Goal: Transaction & Acquisition: Purchase product/service

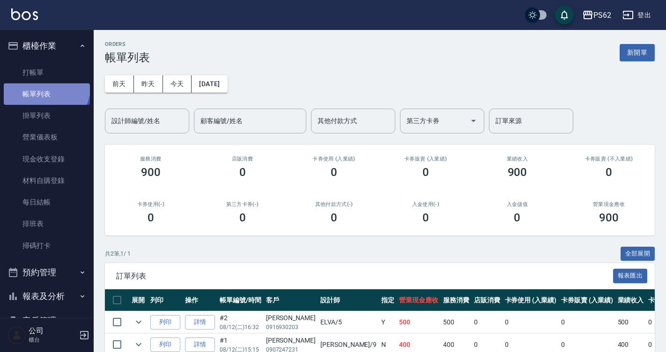
click at [45, 86] on link "帳單列表" at bounding box center [47, 94] width 86 height 22
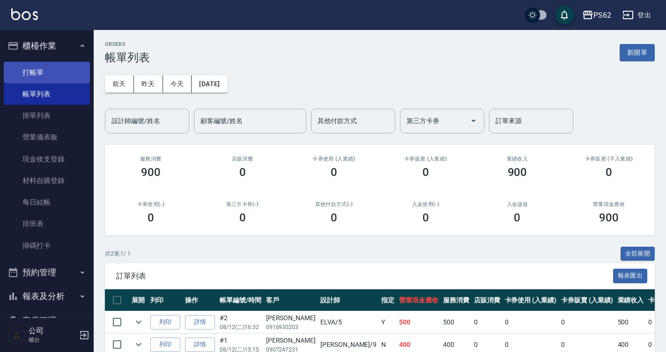
click at [44, 74] on link "打帳單" at bounding box center [47, 73] width 86 height 22
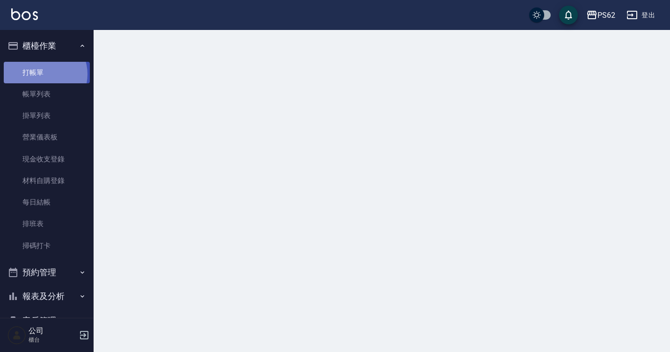
click at [44, 74] on link "打帳單" at bounding box center [47, 73] width 86 height 22
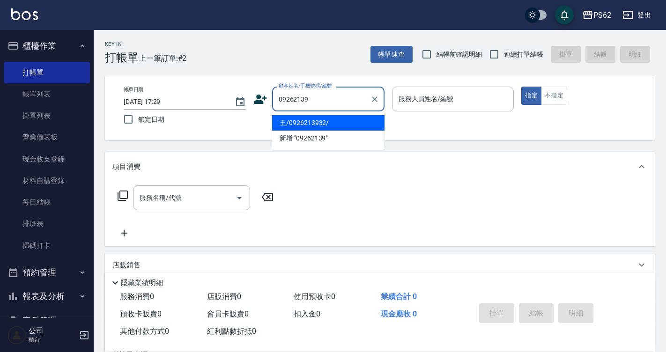
type input "王/0926213932/"
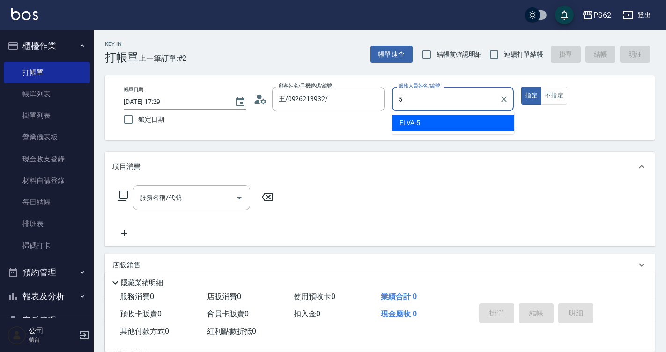
type input "5"
type button "true"
type input "ELVA-5"
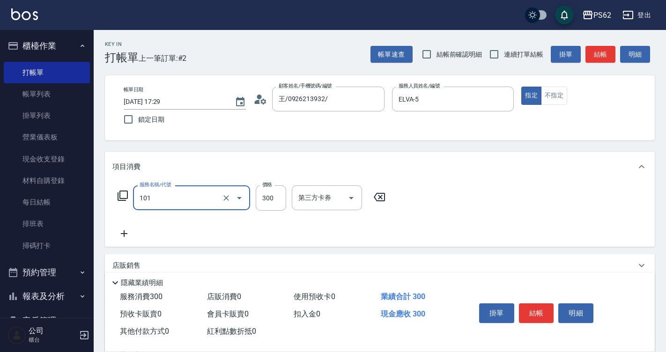
type input "洗髮(101)"
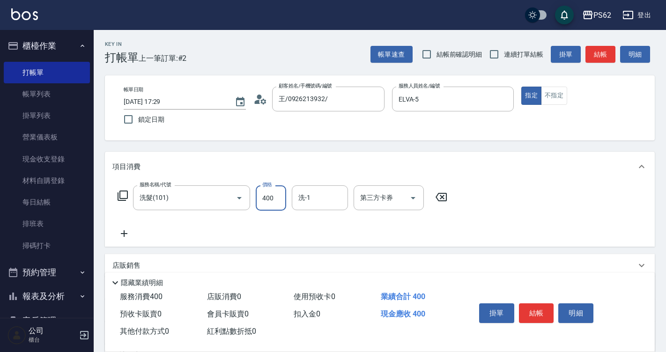
type input "400"
type input "[PERSON_NAME]-26"
click at [539, 313] on button "結帳" at bounding box center [536, 313] width 35 height 20
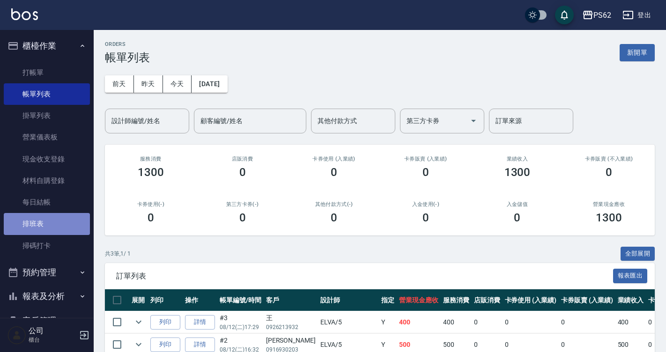
click at [64, 220] on link "排班表" at bounding box center [47, 224] width 86 height 22
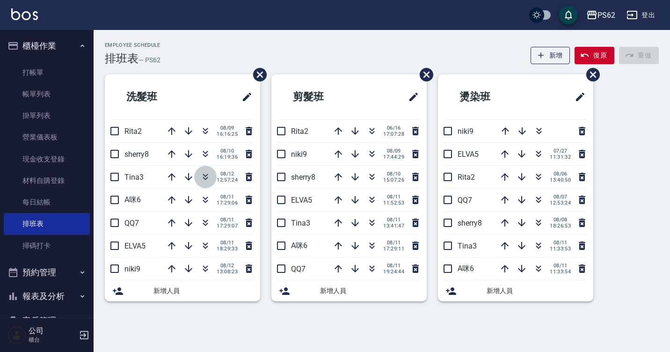
click at [206, 182] on icon "button" at bounding box center [205, 176] width 11 height 11
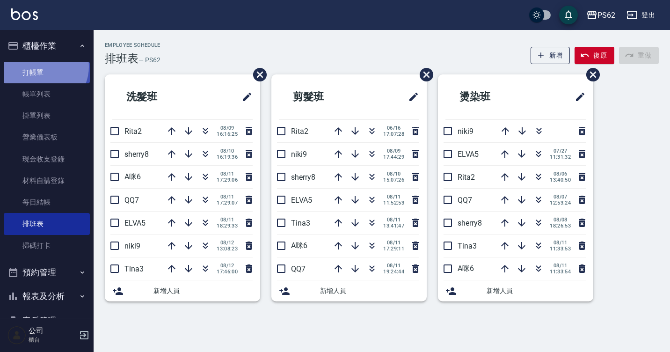
click at [42, 66] on link "打帳單" at bounding box center [47, 73] width 86 height 22
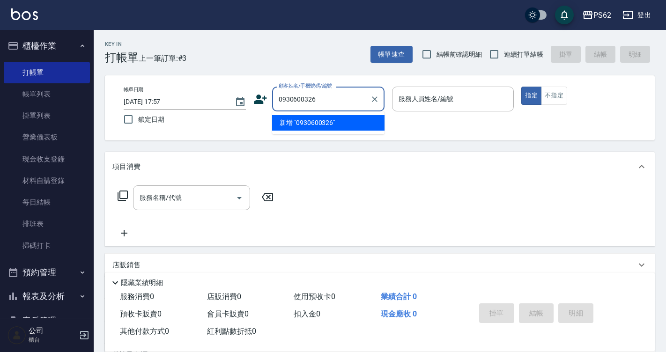
click at [337, 98] on input "0930600326" at bounding box center [321, 99] width 90 height 16
type input "0930600326"
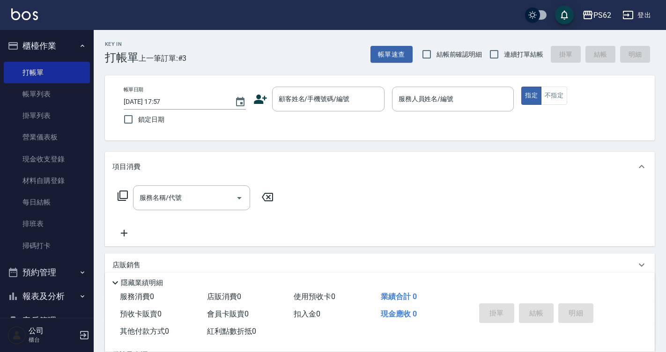
click at [260, 103] on icon at bounding box center [260, 99] width 13 height 9
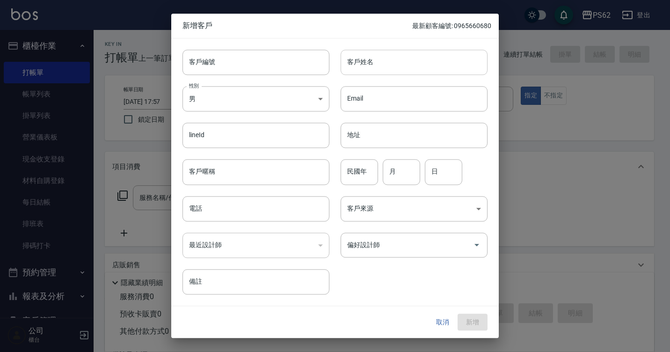
click at [370, 59] on input "客戶姓名" at bounding box center [414, 62] width 147 height 25
type input "j"
type input "[PERSON_NAME]"
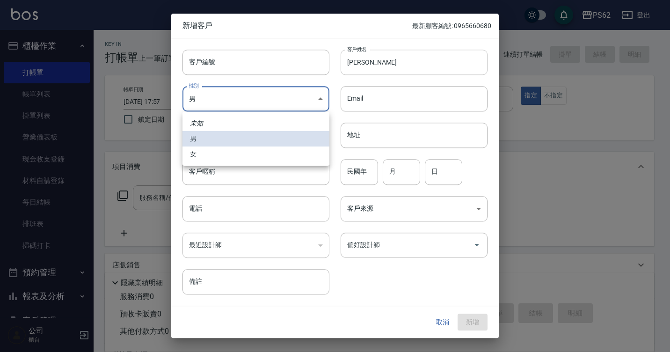
type input "[DEMOGRAPHIC_DATA]"
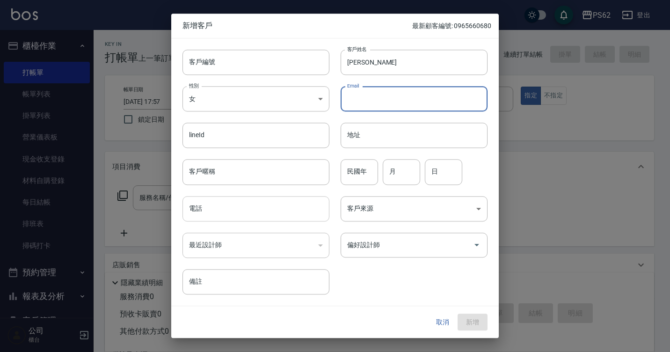
click at [271, 213] on input "電話" at bounding box center [256, 208] width 147 height 25
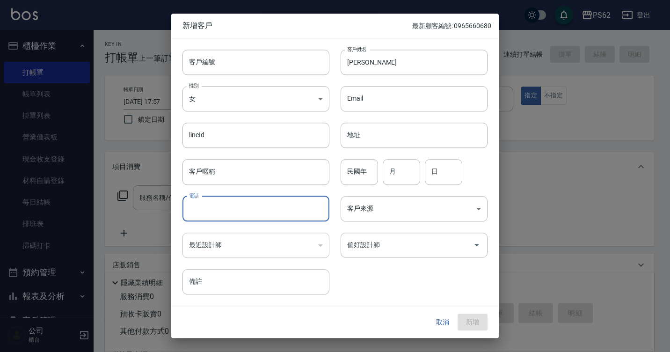
paste input "0930600326"
type input "0930600326"
click at [481, 318] on button "新增" at bounding box center [473, 322] width 30 height 17
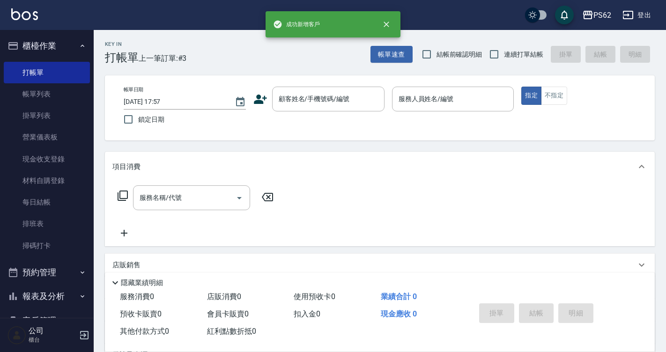
click at [334, 102] on div "顧客姓名/手機號碼/編號 顧客姓名/手機號碼/編號" at bounding box center [328, 99] width 112 height 25
paste input "0930600326"
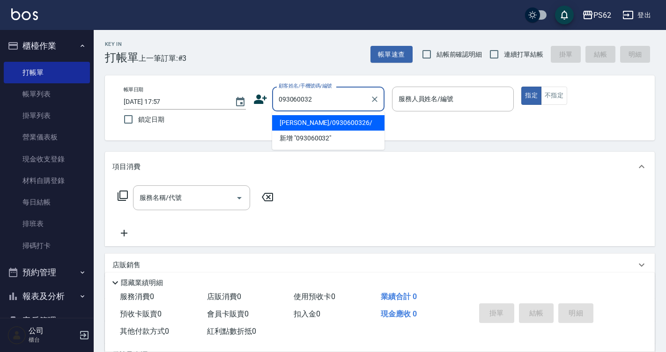
type input "[PERSON_NAME]/0930600326/"
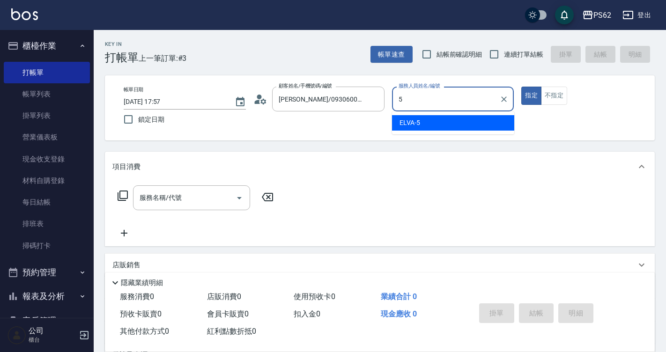
type input "ELVA-5"
type button "true"
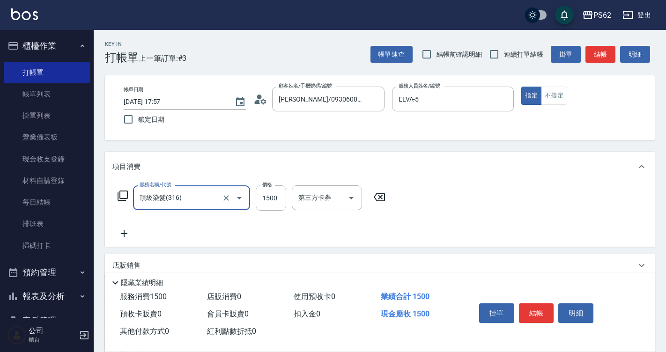
type input "頂級染髮(316)"
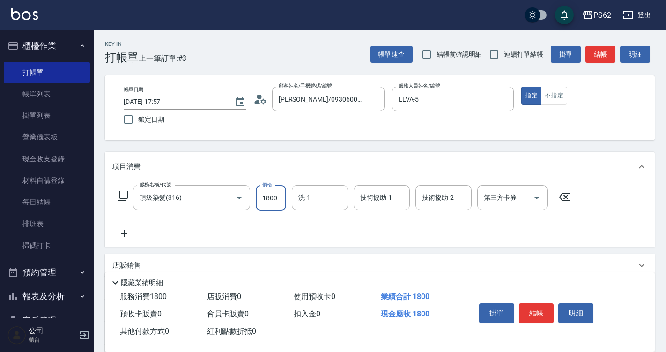
type input "1800"
type input "[PERSON_NAME]-26"
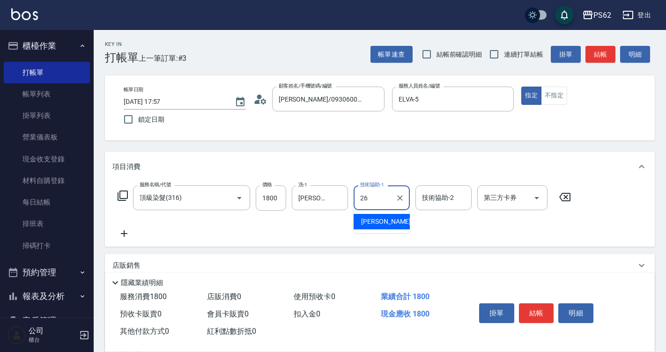
type input "[PERSON_NAME]-26"
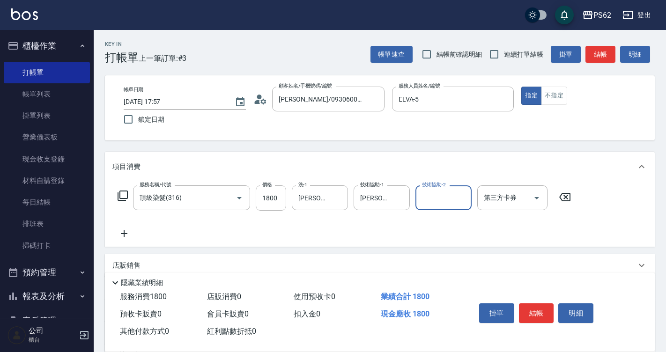
type input "3"
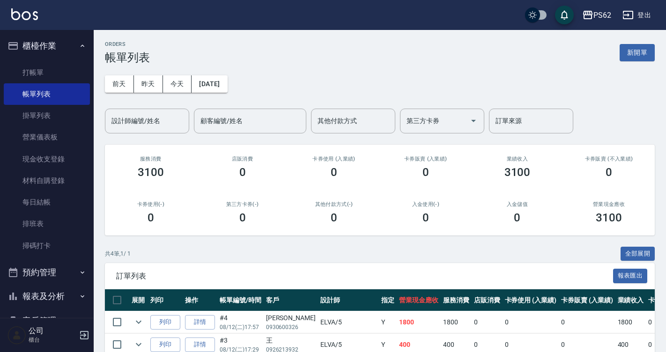
click at [217, 314] on td "#4 08/12 (二) 17:57" at bounding box center [240, 322] width 46 height 22
click at [208, 320] on link "詳情" at bounding box center [200, 322] width 30 height 15
click at [208, 320] on div "ORDERS 帳單列表 新開單 [DATE] [DATE] [DATE] [DATE] 設計師編號/姓名 設計師編號/姓名 顧客編號/姓名 顧客編號/姓名 其…" at bounding box center [333, 219] width 666 height 438
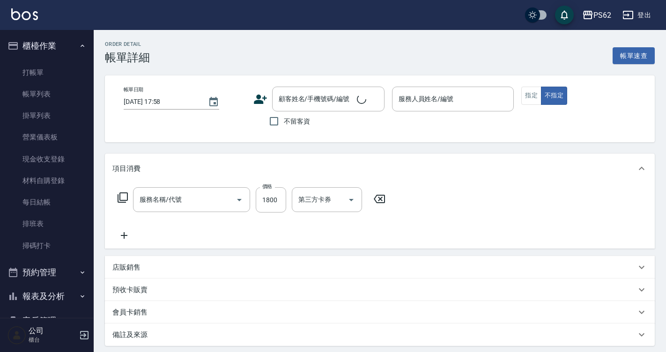
type input "[DATE] 17:57"
type input "ELVA-5"
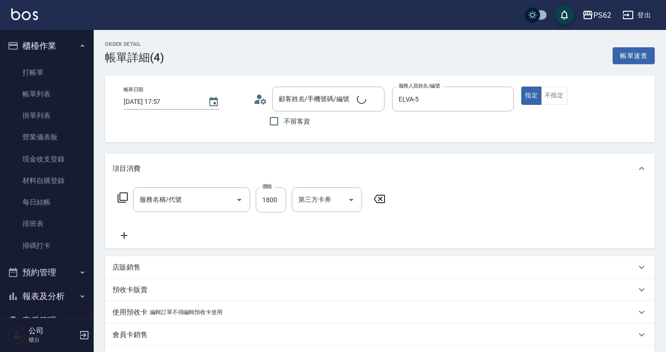
scroll to position [95, 0]
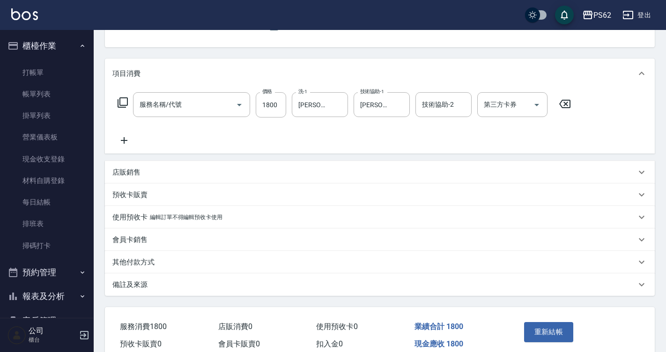
type input "[PERSON_NAME]/0930600326/"
type input "頂級染髮(316)"
click at [129, 143] on icon at bounding box center [123, 140] width 23 height 11
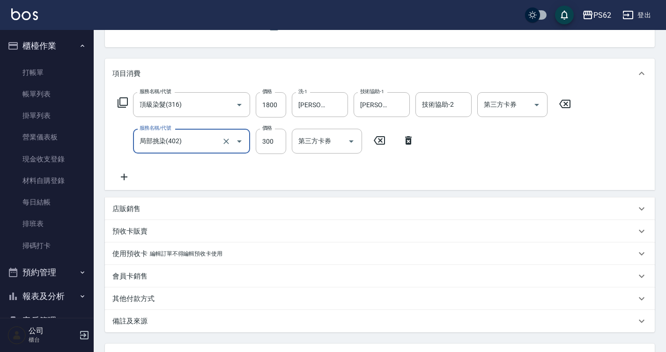
type input "局部挑染(402)"
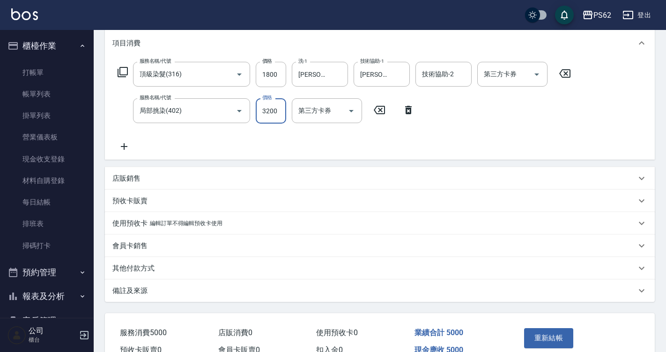
scroll to position [142, 0]
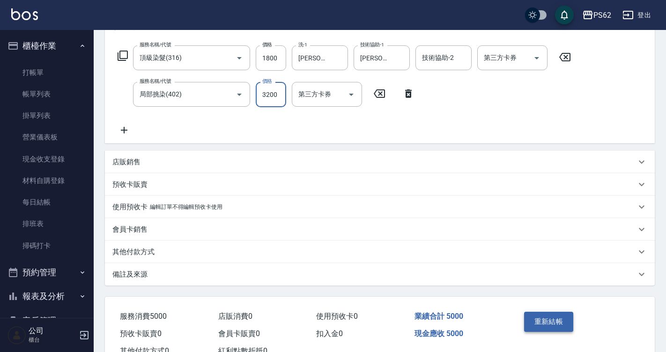
type input "3200"
click at [526, 318] on button "重新結帳" at bounding box center [549, 322] width 50 height 20
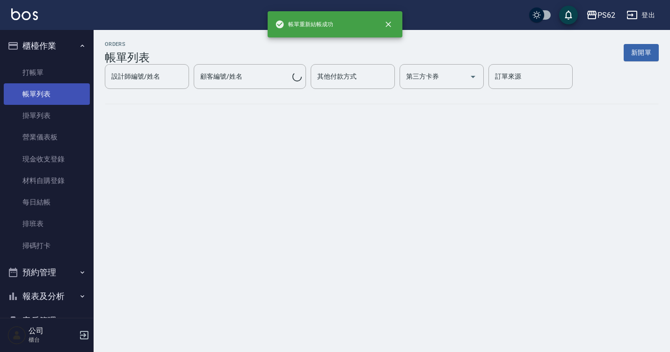
click at [68, 91] on link "帳單列表" at bounding box center [47, 94] width 86 height 22
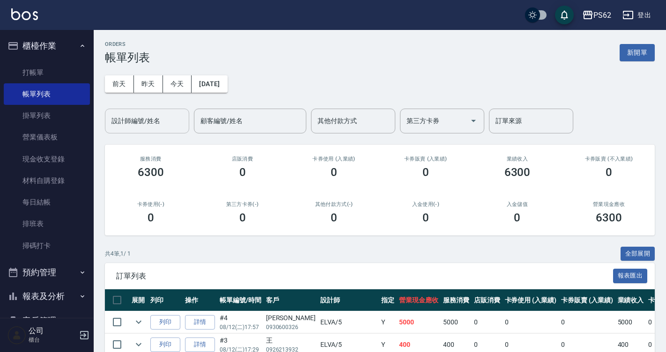
click at [170, 116] on input "設計師編號/姓名" at bounding box center [147, 121] width 76 height 16
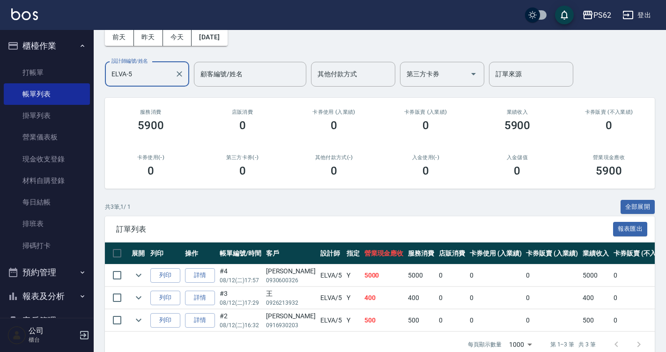
scroll to position [70, 0]
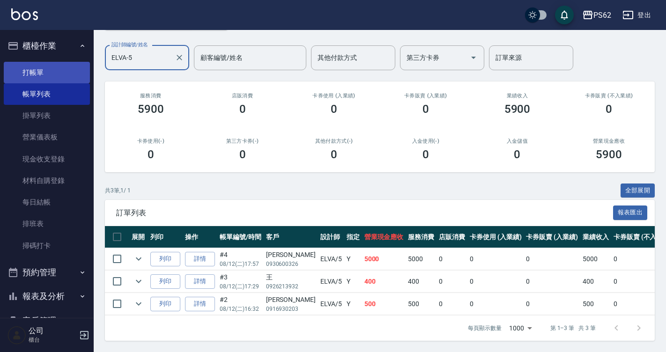
type input "ELVA-5"
click at [60, 73] on link "打帳單" at bounding box center [47, 73] width 86 height 22
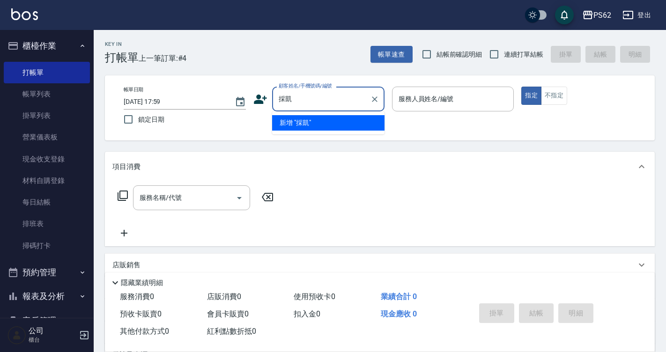
type input "採"
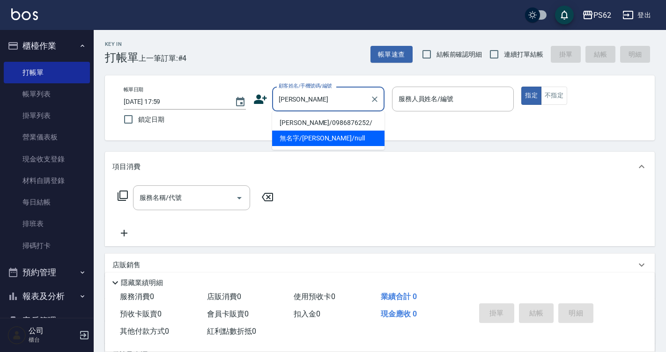
type input "[PERSON_NAME]/0986876252/"
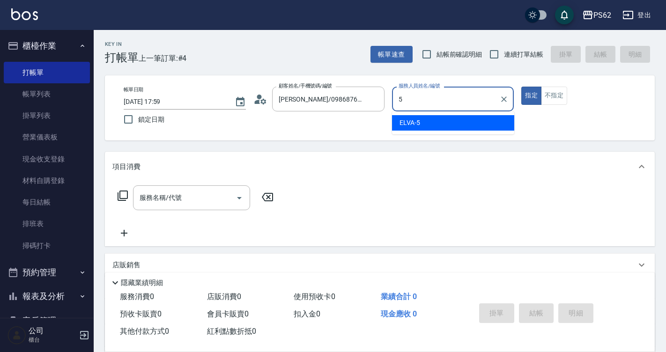
type input "5"
type button "true"
type input "ELVA-5"
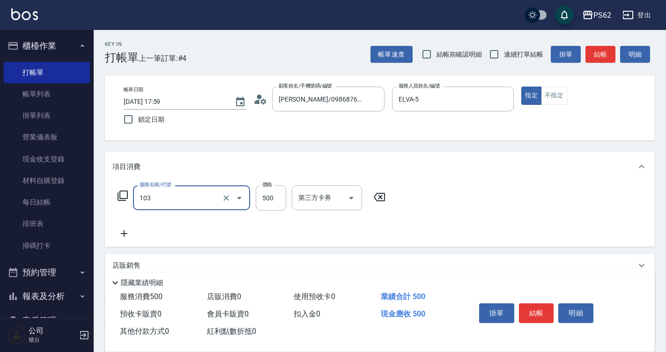
type input "B級洗剪500(103)"
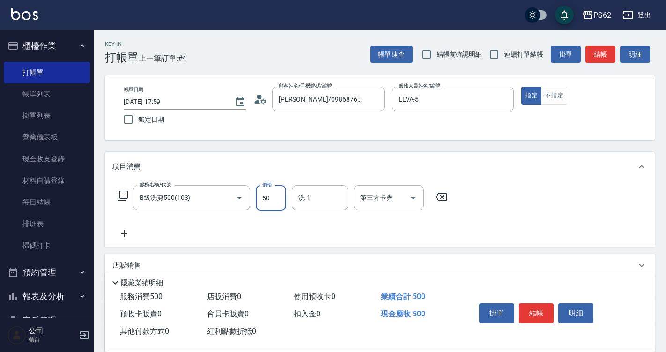
type input "500"
click at [542, 311] on button "結帳" at bounding box center [536, 313] width 35 height 20
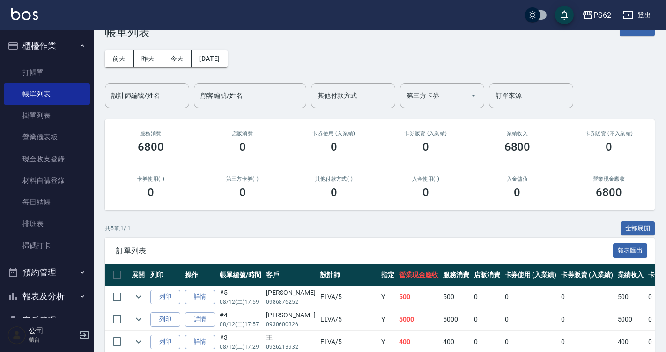
scroll to position [22, 0]
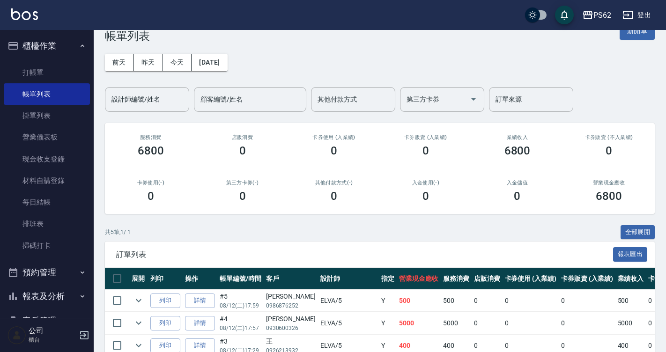
click at [149, 83] on div "[DATE] [DATE] [DATE] [DATE] 設計師編號/姓名 設計師編號/姓名 顧客編號/姓名 顧客編號/姓名 其他付款方式 其他付款方式 第三方…" at bounding box center [379, 77] width 549 height 69
click at [164, 89] on div "設計師編號/姓名" at bounding box center [147, 99] width 84 height 25
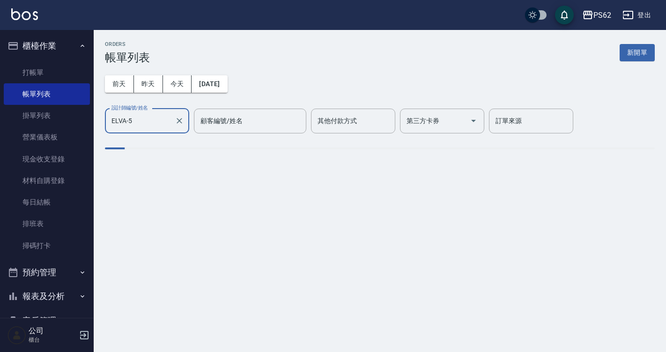
scroll to position [0, 0]
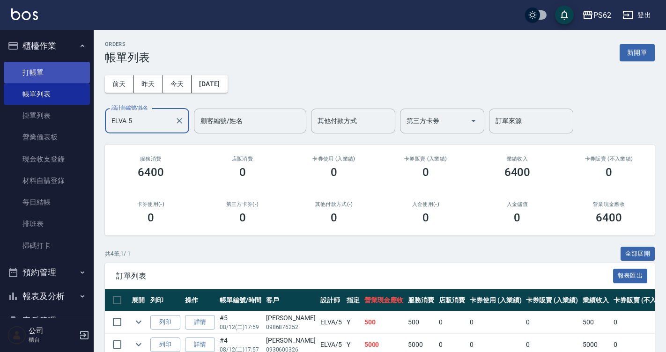
type input "ELVA-5"
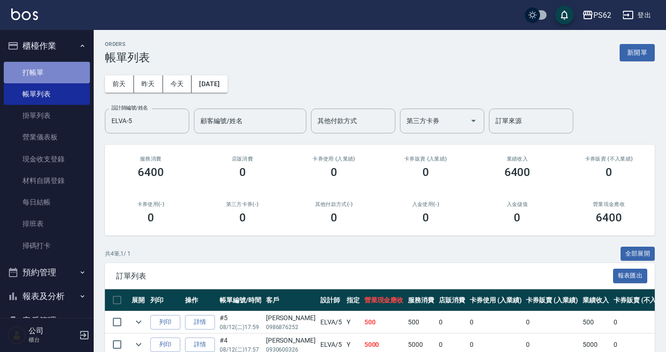
click at [54, 66] on link "打帳單" at bounding box center [47, 73] width 86 height 22
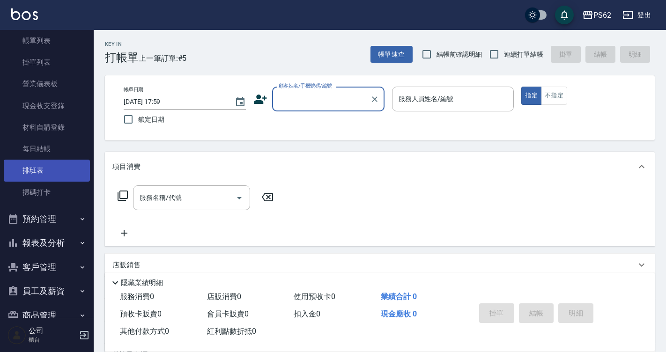
scroll to position [98, 0]
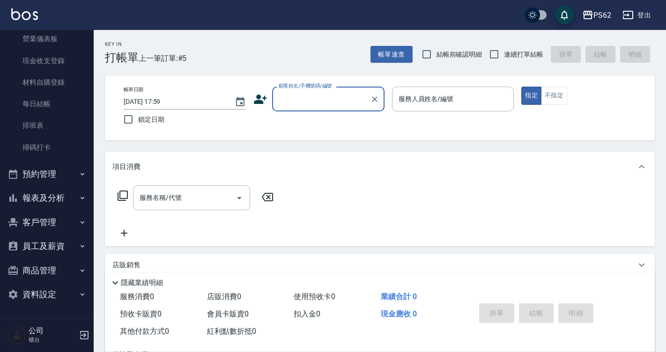
click at [59, 174] on button "預約管理" at bounding box center [47, 174] width 86 height 24
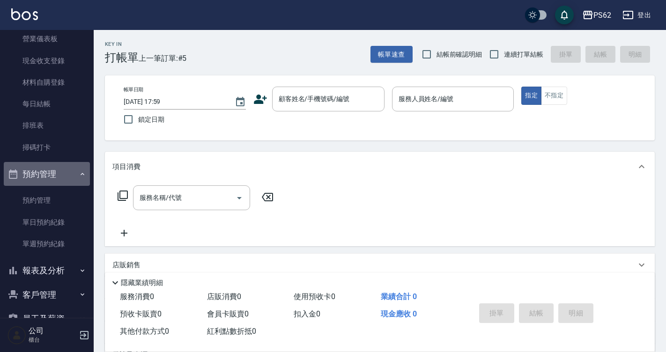
click at [59, 174] on button "預約管理" at bounding box center [47, 174] width 86 height 24
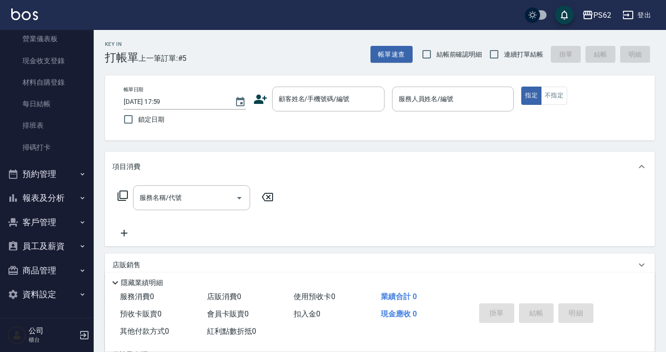
click at [58, 193] on button "報表及分析" at bounding box center [47, 198] width 86 height 24
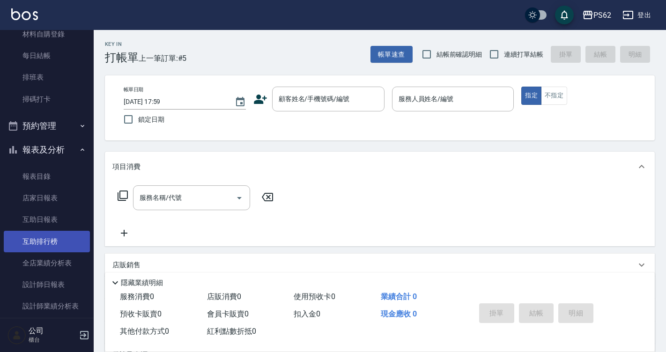
scroll to position [192, 0]
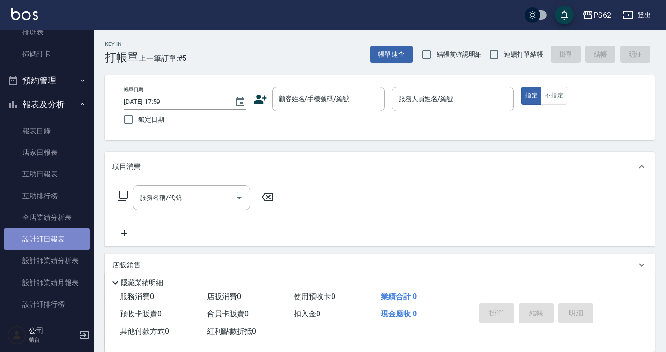
click at [64, 245] on link "設計師日報表" at bounding box center [47, 239] width 86 height 22
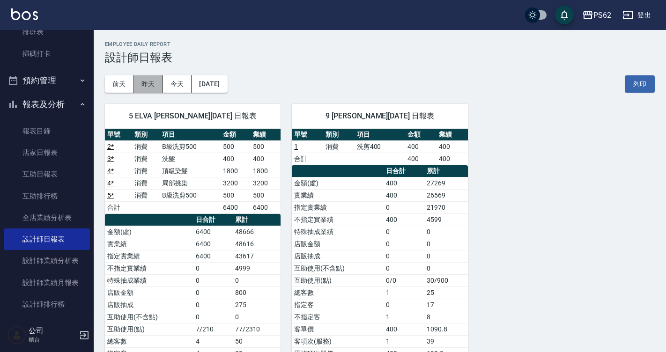
click at [140, 89] on button "昨天" at bounding box center [148, 83] width 29 height 17
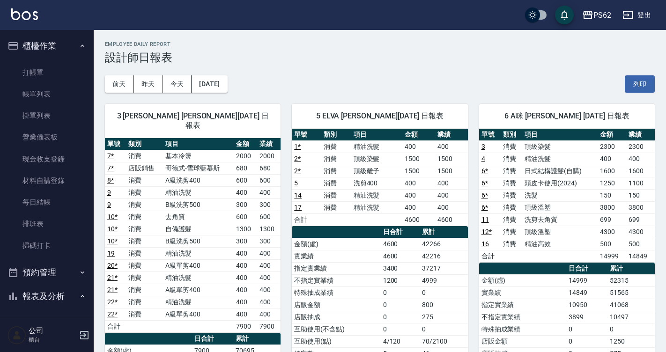
click at [114, 0] on div "PS62 登出" at bounding box center [333, 15] width 666 height 30
click at [58, 64] on link "打帳單" at bounding box center [47, 73] width 86 height 22
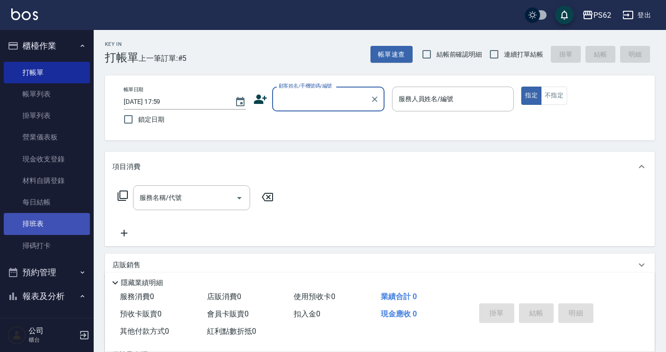
click at [48, 213] on link "排班表" at bounding box center [47, 224] width 86 height 22
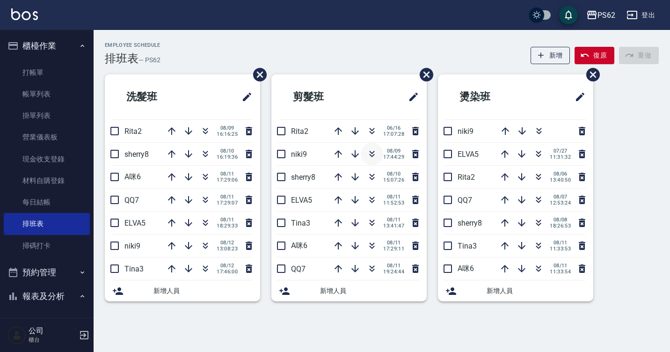
click at [376, 156] on icon "button" at bounding box center [371, 153] width 11 height 11
click at [369, 248] on icon "button" at bounding box center [371, 245] width 11 height 11
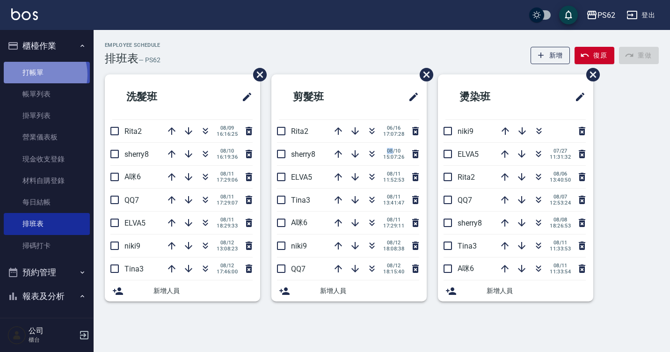
click at [37, 74] on link "打帳單" at bounding box center [47, 73] width 86 height 22
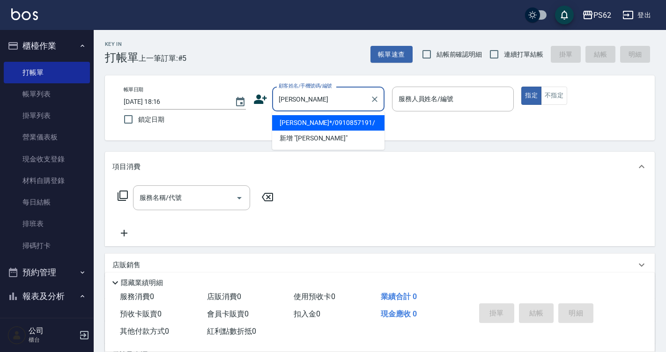
click at [354, 129] on li "[PERSON_NAME]*/0910857191/" at bounding box center [328, 122] width 112 height 15
click at [354, 129] on div "帳單日期 [DATE] 18:16 鎖定日期 顧客姓名/手機號碼/編號 [PERSON_NAME] 顧客姓名/手機號碼/編號 服務人員姓名/編號 服務人員姓名…" at bounding box center [379, 108] width 527 height 43
type input "[PERSON_NAME]*/0910857191/"
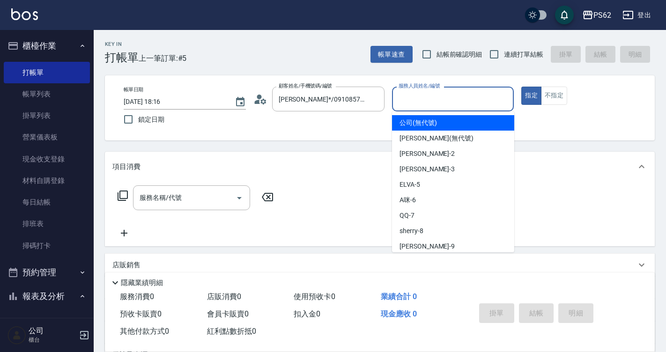
click at [429, 95] on input "服務人員姓名/編號" at bounding box center [453, 99] width 114 height 16
type input "公司(無代號)"
type button "true"
drag, startPoint x: 437, startPoint y: 104, endPoint x: 393, endPoint y: 100, distance: 44.7
click at [393, 100] on div "公司(無代號) 服務人員姓名/編號" at bounding box center [453, 99] width 122 height 25
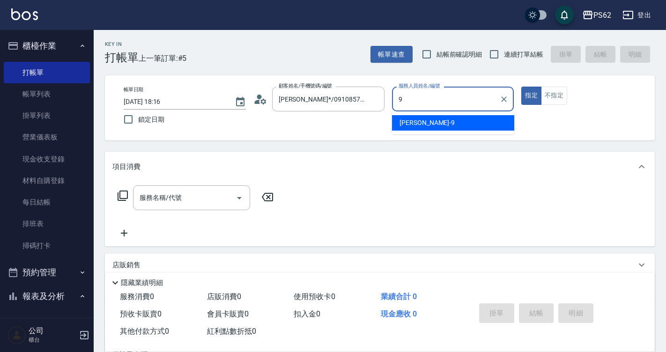
type input "niki-9"
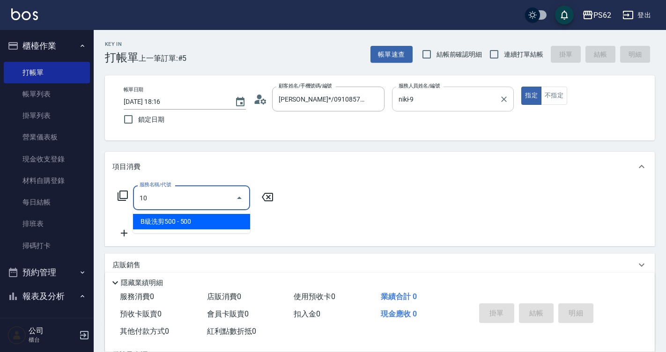
type input "1"
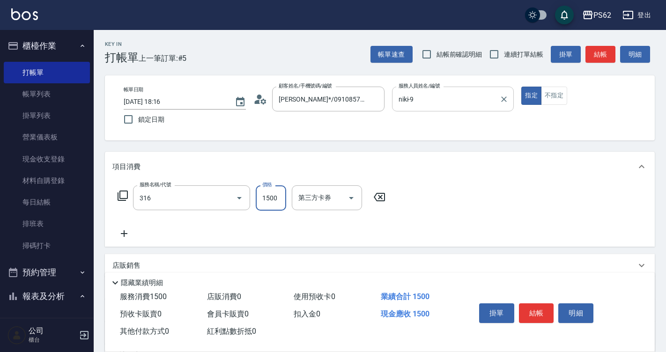
type input "頂級染髮(316)"
type input "1800"
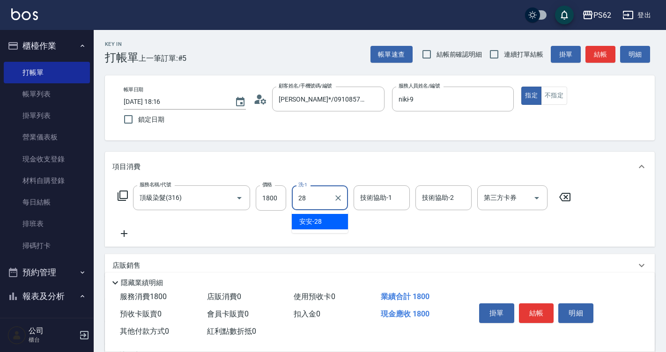
type input "安安-28"
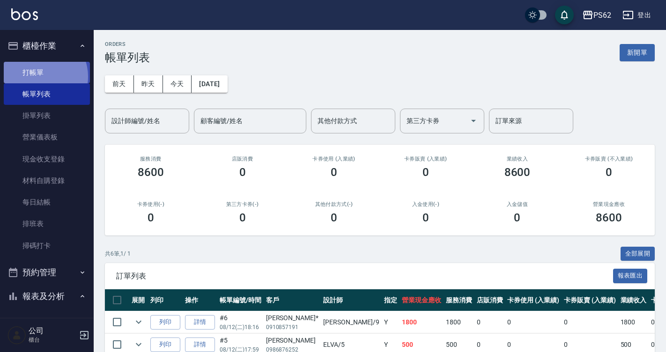
click at [40, 76] on link "打帳單" at bounding box center [47, 73] width 86 height 22
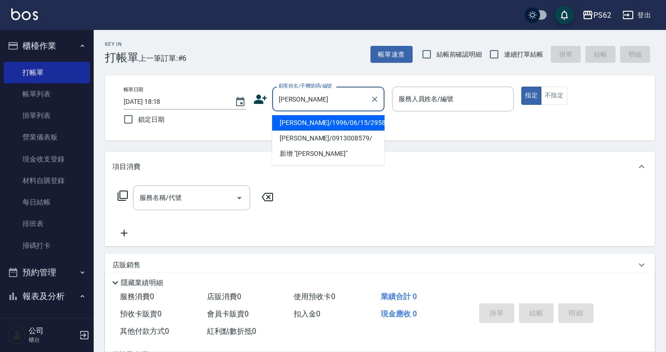
click at [325, 131] on li "[PERSON_NAME]/0913008579/" at bounding box center [328, 138] width 112 height 15
click at [325, 131] on div "帳單日期 [DATE] 18:18 鎖定日期 顧客姓名/手機號碼/編號 宇倫 顧客姓名/手機號碼/編號 服務人員姓名/編號 服務人員姓名/編號 指定 不指定" at bounding box center [379, 107] width 549 height 65
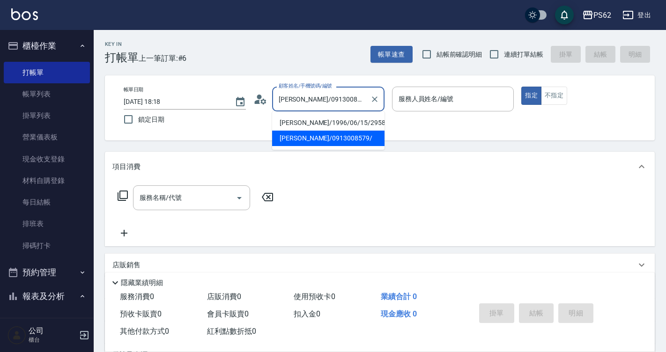
click at [287, 101] on input "[PERSON_NAME]/0913008579/" at bounding box center [321, 99] width 90 height 16
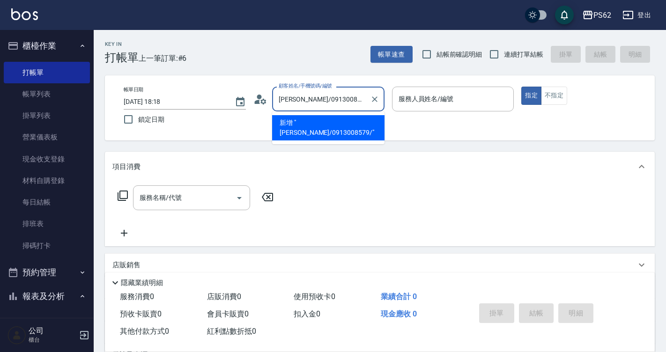
click at [322, 118] on li "新增 "[PERSON_NAME]/0913008579/"" at bounding box center [328, 127] width 112 height 25
type input "[PERSON_NAME]/0913008579/"
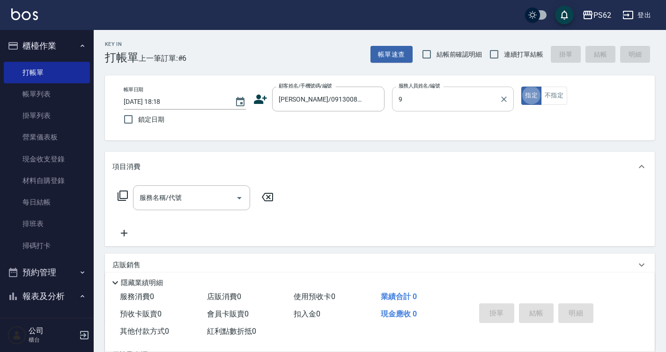
type input "niki-9"
type button "true"
click at [212, 198] on input "服務名稱/代號" at bounding box center [184, 198] width 95 height 16
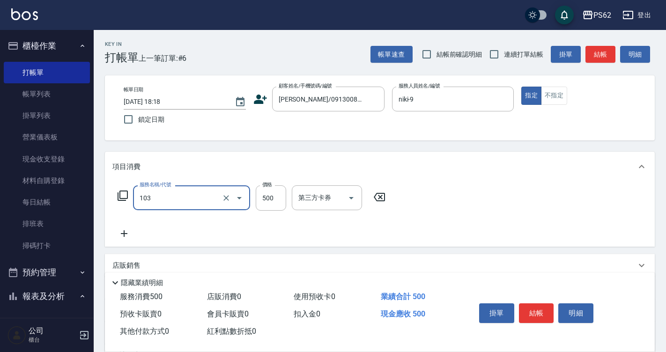
type input "B級洗剪500(103)"
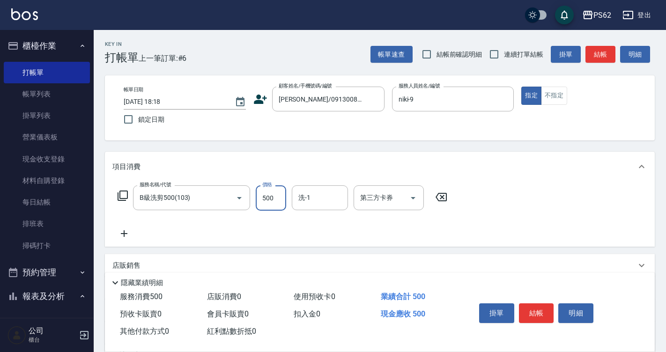
click at [119, 233] on icon at bounding box center [123, 233] width 23 height 11
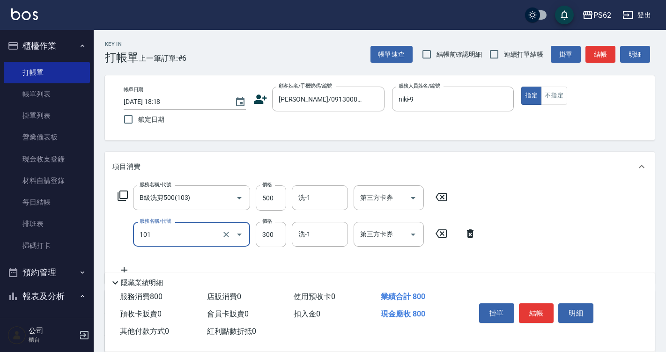
type input "洗髮(101)"
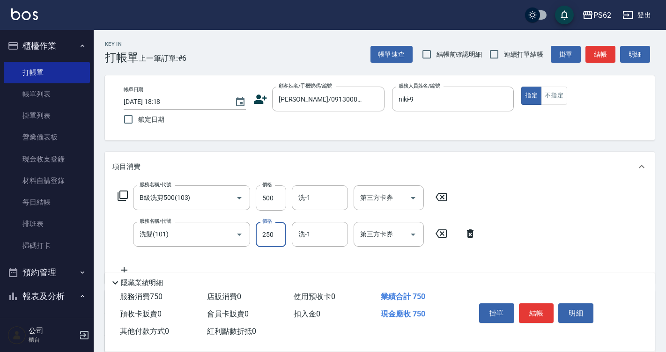
type input "250"
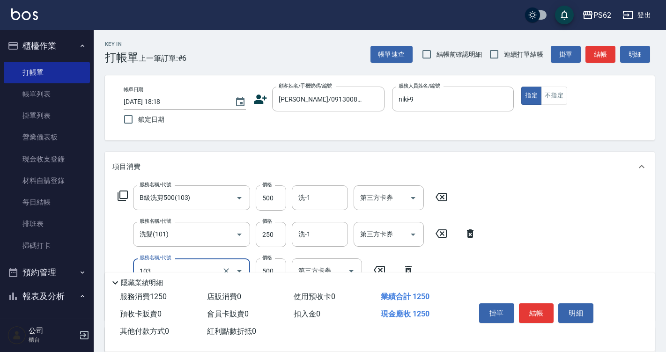
type input "B級洗剪500(103)"
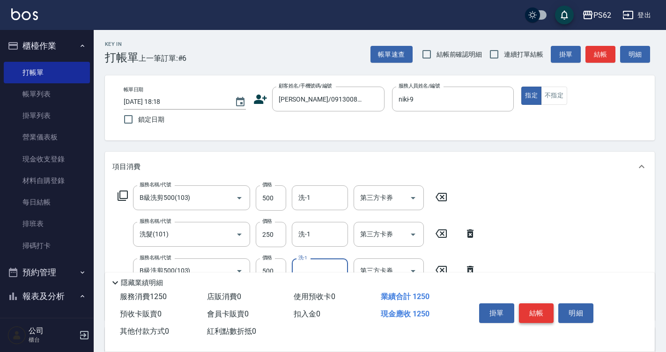
click at [527, 307] on button "結帳" at bounding box center [536, 313] width 35 height 20
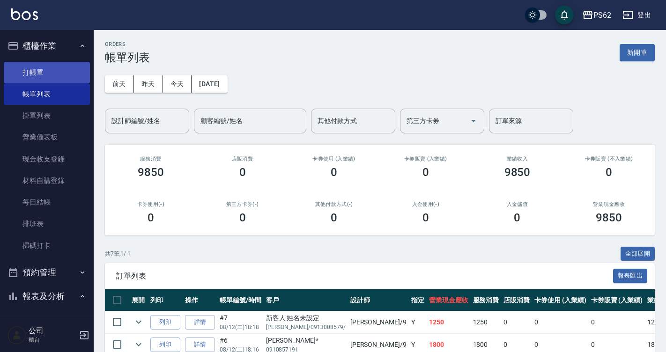
click at [46, 78] on link "打帳單" at bounding box center [47, 73] width 86 height 22
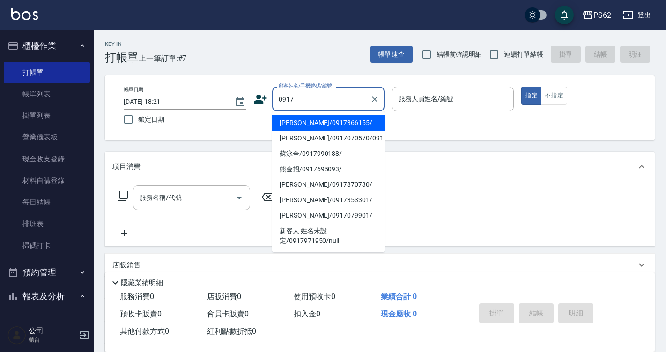
click at [335, 126] on li "[PERSON_NAME]/0917366155/" at bounding box center [328, 122] width 112 height 15
click at [335, 126] on div "帳單日期 [DATE] 18:21 鎖定日期 顧客姓名/手機號碼/編號 0917 顧客姓名/手機號碼/編號 服務人員姓名/編號 服務人員姓名/編號 指定 不指定" at bounding box center [379, 108] width 527 height 43
type input "[PERSON_NAME]/0917366155/"
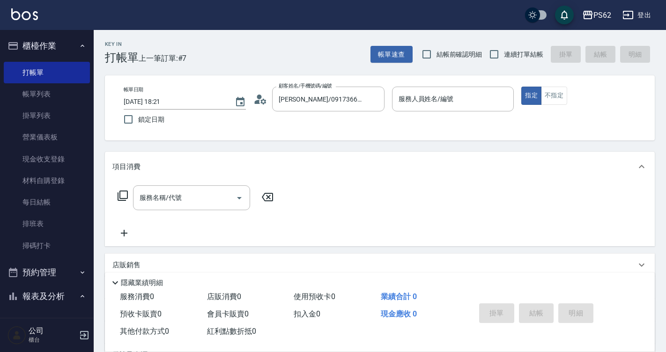
type input "niki-9"
click at [553, 94] on button "不指定" at bounding box center [554, 96] width 26 height 18
click at [185, 207] on div "服務名稱/代號" at bounding box center [191, 197] width 117 height 25
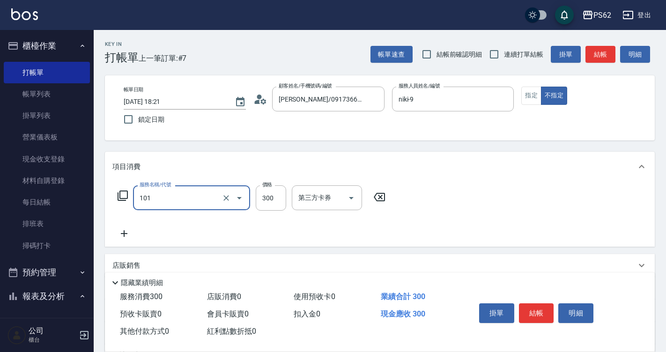
type input "洗髮(101)"
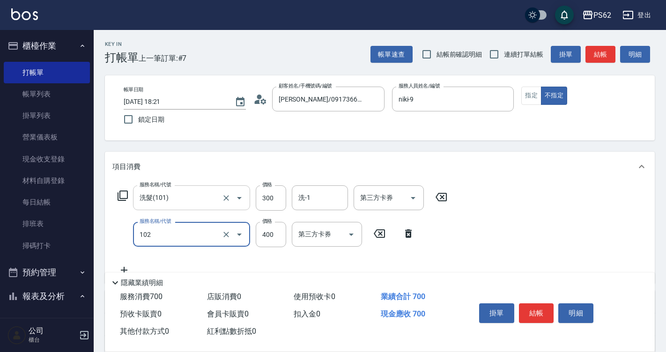
type input "精油洗髮(102)"
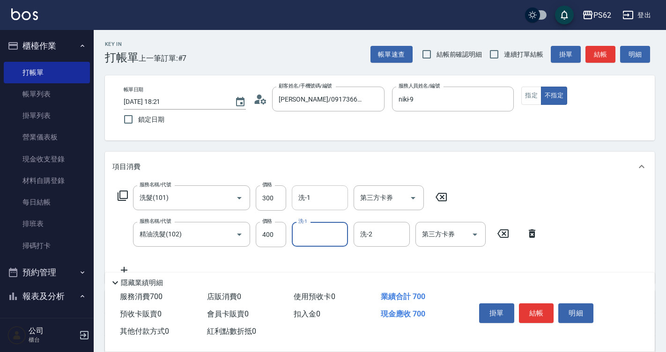
click at [344, 199] on div "洗-1" at bounding box center [320, 197] width 56 height 25
type input "安安-28"
click at [549, 307] on button "結帳" at bounding box center [536, 313] width 35 height 20
click at [549, 307] on div "掛單 結帳 明細" at bounding box center [536, 314] width 122 height 29
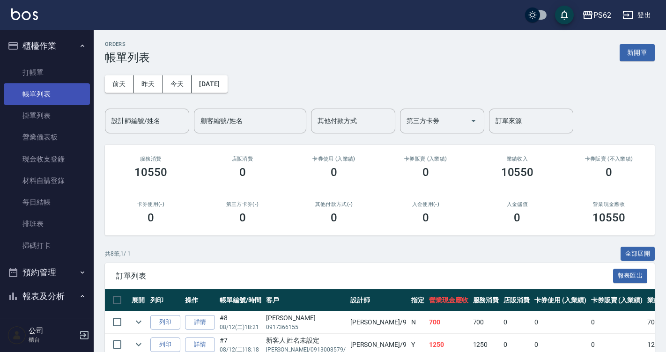
click at [29, 85] on link "帳單列表" at bounding box center [47, 94] width 86 height 22
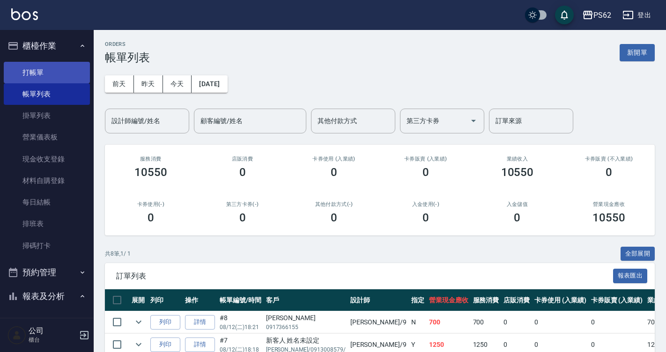
click at [31, 70] on link "打帳單" at bounding box center [47, 73] width 86 height 22
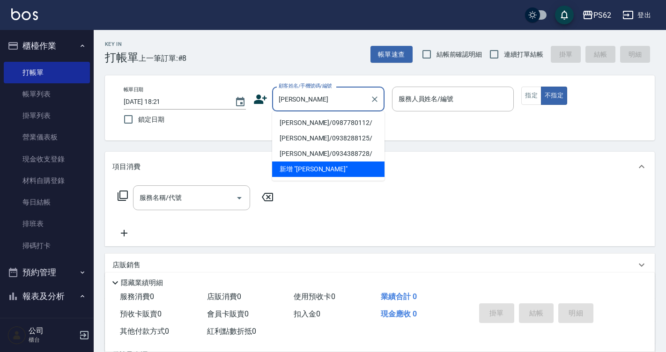
click at [295, 119] on li "[PERSON_NAME]/0987780112/" at bounding box center [328, 122] width 112 height 15
click at [295, 119] on div "帳單日期 [DATE] 18:21 鎖定日期 顧客姓名/手機號碼/編號 [PERSON_NAME] 顧客姓名/手機號碼/編號 服務人員姓名/編號 服務人員姓名…" at bounding box center [379, 108] width 527 height 43
type input "[PERSON_NAME]/0987780112/"
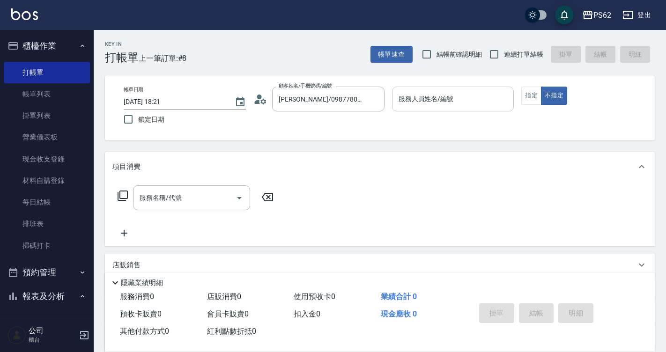
click at [431, 90] on div "服務人員姓名/編號" at bounding box center [453, 99] width 122 height 25
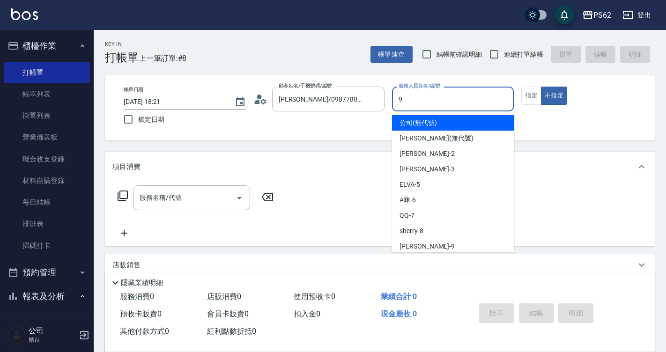
type input "niki-9"
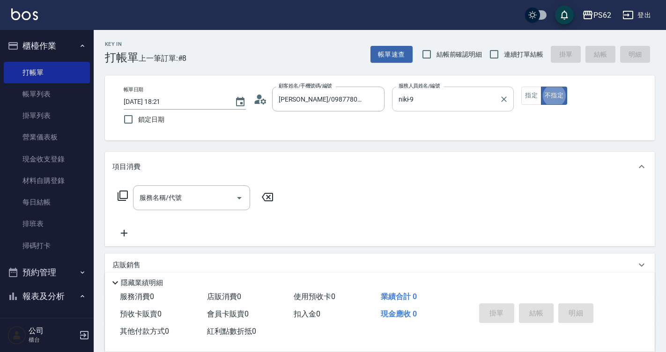
type button "false"
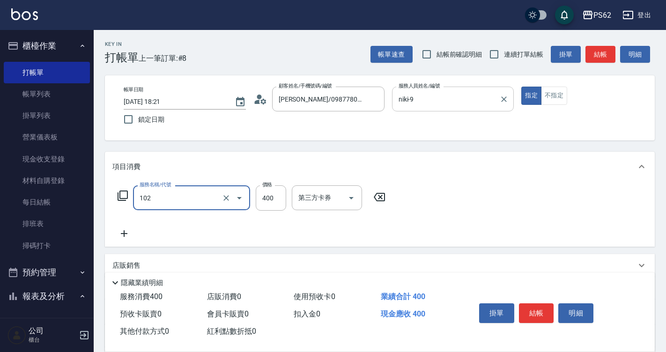
type input "精油洗髮(102)"
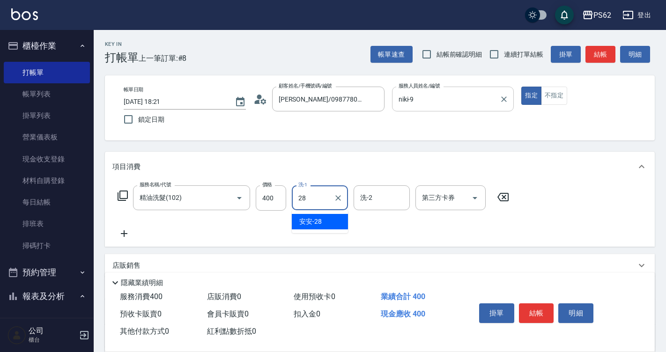
type input "安安-28"
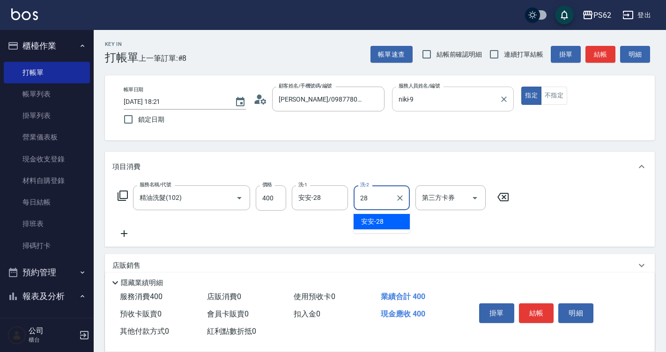
type input "安安-28"
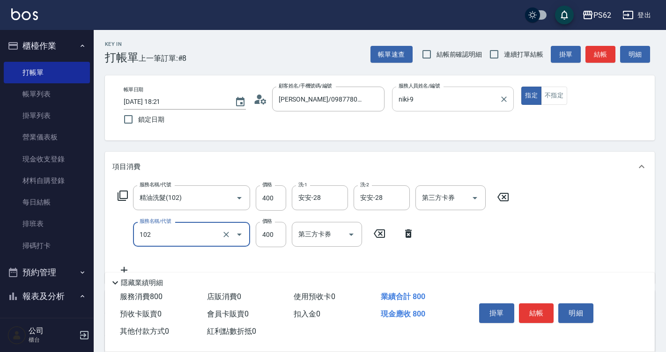
type input "精油洗髮(102)"
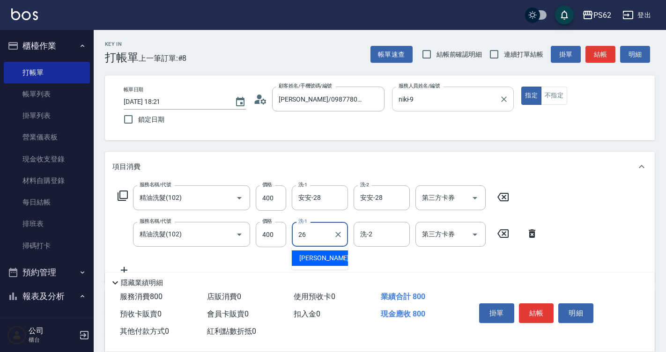
type input "[PERSON_NAME]-26"
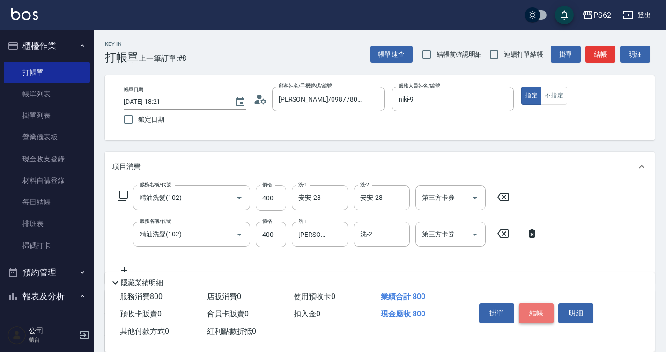
click at [539, 311] on button "結帳" at bounding box center [536, 313] width 35 height 20
click at [539, 311] on div "掛單 結帳 明細" at bounding box center [536, 314] width 122 height 29
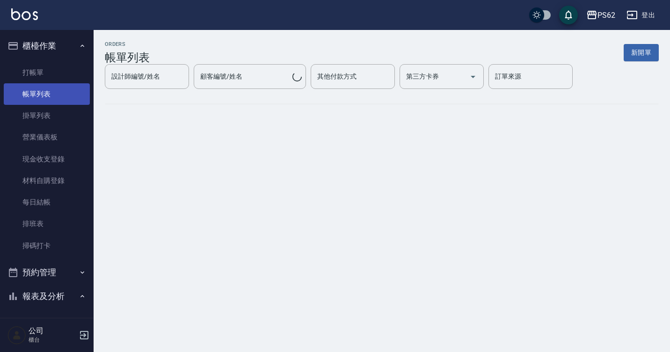
click at [62, 90] on link "帳單列表" at bounding box center [47, 94] width 86 height 22
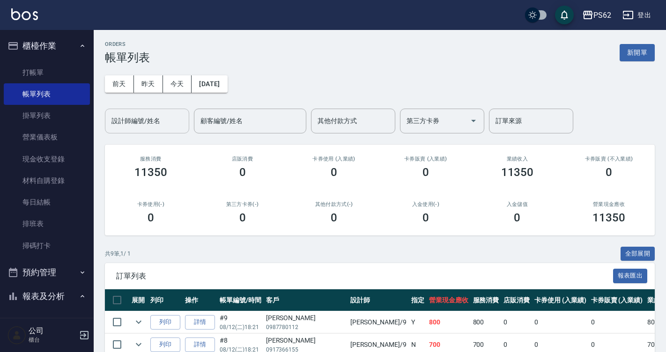
click at [159, 125] on input "設計師編號/姓名" at bounding box center [147, 121] width 76 height 16
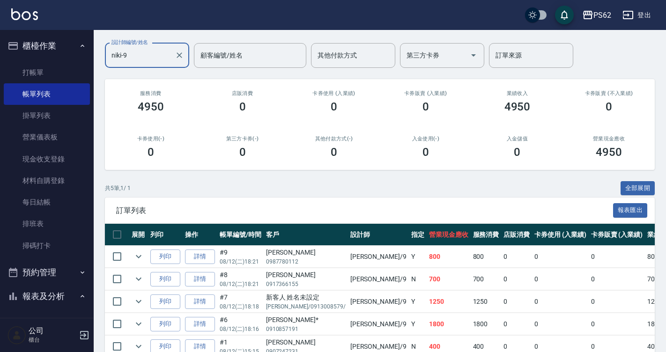
scroll to position [115, 0]
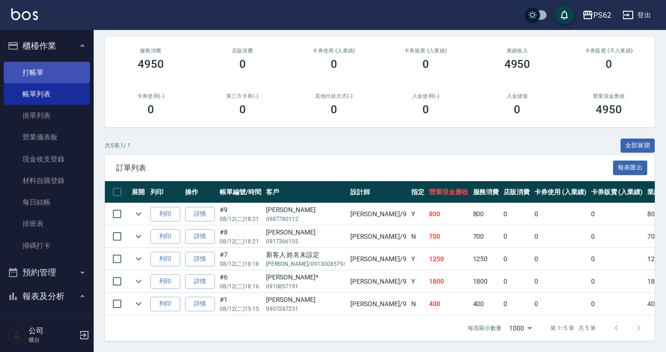
type input "niki-9"
click at [41, 69] on link "打帳單" at bounding box center [47, 73] width 86 height 22
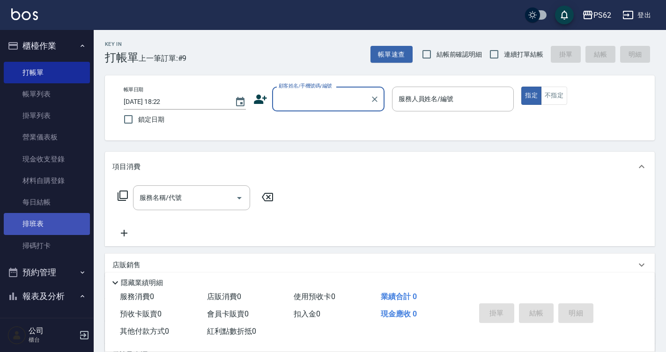
click at [63, 227] on link "排班表" at bounding box center [47, 224] width 86 height 22
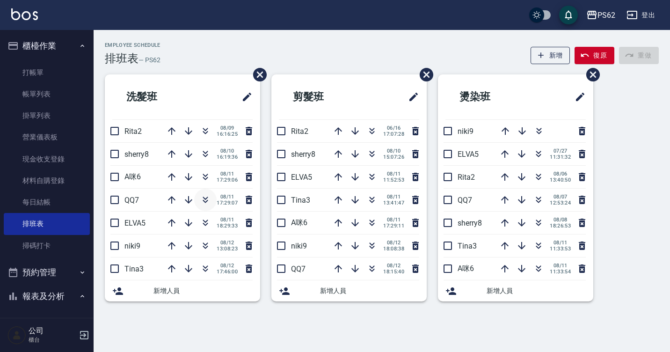
click at [205, 200] on icon "button" at bounding box center [205, 199] width 11 height 11
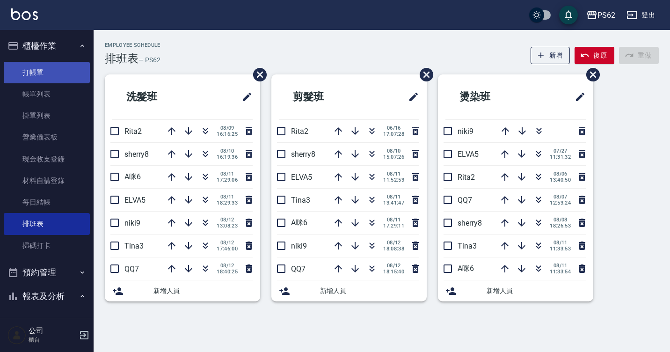
click at [29, 78] on link "打帳單" at bounding box center [47, 73] width 86 height 22
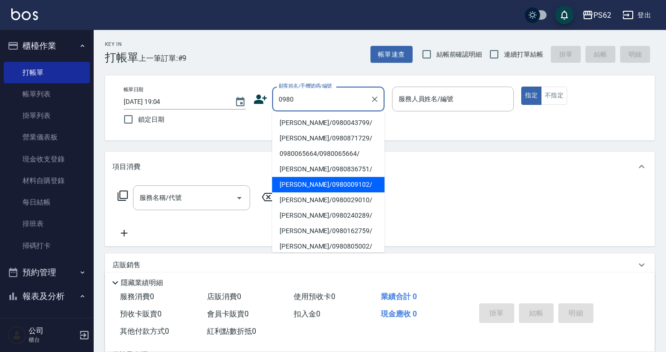
click at [335, 186] on li "[PERSON_NAME]/0980009102/" at bounding box center [328, 184] width 112 height 15
type input "[PERSON_NAME]/0980009102/"
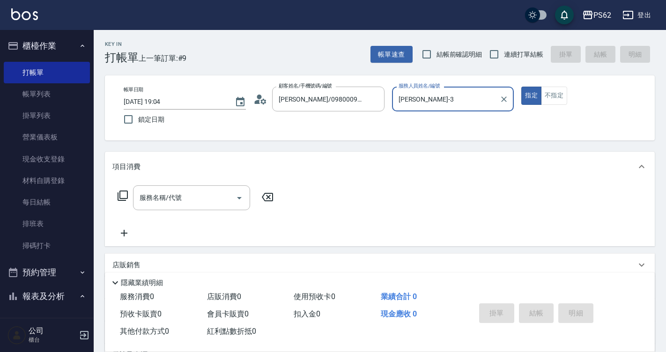
type input "[PERSON_NAME]-3"
click at [257, 102] on icon at bounding box center [257, 102] width 6 height 4
click at [257, 102] on body "PS62 登出 櫃檯作業 打帳單 帳單列表 掛單列表 營業儀表板 現金收支登錄 材料自購登錄 每日結帳 排班表 掃碼打卡 預約管理 預約管理 單日預約紀錄 單…" at bounding box center [333, 229] width 666 height 459
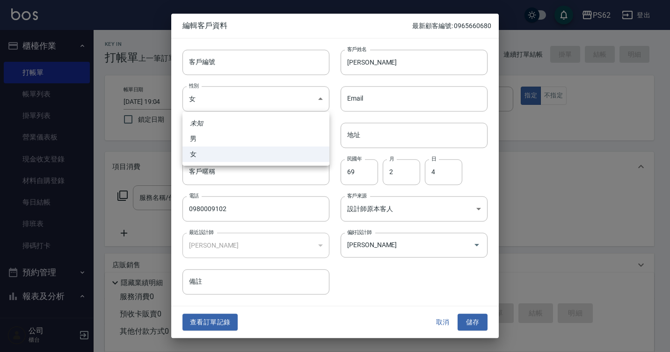
click at [208, 326] on div at bounding box center [335, 176] width 670 height 352
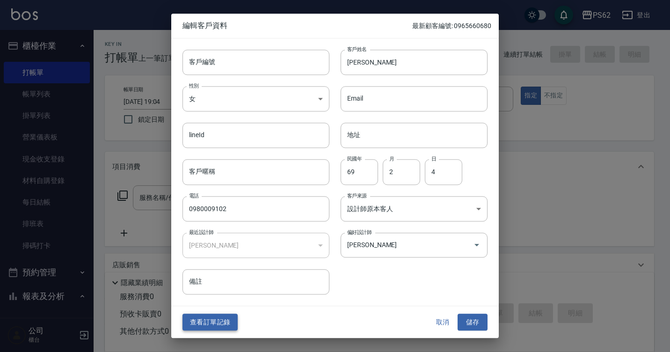
click at [206, 327] on button "查看訂單記錄" at bounding box center [210, 322] width 55 height 17
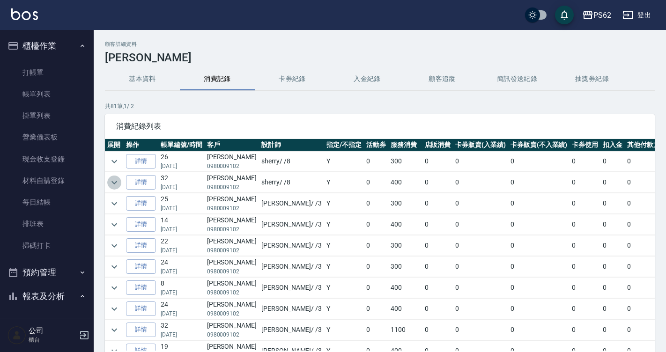
click at [112, 184] on icon "expand row" at bounding box center [114, 182] width 11 height 11
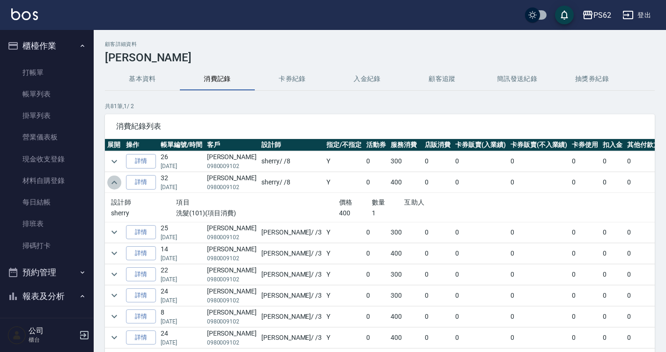
click at [112, 184] on icon "expand row" at bounding box center [114, 182] width 11 height 11
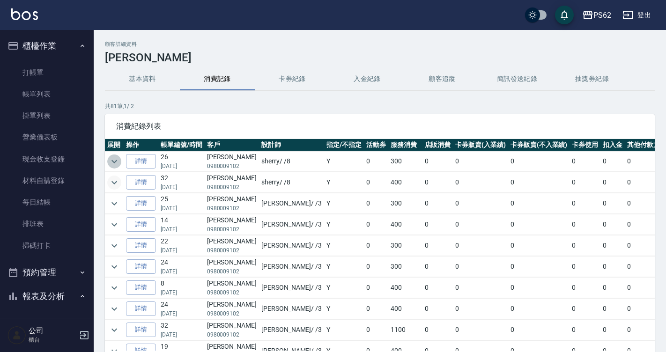
click at [115, 165] on icon "expand row" at bounding box center [114, 161] width 11 height 11
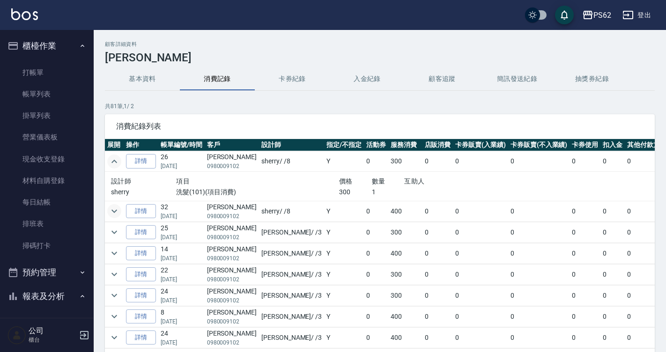
click at [115, 165] on icon "expand row" at bounding box center [114, 161] width 11 height 11
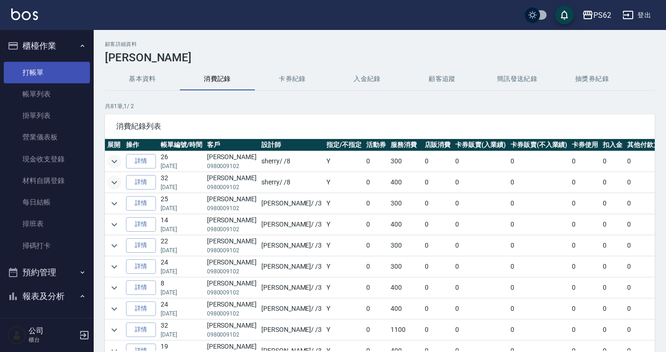
click at [38, 77] on link "打帳單" at bounding box center [47, 73] width 86 height 22
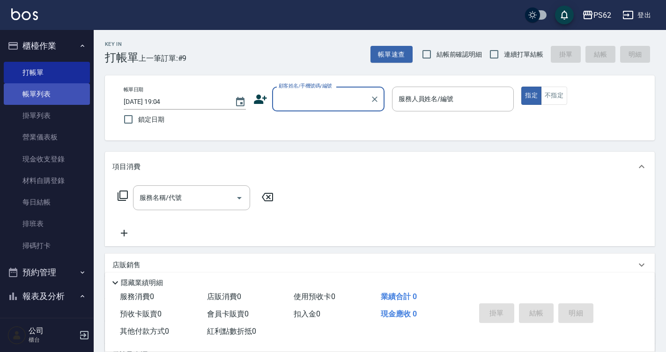
click at [18, 100] on link "帳單列表" at bounding box center [47, 94] width 86 height 22
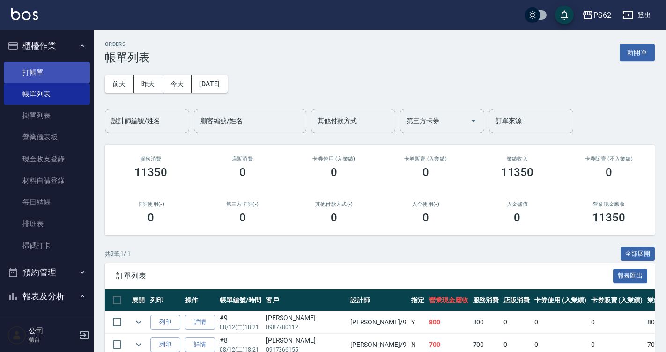
click at [62, 76] on link "打帳單" at bounding box center [47, 73] width 86 height 22
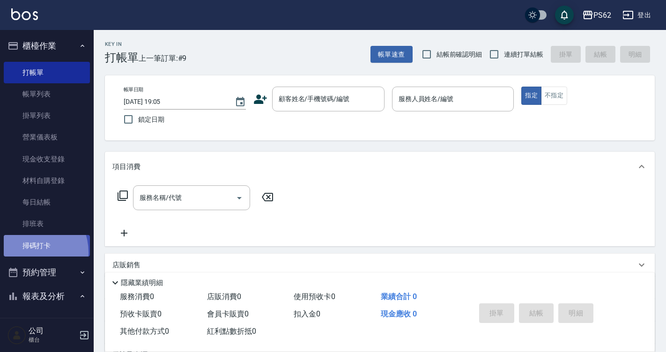
click at [28, 252] on link "掃碼打卡" at bounding box center [47, 246] width 86 height 22
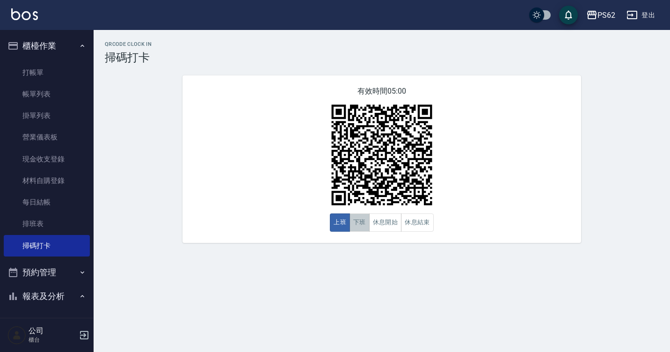
click at [358, 219] on button "下班" at bounding box center [360, 222] width 20 height 18
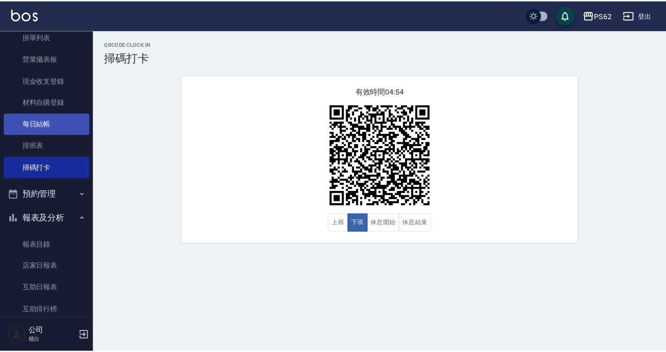
scroll to position [140, 0]
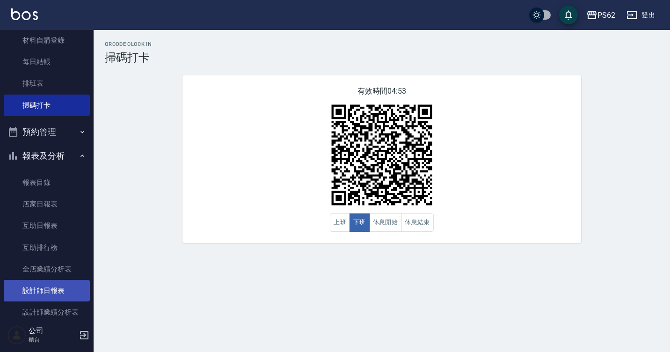
click at [56, 285] on link "設計師日報表" at bounding box center [47, 291] width 86 height 22
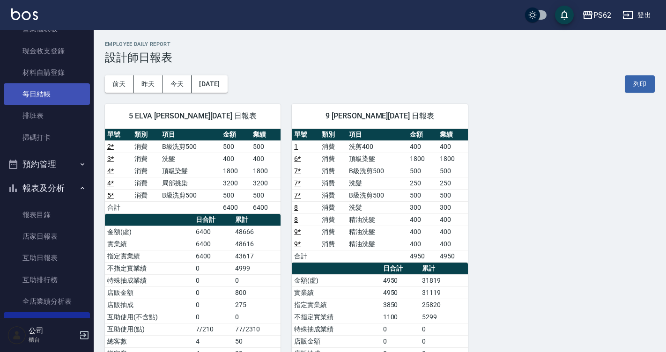
scroll to position [94, 0]
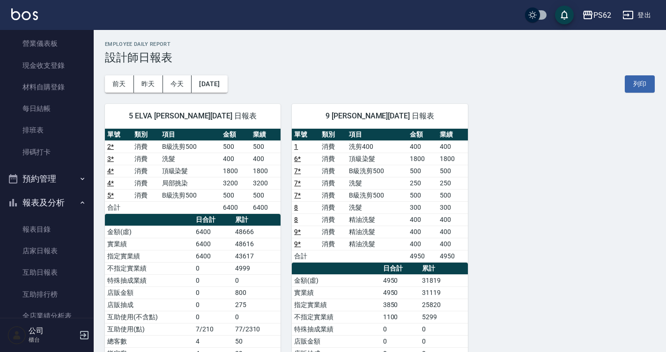
click at [176, 21] on div "PS62 登出" at bounding box center [333, 15] width 666 height 30
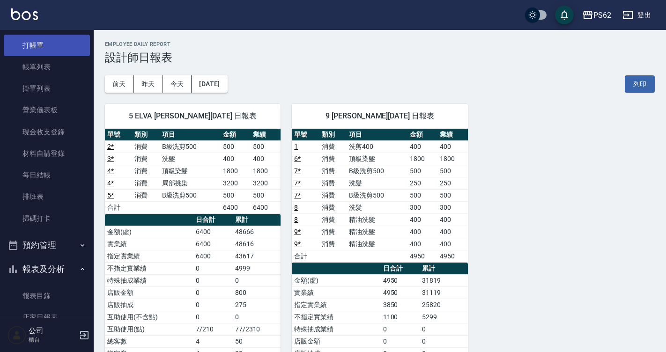
scroll to position [0, 0]
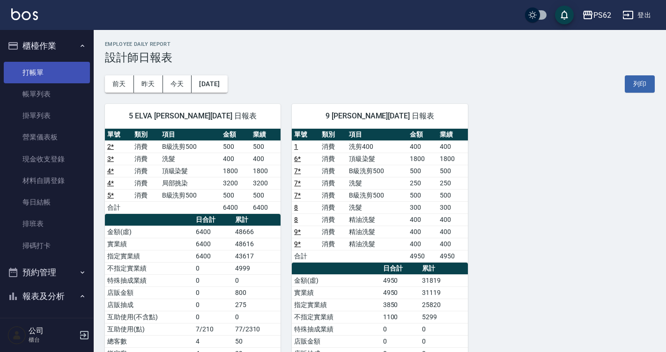
click at [65, 81] on link "打帳單" at bounding box center [47, 73] width 86 height 22
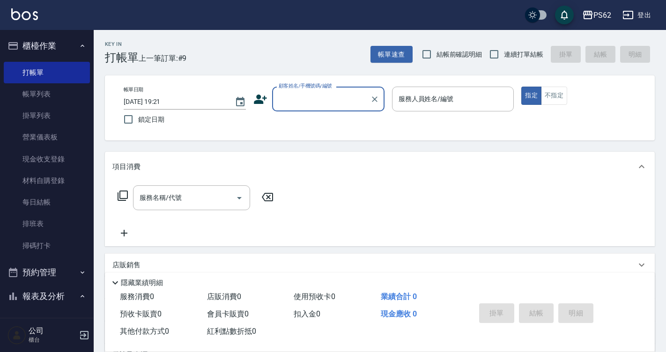
click at [261, 95] on icon at bounding box center [260, 99] width 14 height 14
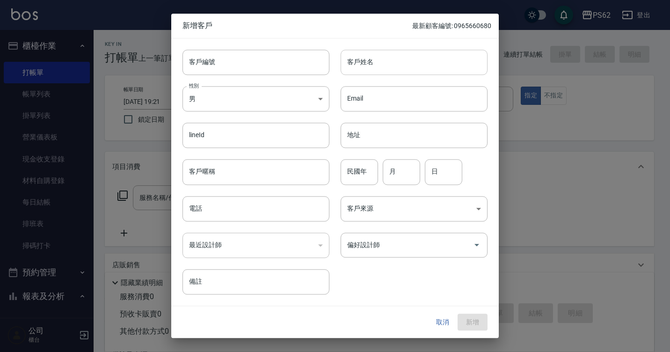
click at [402, 68] on input "客戶姓名" at bounding box center [414, 62] width 147 height 25
type input "ㄐ"
type input "[PERSON_NAME]"
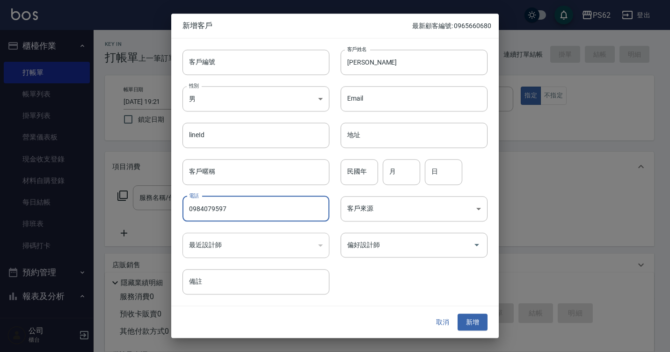
click at [212, 208] on input "0984079597" at bounding box center [256, 208] width 147 height 25
type input "0984079597"
click at [470, 320] on button "新增" at bounding box center [473, 322] width 30 height 17
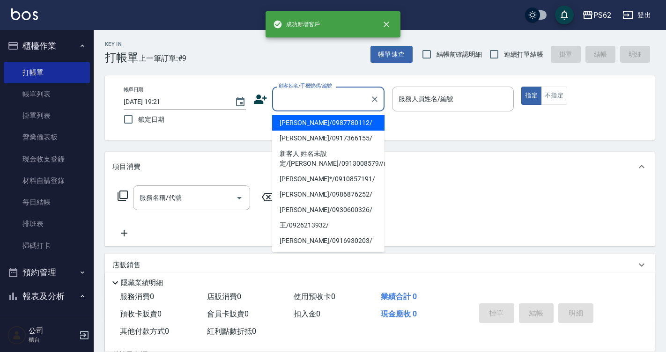
click at [279, 96] on div "顧客姓名/手機號碼/編號 顧客姓名/手機號碼/編號" at bounding box center [328, 99] width 112 height 25
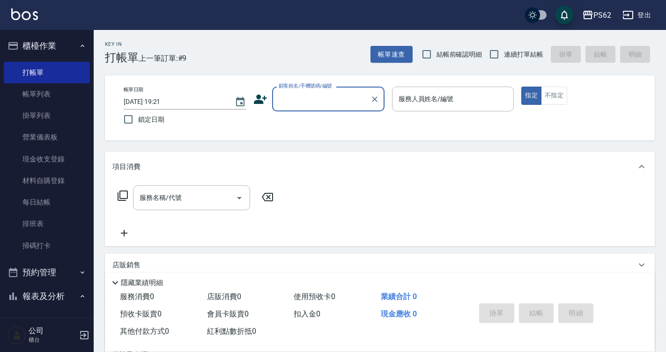
paste input "0984079597"
click at [294, 121] on li "[PERSON_NAME]/0984079597/" at bounding box center [328, 122] width 112 height 15
type input "[PERSON_NAME]/0984079597/"
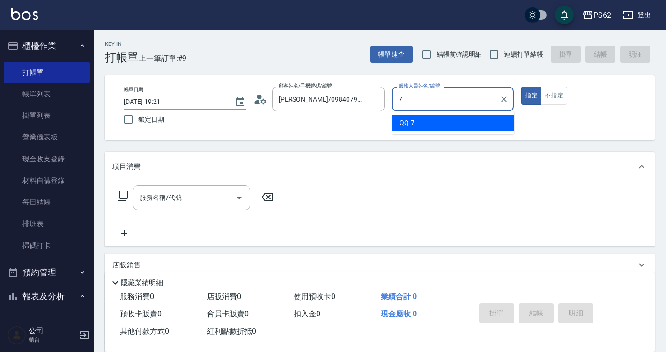
type input "QQ-7"
type button "true"
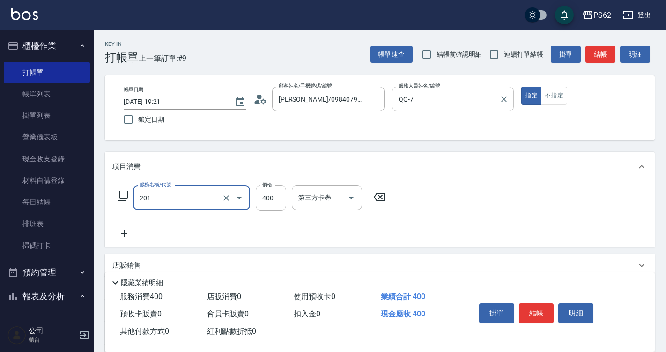
type input "洗剪400(201)"
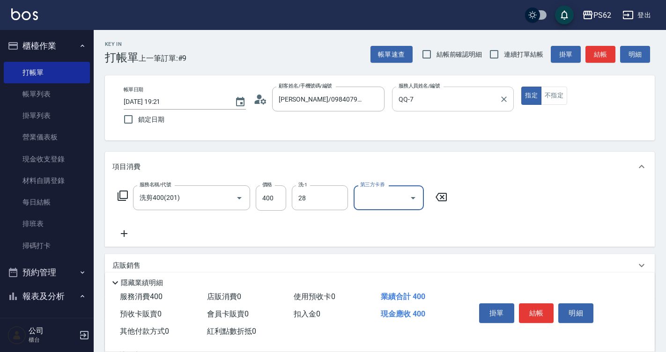
type input "安安-28"
click at [554, 96] on button "不指定" at bounding box center [554, 96] width 26 height 18
click at [549, 312] on button "結帳" at bounding box center [536, 313] width 35 height 20
click at [549, 312] on div "掛單 結帳 明細" at bounding box center [536, 314] width 122 height 29
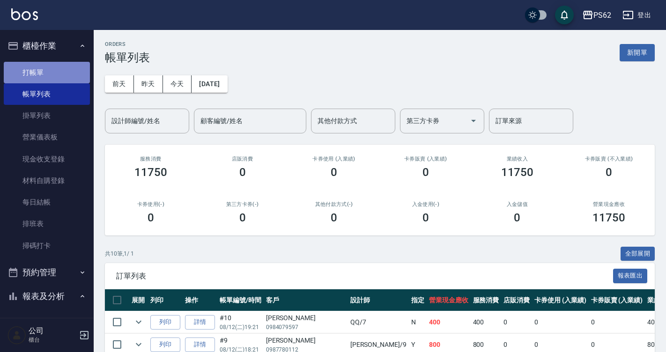
click at [48, 79] on link "打帳單" at bounding box center [47, 73] width 86 height 22
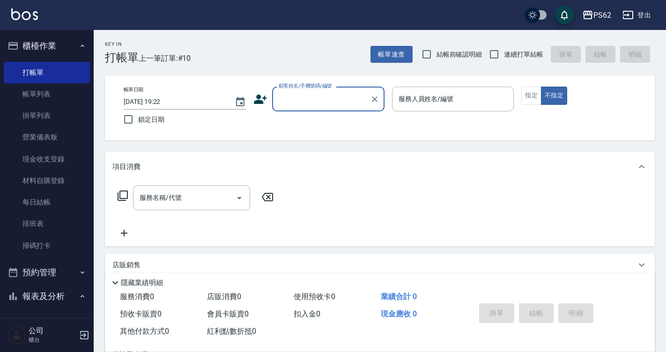
click at [263, 101] on icon at bounding box center [260, 99] width 14 height 14
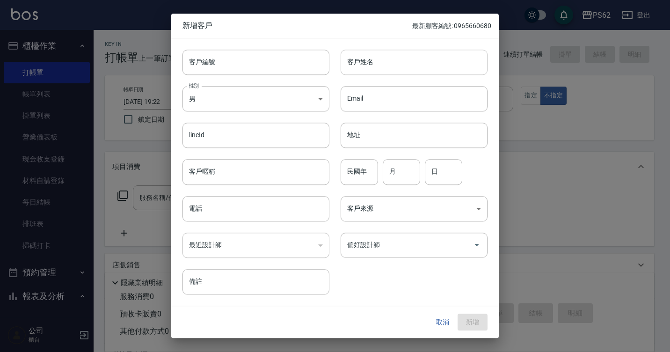
click at [359, 71] on input "客戶姓名" at bounding box center [414, 62] width 147 height 25
type input "[PERSON_NAME]"
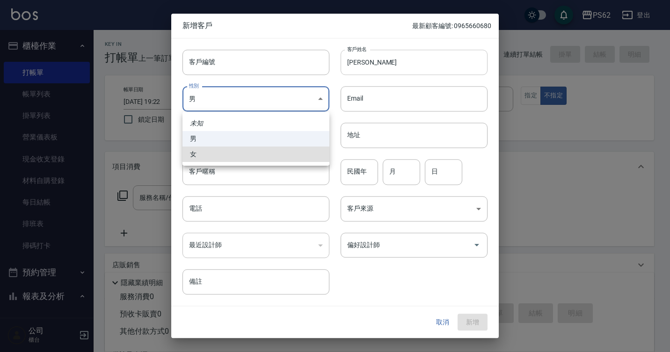
type input "[DEMOGRAPHIC_DATA]"
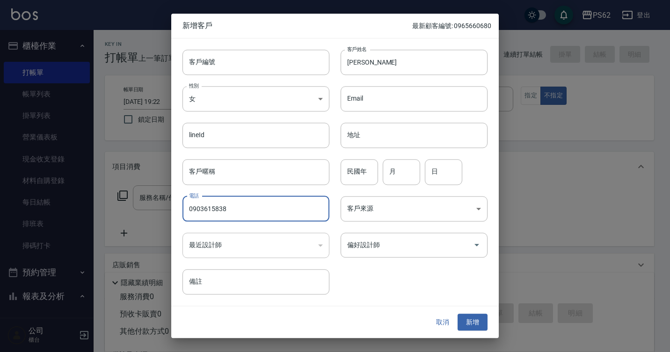
click at [218, 205] on input "0903615838" at bounding box center [256, 208] width 147 height 25
type input "0903615838"
click at [472, 320] on button "新增" at bounding box center [473, 322] width 30 height 17
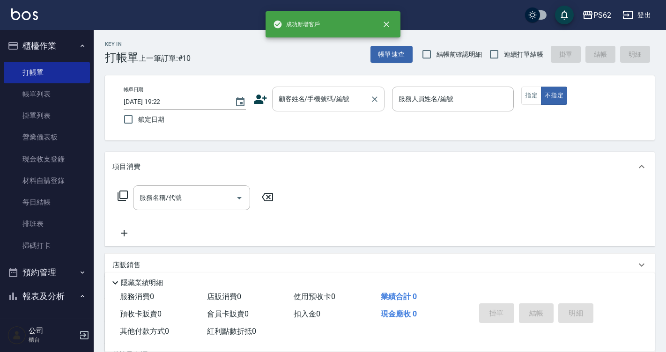
click at [313, 94] on div "顧客姓名/手機號碼/編號 顧客姓名/手機號碼/編號" at bounding box center [328, 99] width 112 height 25
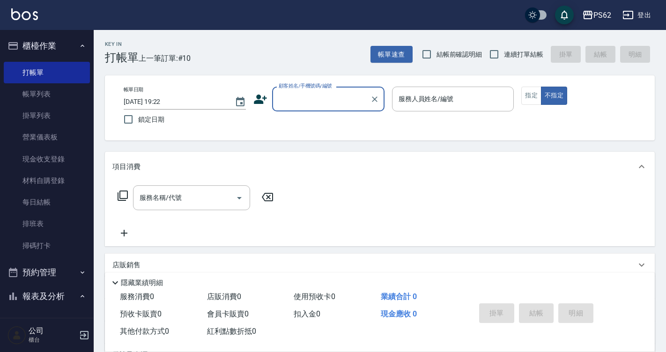
paste input "0903615838"
type input "0903615838"
click at [343, 171] on div "項目消費" at bounding box center [373, 167] width 523 height 10
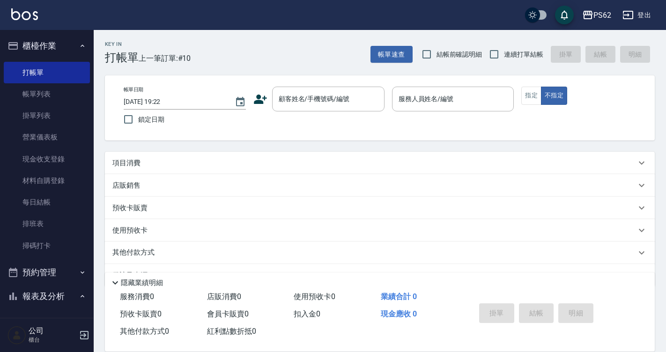
click at [295, 86] on div "帳單日期 [DATE] 19:22 鎖定日期 顧客姓名/手機號碼/編號 顧客姓名/手機號碼/編號 服務人員姓名/編號 服務人員姓名/編號 指定 不指定" at bounding box center [379, 107] width 549 height 65
click at [311, 117] on div "帳單日期 [DATE] 19:22 鎖定日期 顧客姓名/手機號碼/編號 顧客姓名/手機號碼/編號 服務人員姓名/編號 服務人員姓名/編號 指定 不指定" at bounding box center [379, 108] width 527 height 43
click at [280, 98] on input "顧客姓名/手機號碼/編號" at bounding box center [321, 99] width 90 height 16
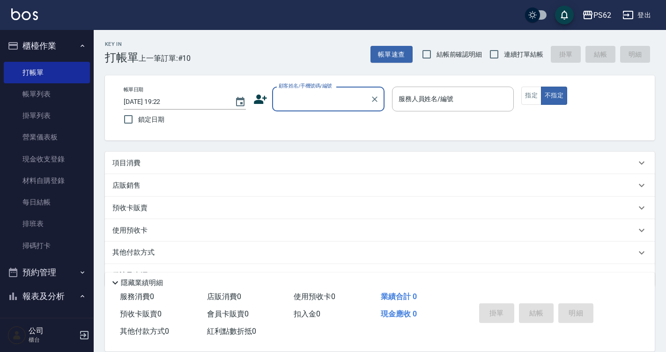
click at [278, 97] on input "顧客姓名/手機號碼/編號" at bounding box center [321, 99] width 90 height 16
click at [310, 125] on li "[PERSON_NAME]/0903615838/" at bounding box center [328, 122] width 112 height 15
type input "[PERSON_NAME]/0903615838/"
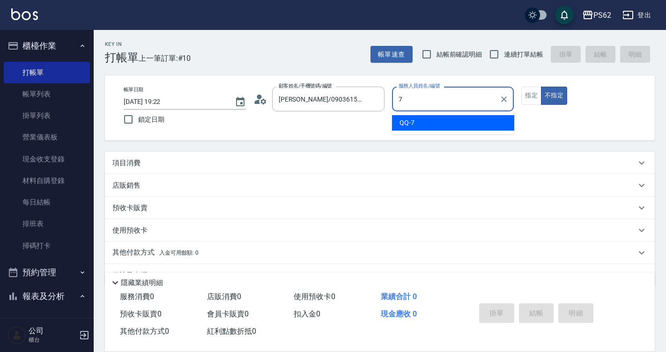
type input "QQ-7"
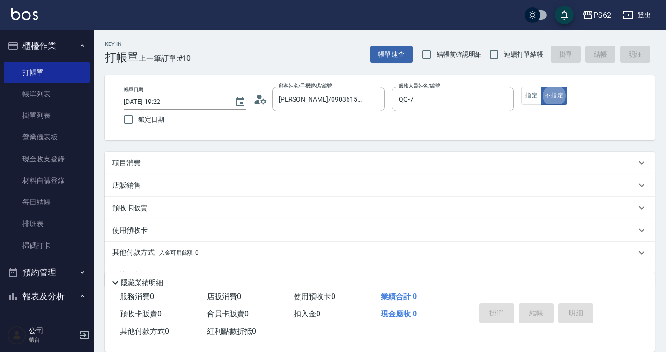
type button "false"
click at [541, 87] on button "不指定" at bounding box center [554, 96] width 26 height 18
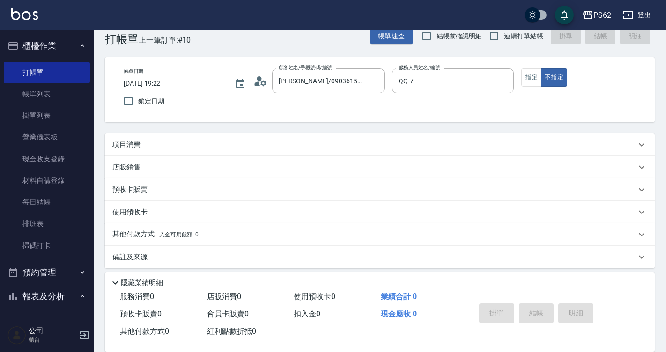
scroll to position [19, 0]
click at [540, 73] on button "指定" at bounding box center [531, 77] width 20 height 18
click at [143, 148] on div "項目消費" at bounding box center [373, 144] width 523 height 10
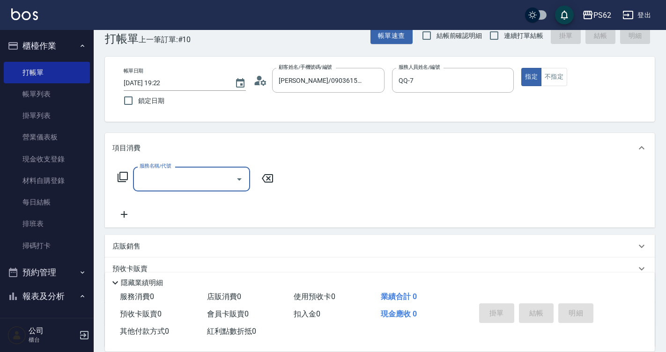
scroll to position [0, 0]
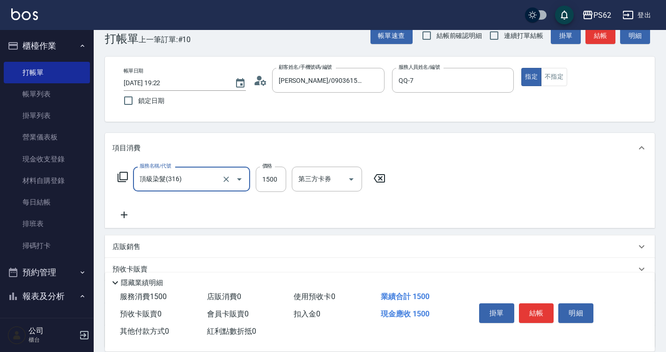
type input "頂級染髮(316)"
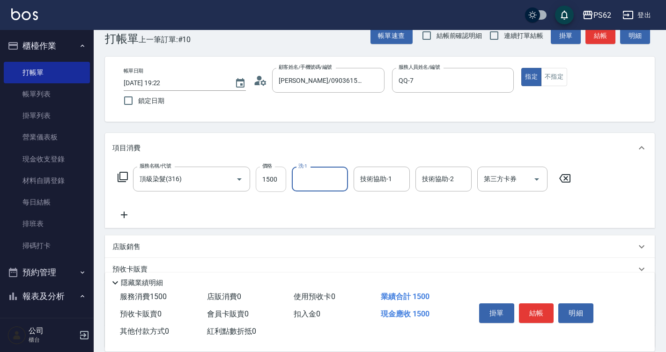
click at [282, 169] on input "1500" at bounding box center [271, 179] width 30 height 25
type input "4000"
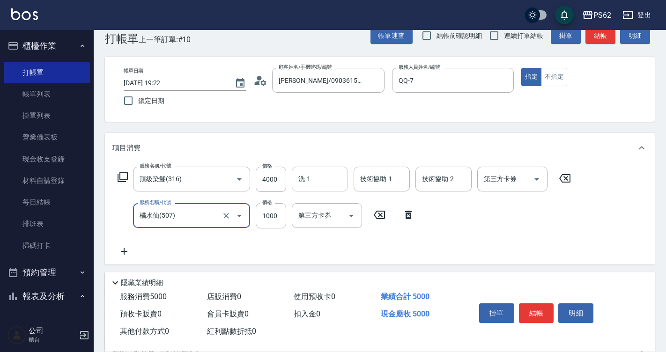
type input "橘水仙(507)"
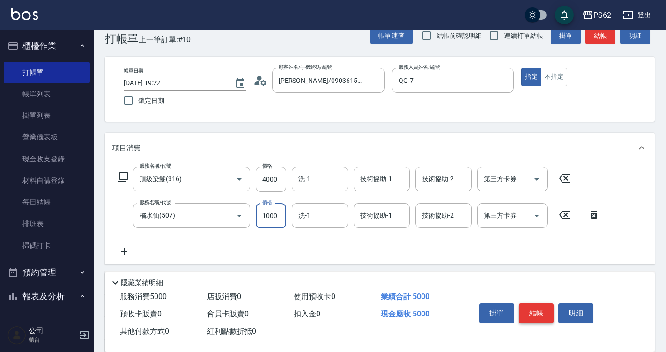
click at [546, 308] on button "結帳" at bounding box center [536, 313] width 35 height 20
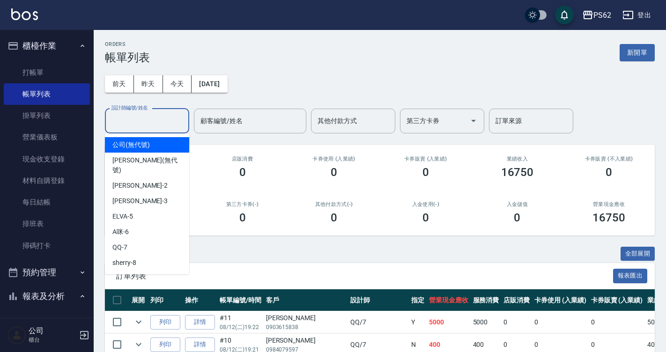
click at [163, 125] on input "設計師編號/姓名" at bounding box center [147, 121] width 76 height 16
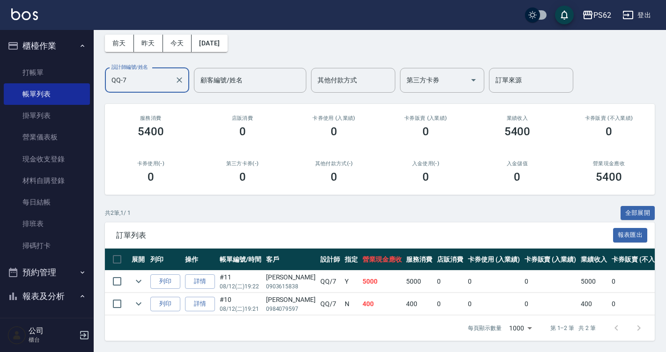
scroll to position [234, 0]
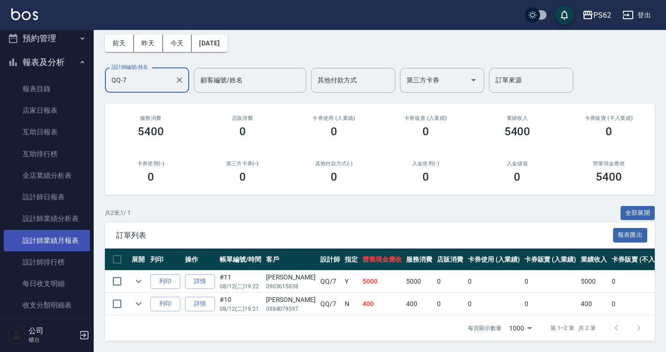
type input "QQ-7"
click at [50, 236] on link "設計師業績月報表" at bounding box center [47, 241] width 86 height 22
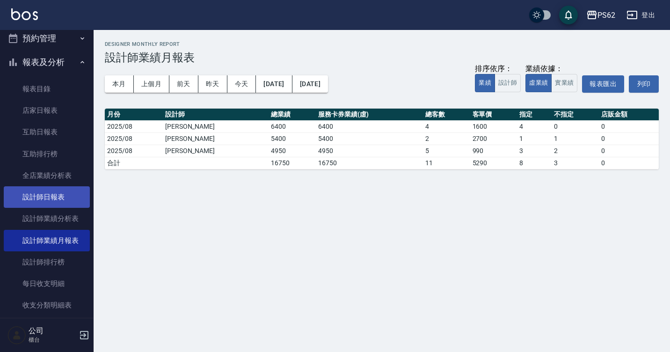
click at [66, 193] on link "設計師日報表" at bounding box center [47, 197] width 86 height 22
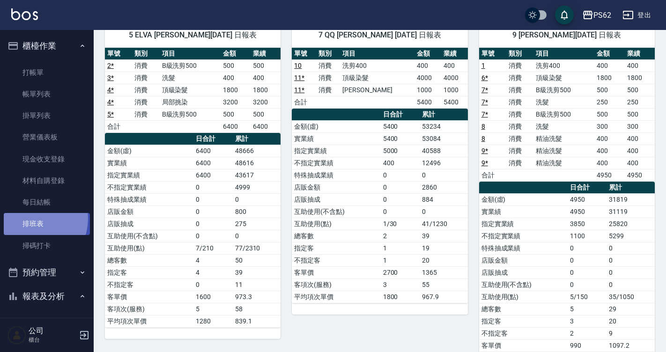
click at [30, 218] on link "排班表" at bounding box center [47, 224] width 86 height 22
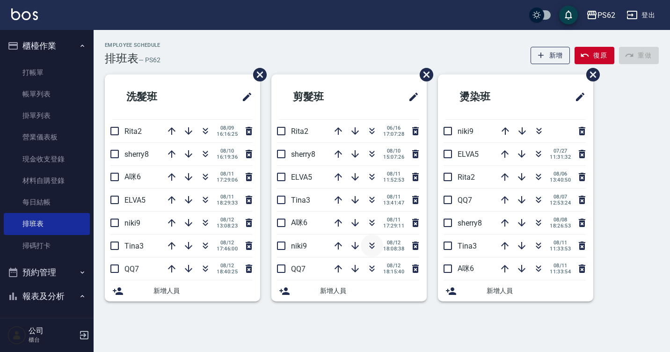
click at [373, 243] on icon "button" at bounding box center [371, 245] width 11 height 11
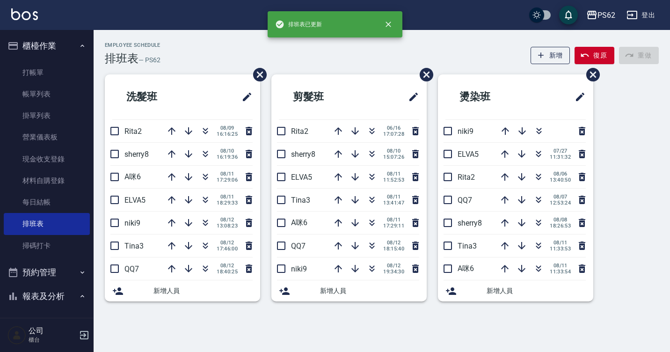
click at [329, 325] on div "Employee Schedule 排班表 — PS62 新增 復原 重做 洗髮班 Rita2 [DATE] 16:16:25 sherry8 [DATE] …" at bounding box center [335, 176] width 670 height 352
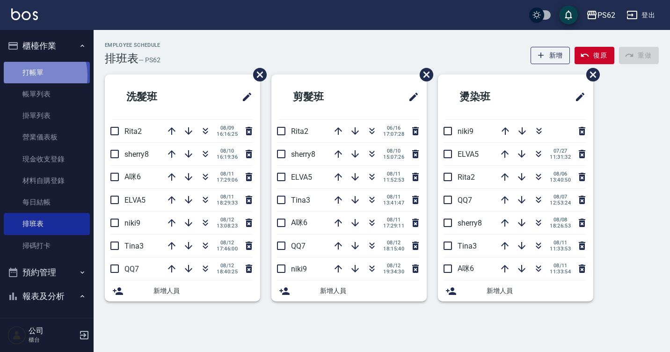
click at [31, 75] on link "打帳單" at bounding box center [47, 73] width 86 height 22
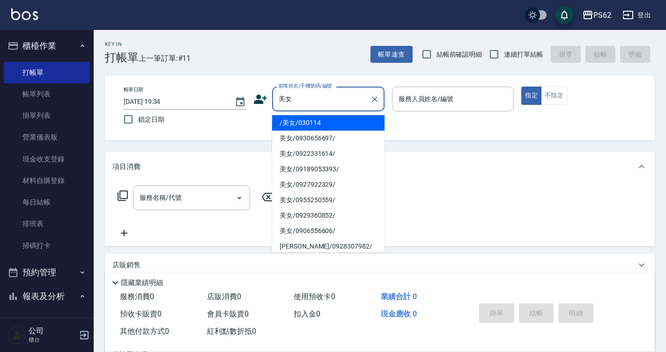
type input "/美女/030114"
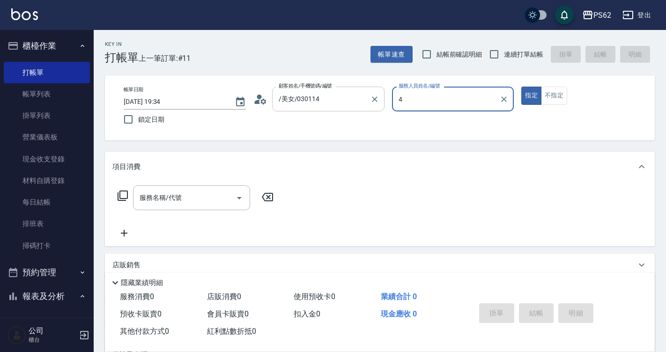
type input "4"
click at [521, 87] on button "指定" at bounding box center [531, 96] width 20 height 18
type button "true"
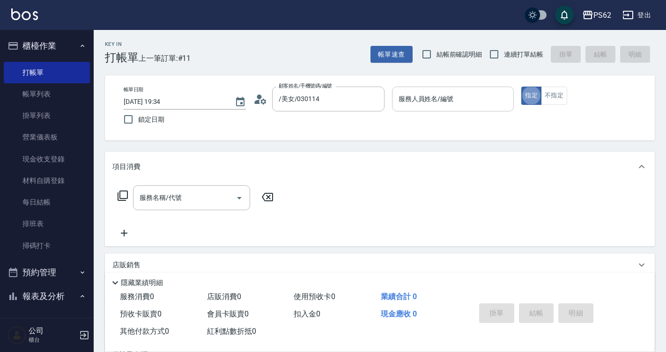
click at [408, 109] on div "服務人員姓名/編號" at bounding box center [453, 99] width 122 height 25
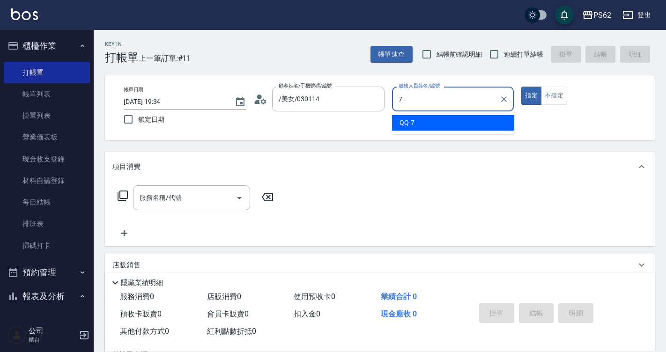
type input "QQ-7"
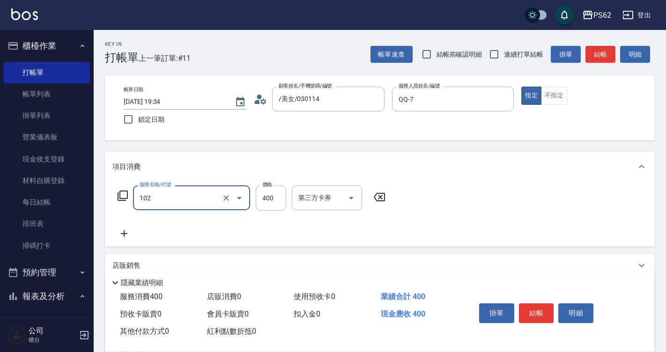
type input "精油洗髮(102)"
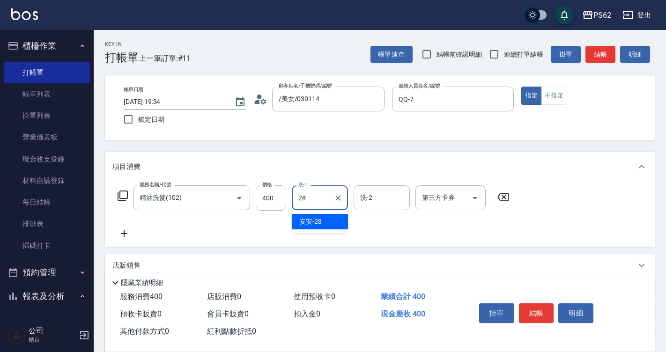
type input "安安-28"
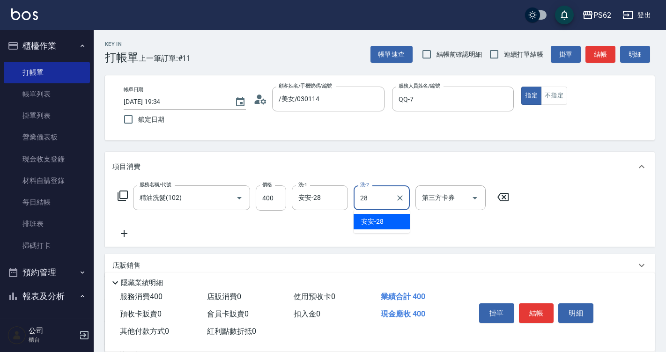
type input "安安-28"
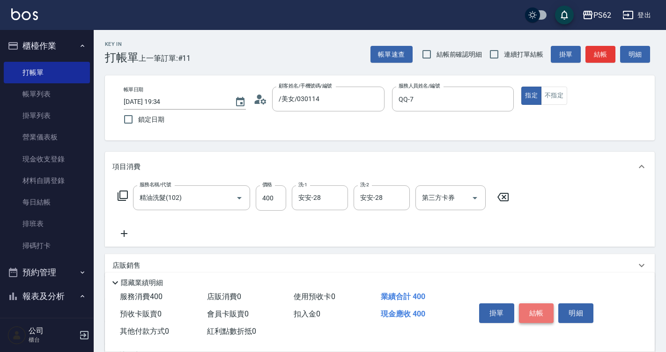
click at [545, 309] on button "結帳" at bounding box center [536, 313] width 35 height 20
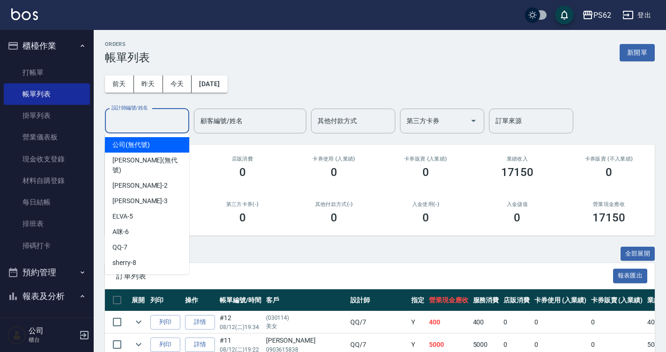
click at [132, 116] on div "設計師編號/姓名 設計師編號/姓名" at bounding box center [147, 121] width 84 height 25
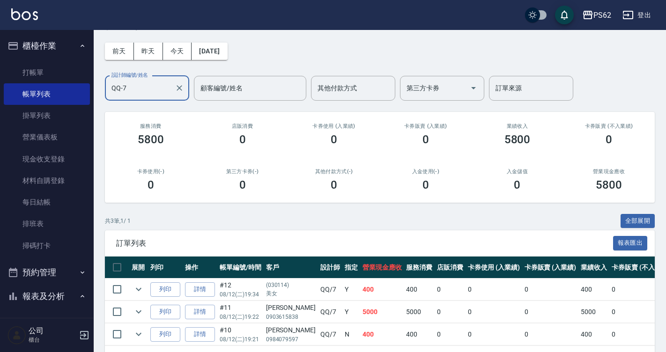
scroll to position [47, 0]
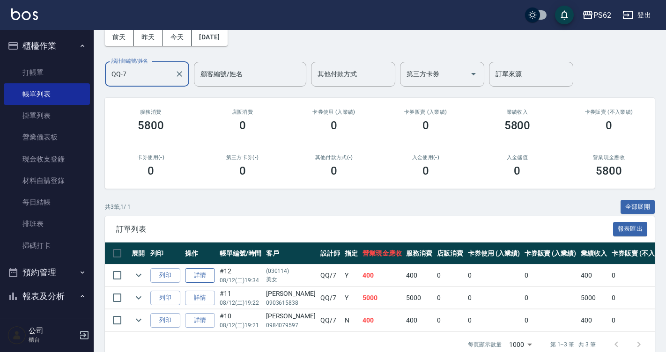
type input "QQ-7"
click at [207, 272] on link "詳情" at bounding box center [200, 275] width 30 height 15
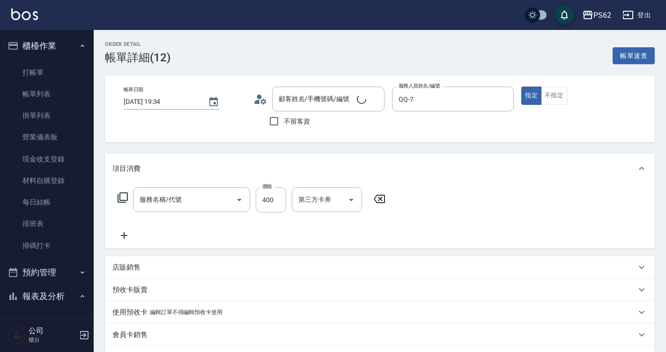
type input "[DATE] 19:34"
type input "QQ-7"
type input "精油洗髮(102)"
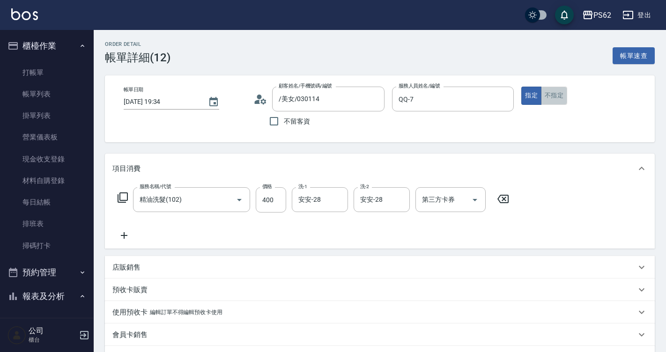
type input "/美女/030114"
click at [549, 101] on button "不指定" at bounding box center [554, 96] width 26 height 18
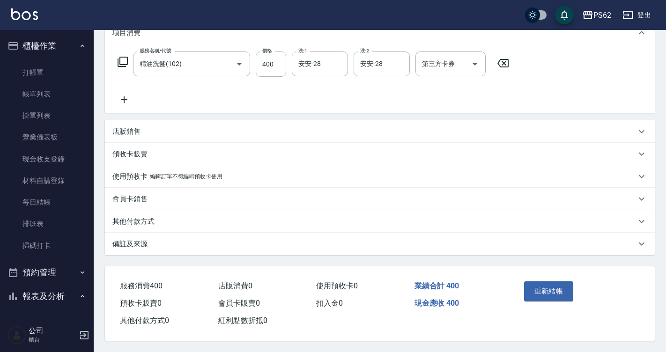
scroll to position [140, 0]
click at [550, 282] on button "重新結帳" at bounding box center [549, 291] width 50 height 20
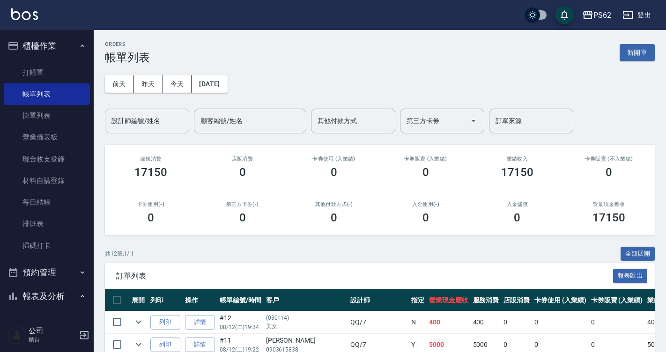
click at [165, 125] on input "設計師編號/姓名" at bounding box center [147, 121] width 76 height 16
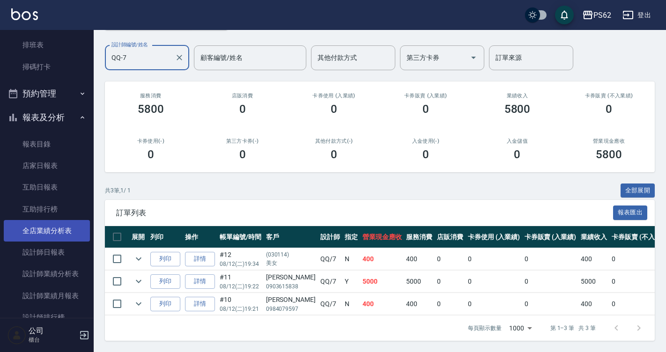
scroll to position [187, 0]
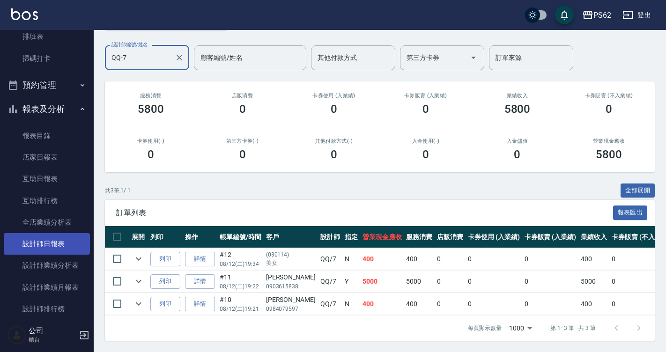
type input "QQ-7"
click at [66, 243] on link "設計師日報表" at bounding box center [47, 244] width 86 height 22
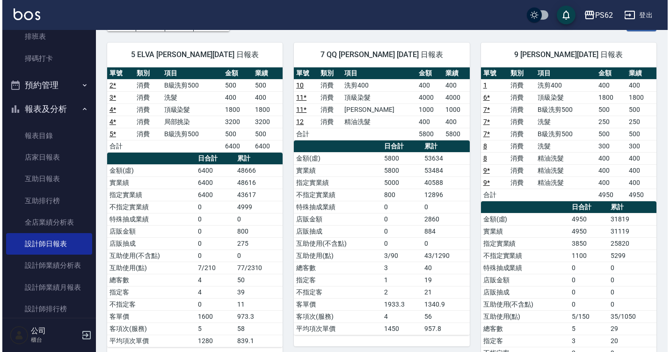
scroll to position [47, 0]
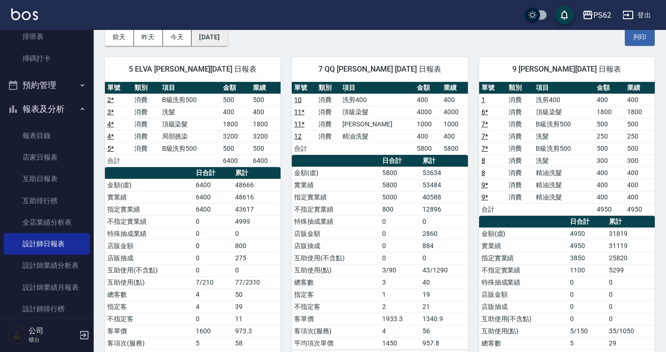
click at [227, 31] on button "[DATE]" at bounding box center [209, 37] width 36 height 17
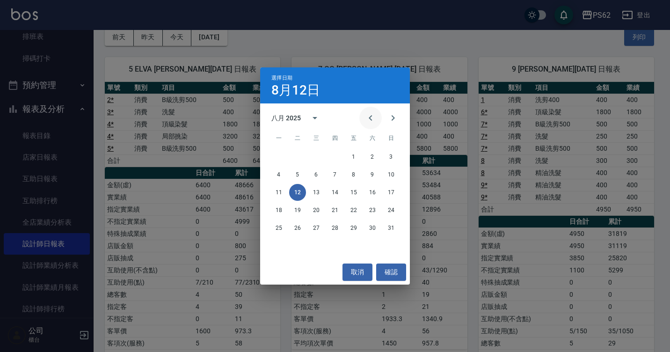
click at [369, 111] on button "Previous month" at bounding box center [370, 118] width 22 height 22
click at [376, 170] on button "12" at bounding box center [372, 174] width 17 height 17
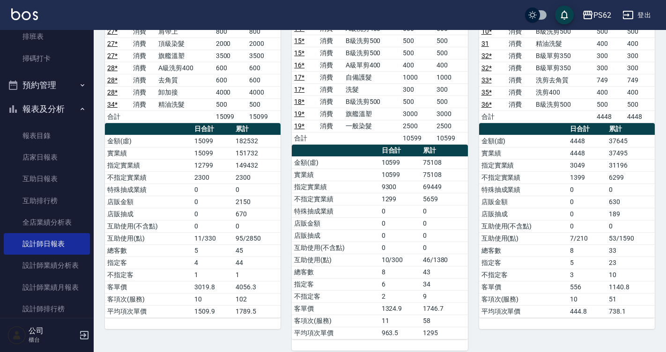
scroll to position [43, 0]
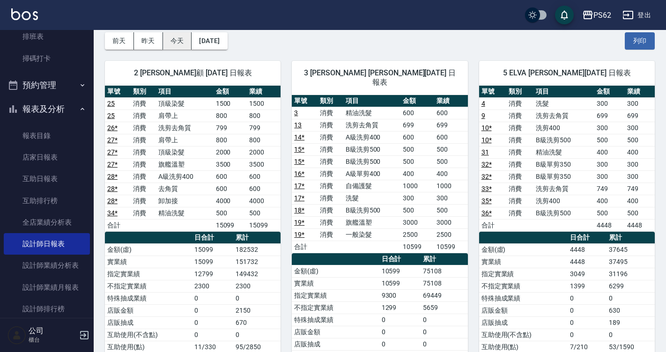
click at [188, 42] on button "今天" at bounding box center [177, 40] width 29 height 17
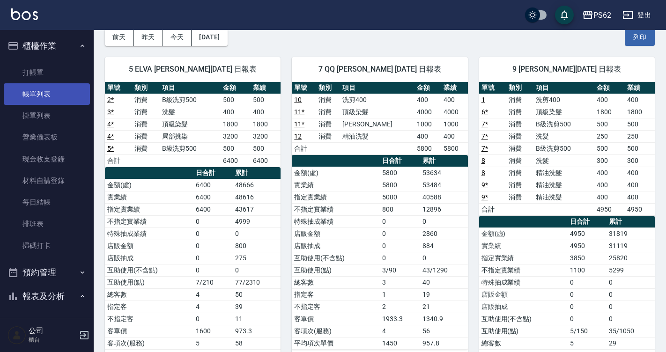
click at [51, 86] on link "帳單列表" at bounding box center [47, 94] width 86 height 22
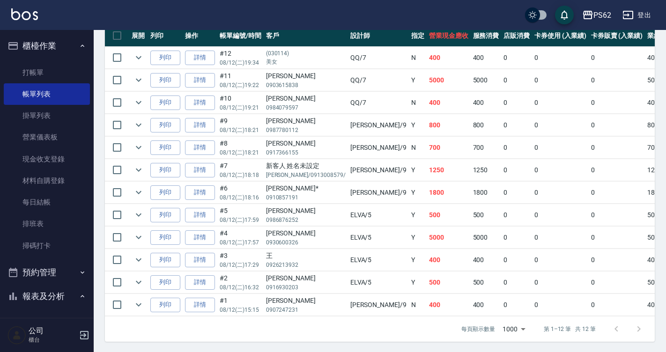
scroll to position [226, 0]
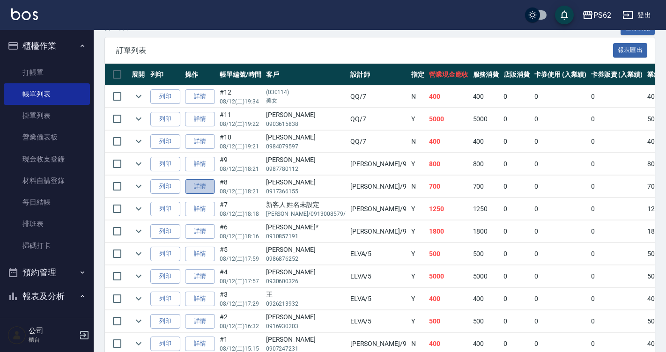
click at [201, 180] on link "詳情" at bounding box center [200, 186] width 30 height 15
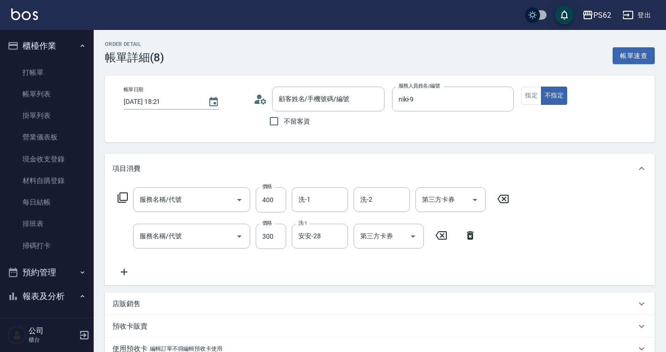
type input "[DATE] 18:21"
type input "niki-9"
type input "精油洗髮(102)"
type input "洗髮(101)"
type input "[PERSON_NAME]/0917366155/"
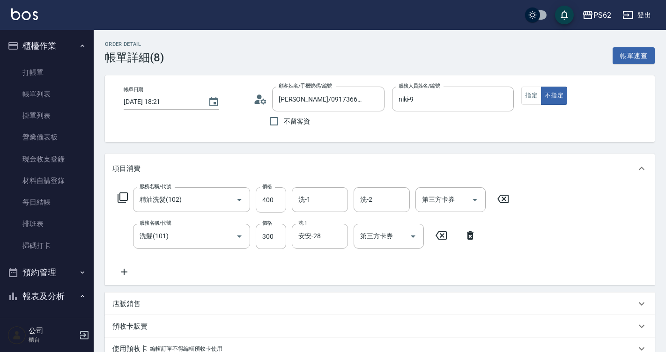
click at [129, 271] on icon at bounding box center [123, 271] width 23 height 11
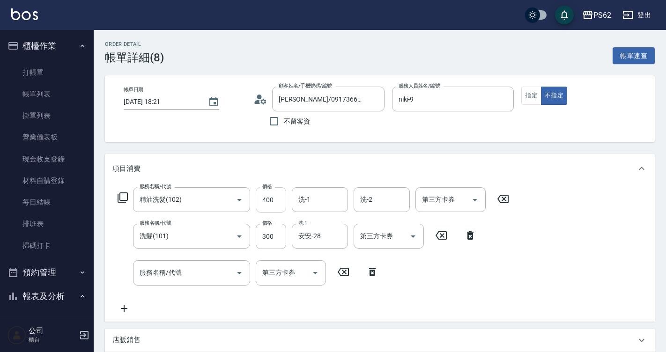
click at [273, 194] on input "400" at bounding box center [271, 199] width 30 height 25
type input "800"
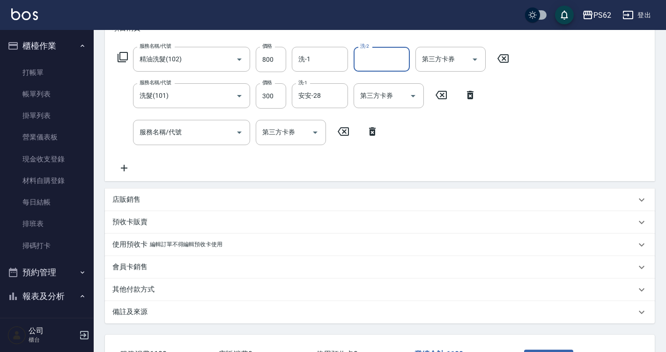
scroll to position [187, 0]
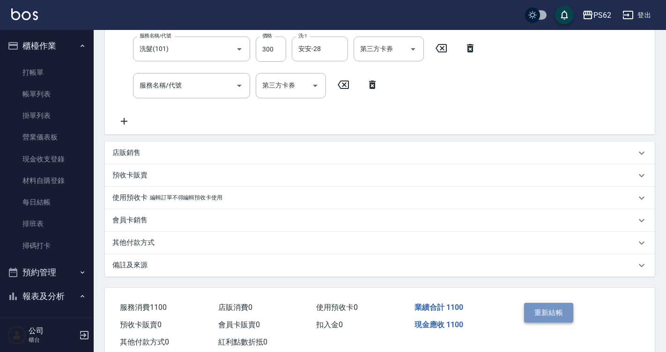
click at [552, 309] on button "重新結帳" at bounding box center [549, 313] width 50 height 20
click at [552, 309] on div "重新結帳" at bounding box center [548, 319] width 56 height 41
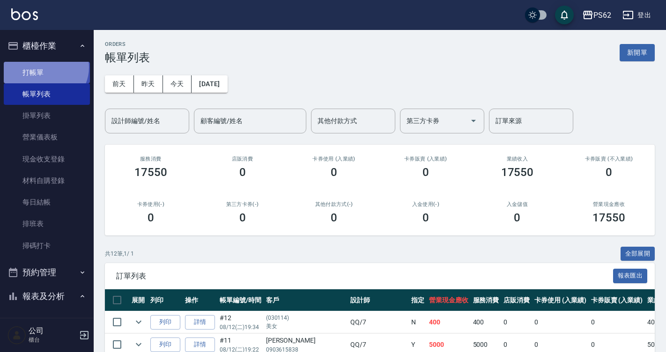
click at [44, 67] on link "打帳單" at bounding box center [47, 73] width 86 height 22
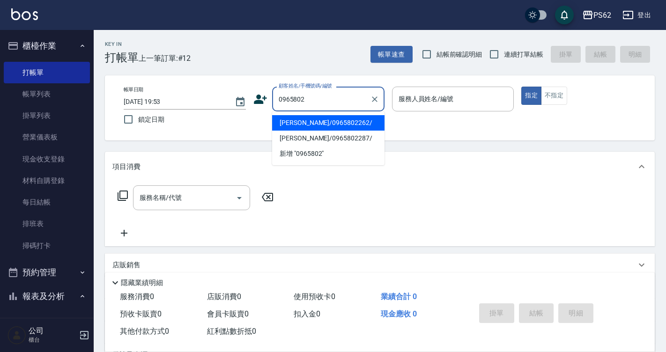
click at [329, 129] on li "[PERSON_NAME]/0965802262/" at bounding box center [328, 122] width 112 height 15
type input "[PERSON_NAME]/0965802262/"
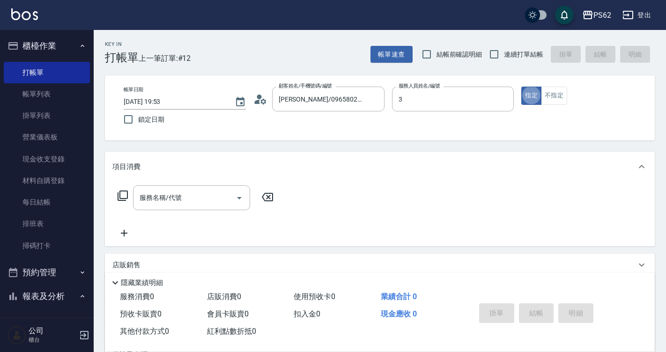
type input "[PERSON_NAME]-3"
type button "true"
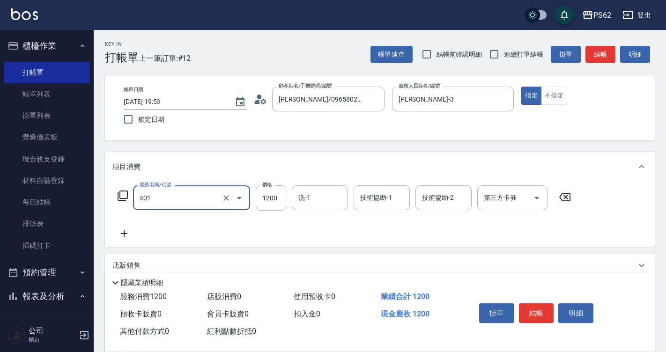
type input "一般染髮(401)"
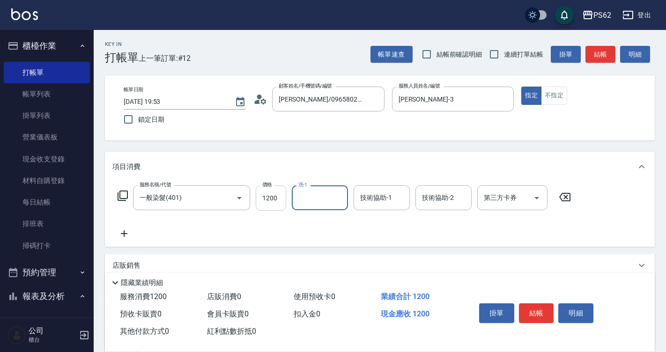
click at [278, 198] on input "1200" at bounding box center [271, 197] width 30 height 25
type input "3600"
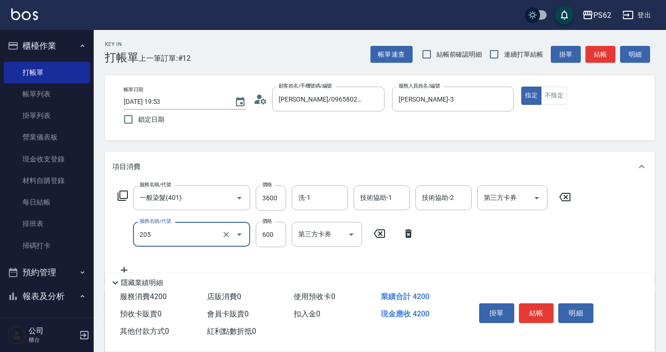
type input "A級洗剪400(205)"
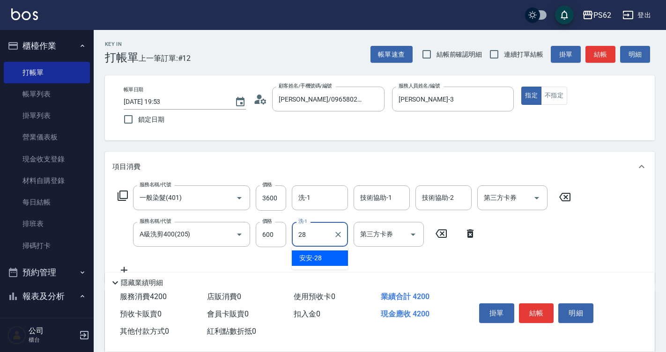
type input "安安-28"
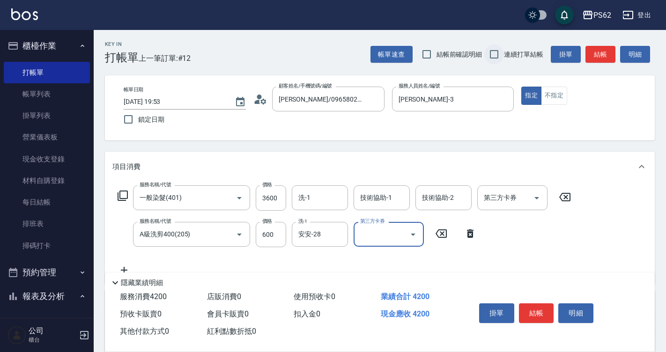
click at [492, 53] on input "連續打單結帳" at bounding box center [494, 54] width 20 height 20
checkbox input "true"
click at [535, 312] on button "結帳" at bounding box center [536, 313] width 35 height 20
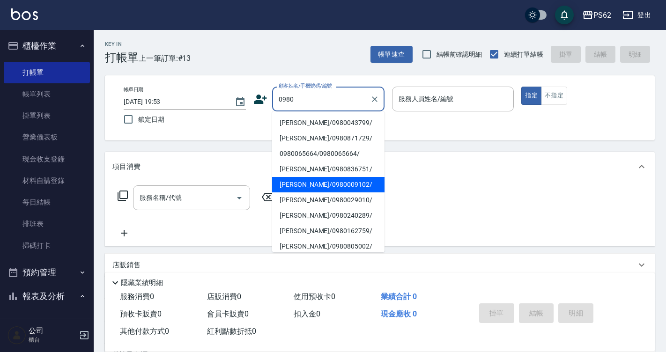
click at [333, 187] on li "[PERSON_NAME]/0980009102/" at bounding box center [328, 184] width 112 height 15
click at [333, 187] on div "服務名稱/代號 服務名稱/代號" at bounding box center [379, 214] width 549 height 65
type input "[PERSON_NAME]/0980009102/"
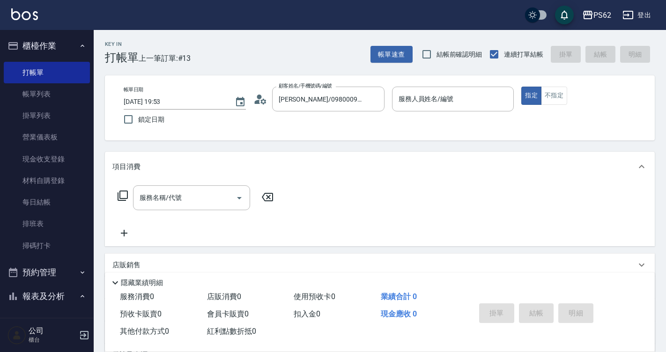
type input "[PERSON_NAME]-3"
click at [195, 184] on div "服務名稱/代號 服務名稱/代號" at bounding box center [379, 214] width 549 height 65
click at [195, 192] on input "服務名稱/代號" at bounding box center [184, 198] width 95 height 16
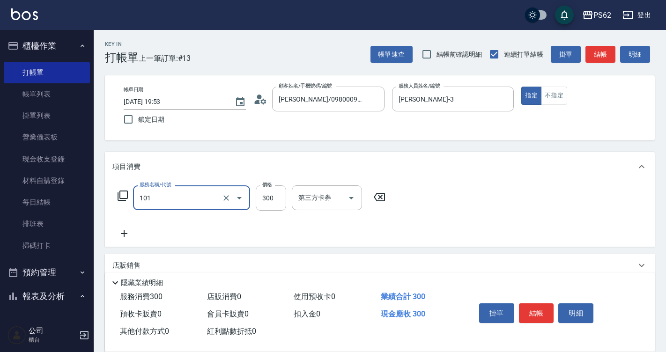
type input "洗髮(101)"
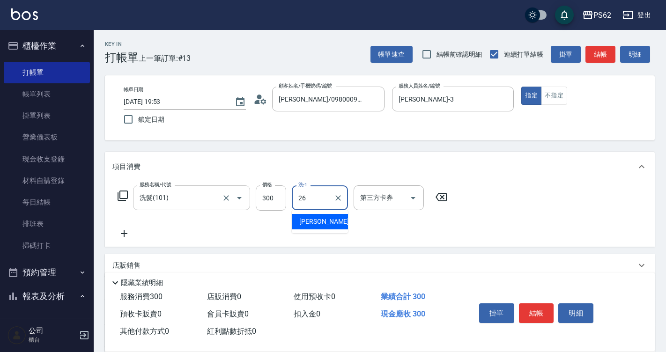
type input "[PERSON_NAME]-26"
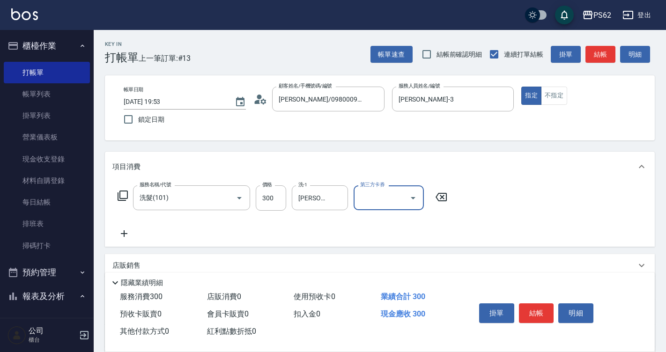
click at [543, 309] on button "結帳" at bounding box center [536, 313] width 35 height 20
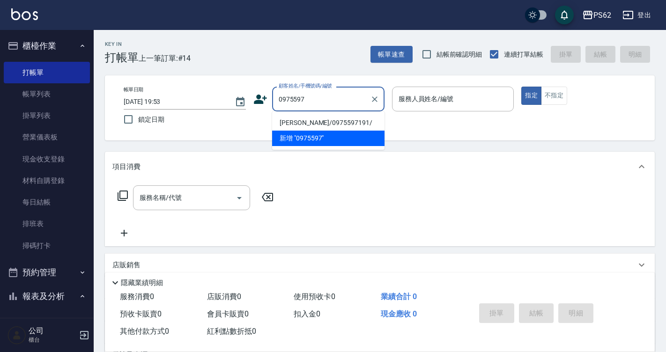
click at [341, 125] on li "[PERSON_NAME]/0975597191/" at bounding box center [328, 122] width 112 height 15
click at [341, 125] on div "帳單日期 [DATE] 19:53 鎖定日期 顧客姓名/手機號碼/編號 0975597 顧客姓名/手機號碼/編號 服務人員姓名/編號 服務人員姓名/編號 指定…" at bounding box center [379, 108] width 527 height 43
type input "[PERSON_NAME]/0975597191/"
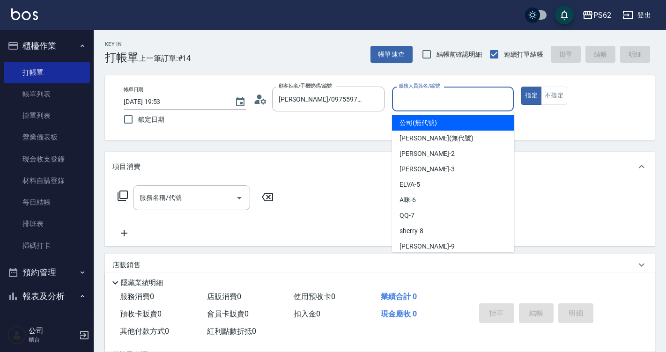
click at [402, 97] on input "服務人員姓名/編號" at bounding box center [453, 99] width 114 height 16
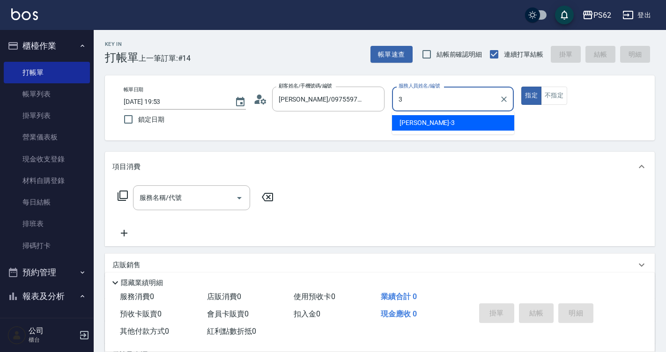
type input "[PERSON_NAME]-3"
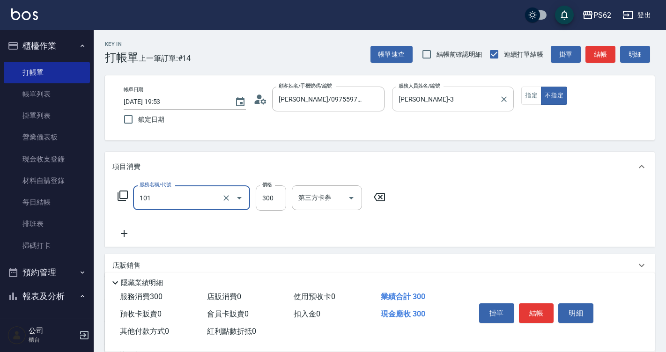
type input "洗髮(101)"
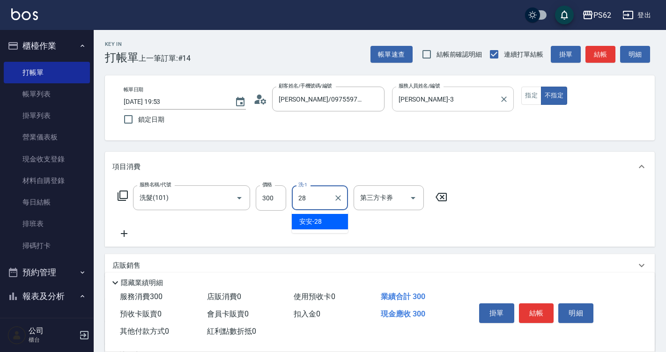
type input "安安-28"
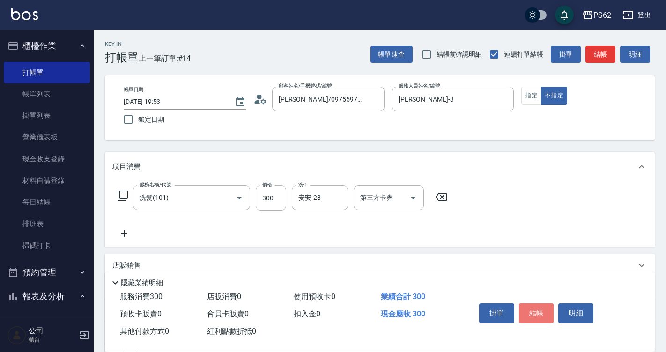
click at [532, 315] on button "結帳" at bounding box center [536, 313] width 35 height 20
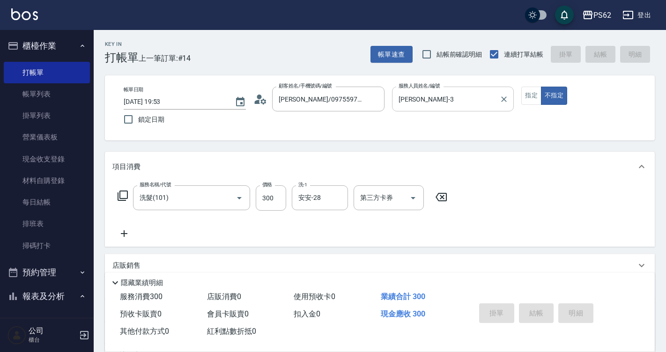
type input "[DATE] 19:54"
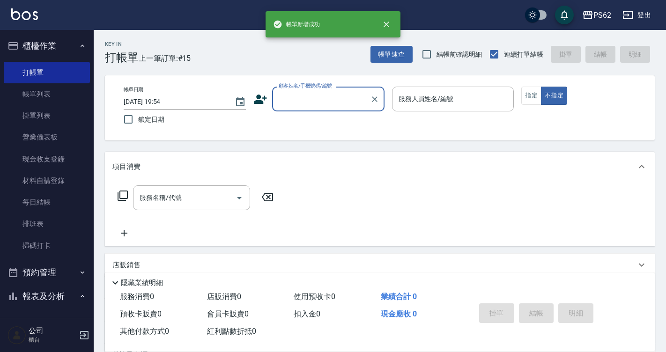
type input "0"
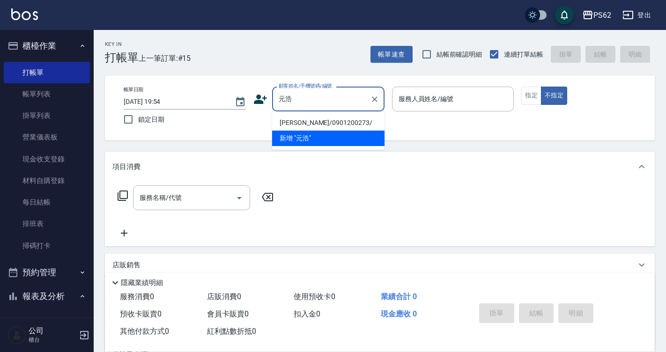
click at [338, 125] on li "[PERSON_NAME]/0901200273/" at bounding box center [328, 122] width 112 height 15
type input "[PERSON_NAME]/0901200273/"
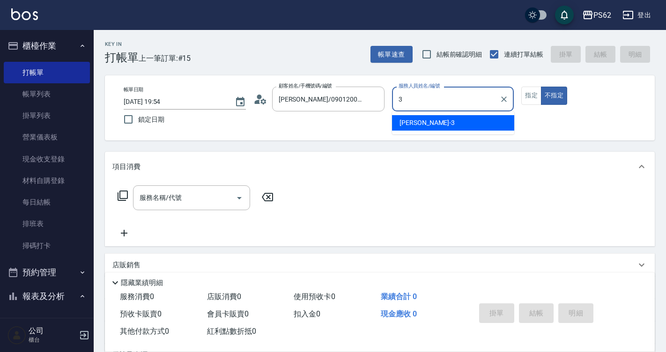
type input "[PERSON_NAME]-3"
type button "false"
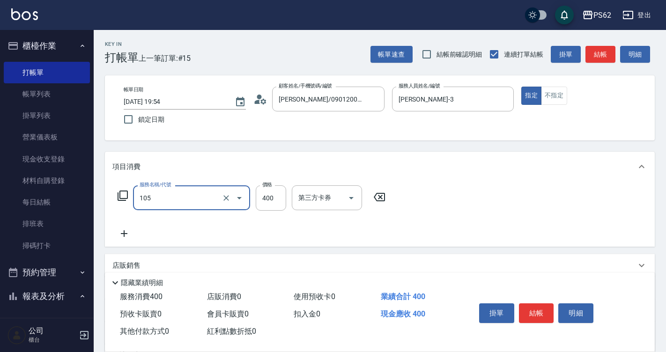
type input "A級單剪400(105)"
click at [535, 307] on button "結帳" at bounding box center [536, 313] width 35 height 20
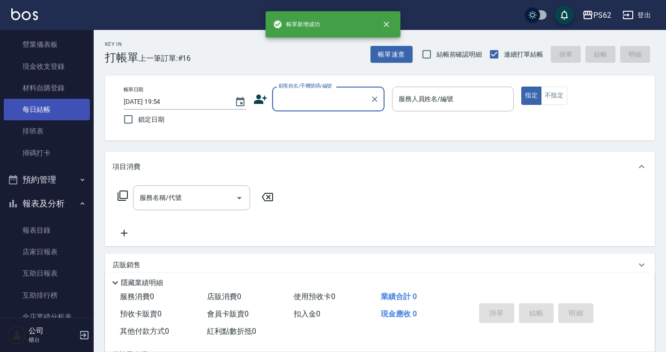
scroll to position [94, 0]
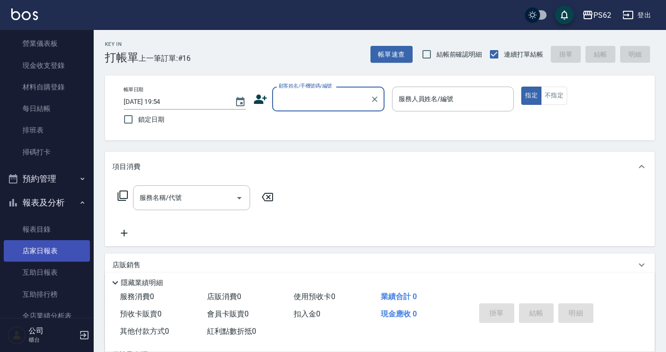
click at [52, 252] on link "店家日報表" at bounding box center [47, 251] width 86 height 22
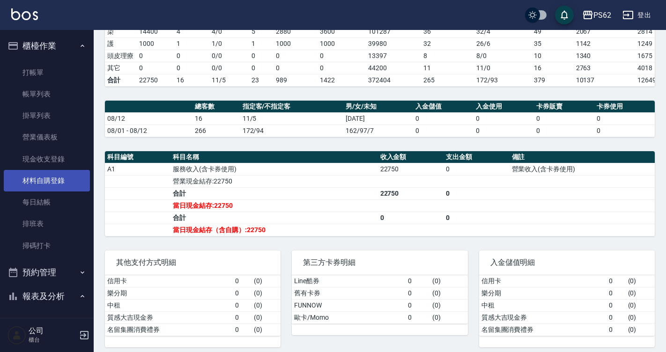
click at [66, 177] on link "材料自購登錄" at bounding box center [47, 181] width 86 height 22
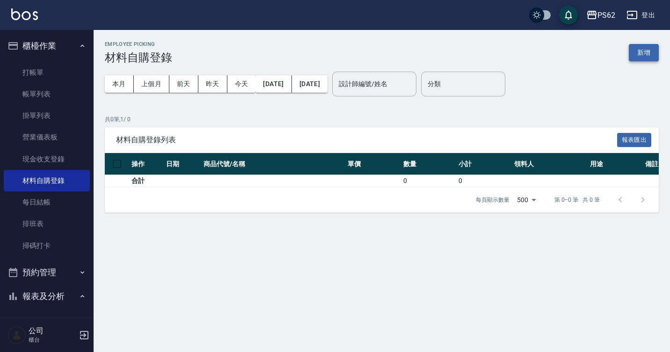
click at [635, 51] on button "新增" at bounding box center [644, 52] width 30 height 17
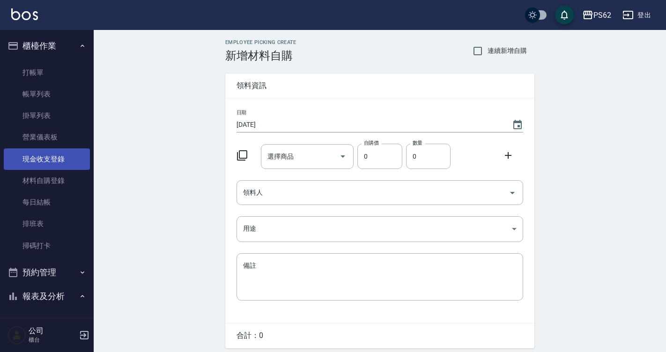
click at [51, 163] on link "現金收支登錄" at bounding box center [47, 159] width 86 height 22
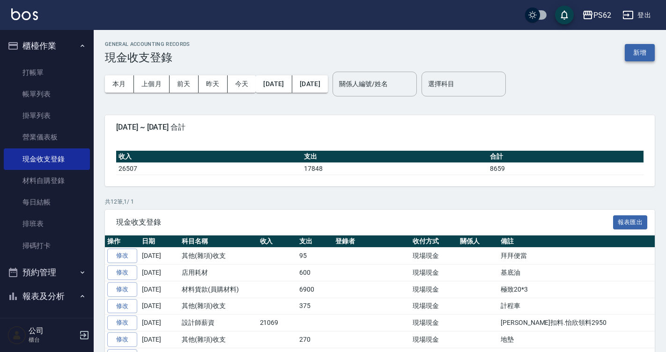
click at [642, 52] on button "新增" at bounding box center [639, 52] width 30 height 17
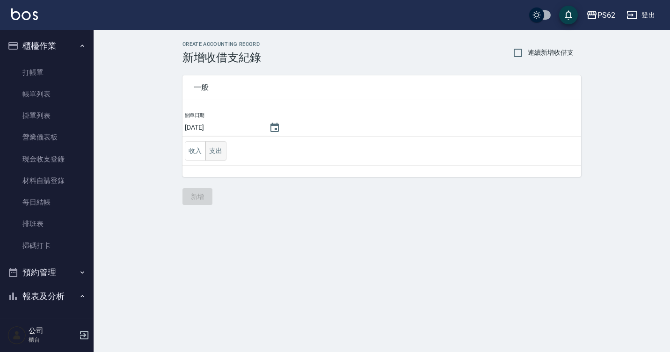
click at [221, 154] on button "支出" at bounding box center [215, 150] width 21 height 19
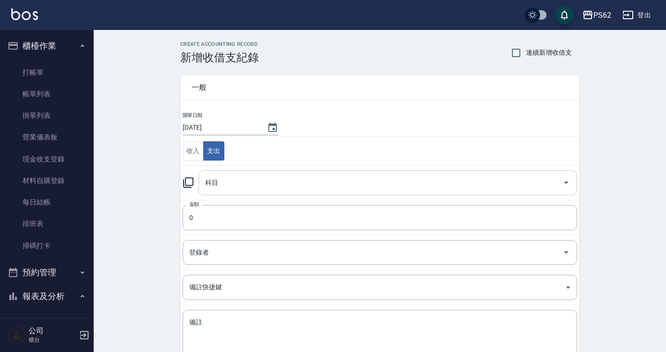
click at [226, 183] on input "科目" at bounding box center [381, 183] width 356 height 16
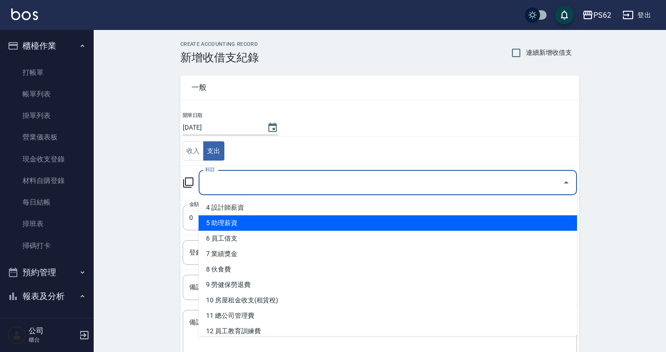
scroll to position [187, 0]
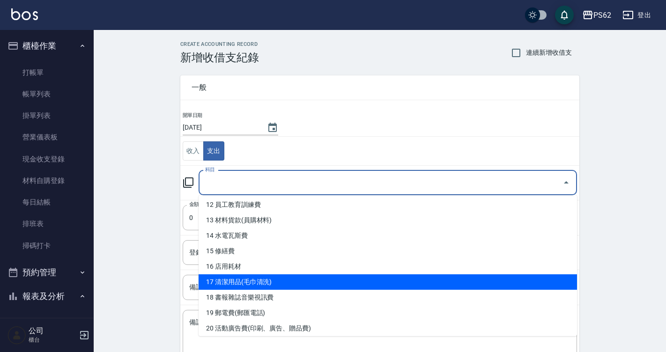
click at [272, 278] on li "17 清潔用品(毛巾清洗)" at bounding box center [387, 281] width 378 height 15
type input "17 清潔用品(毛巾清洗)"
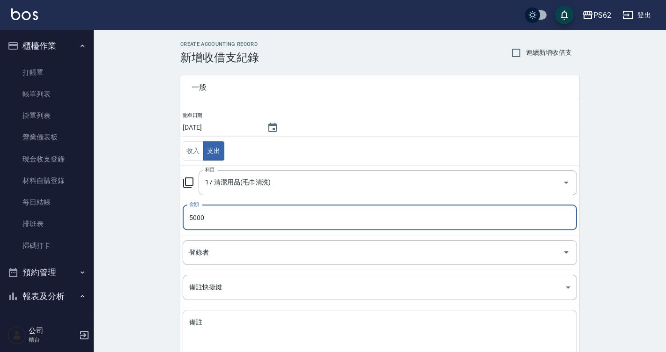
type input "5000"
click at [272, 329] on textarea "備註" at bounding box center [379, 334] width 381 height 32
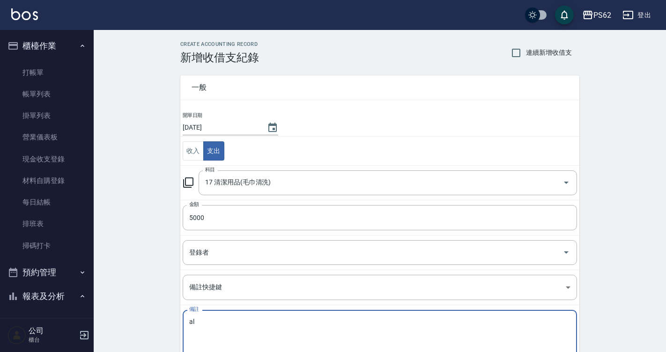
type textarea "a"
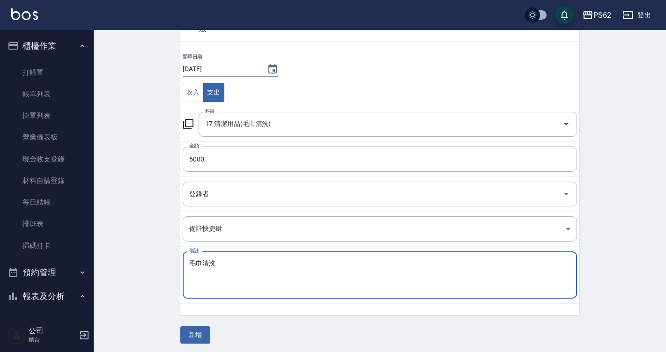
scroll to position [61, 0]
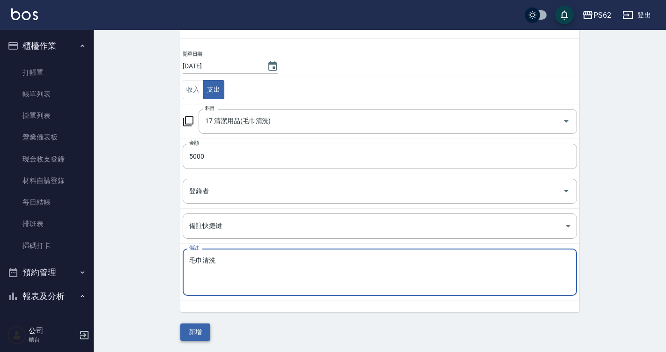
type textarea "毛巾清洗"
click at [198, 333] on button "新增" at bounding box center [195, 331] width 30 height 17
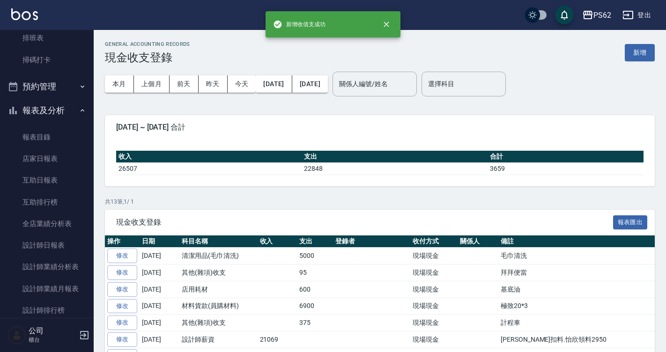
scroll to position [187, 0]
click at [40, 161] on link "店家日報表" at bounding box center [47, 157] width 86 height 22
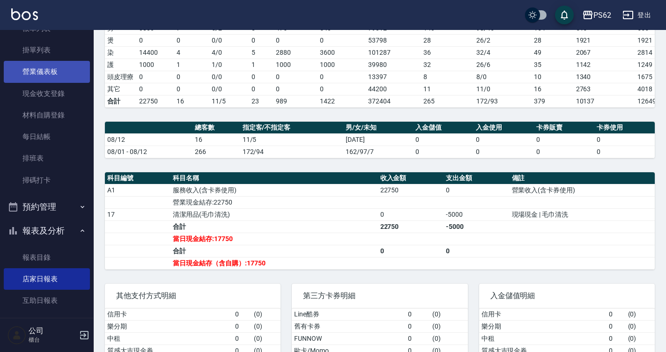
scroll to position [47, 0]
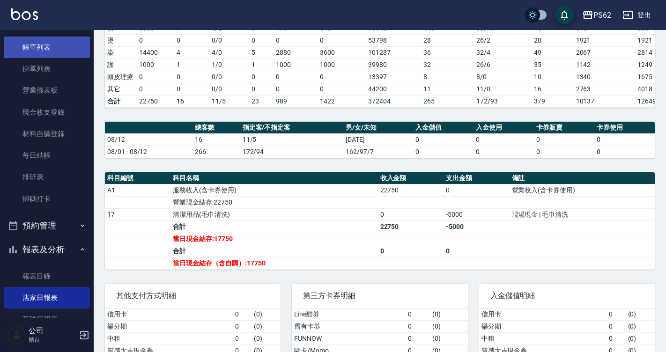
click at [66, 42] on link "帳單列表" at bounding box center [47, 48] width 86 height 22
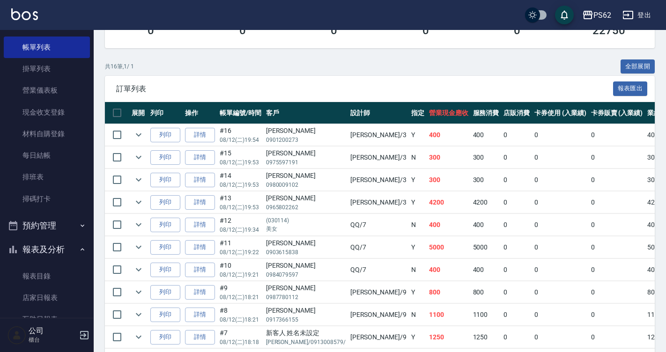
scroll to position [234, 0]
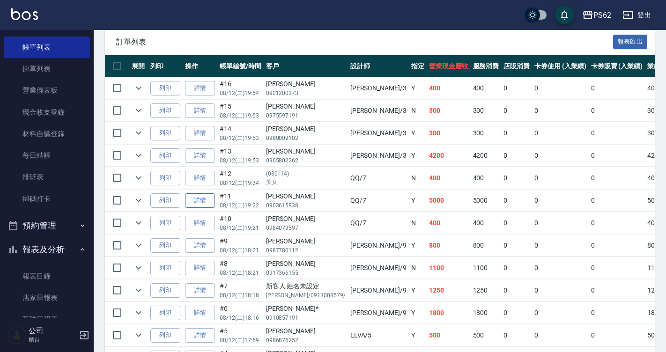
click at [194, 201] on link "詳情" at bounding box center [200, 200] width 30 height 15
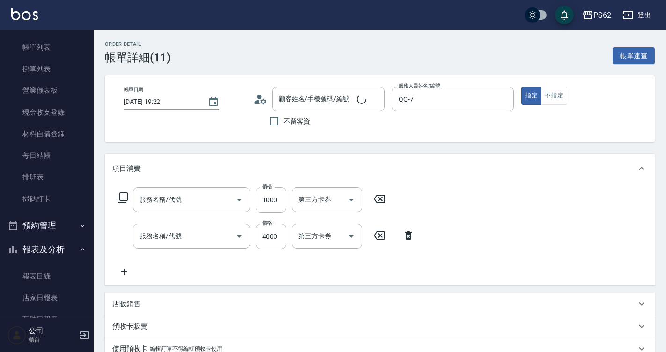
type input "[DATE] 19:22"
type input "QQ-7"
type input "[PERSON_NAME]/0903615838/"
type input "橘水仙(507)"
type input "頂級染髮(316)"
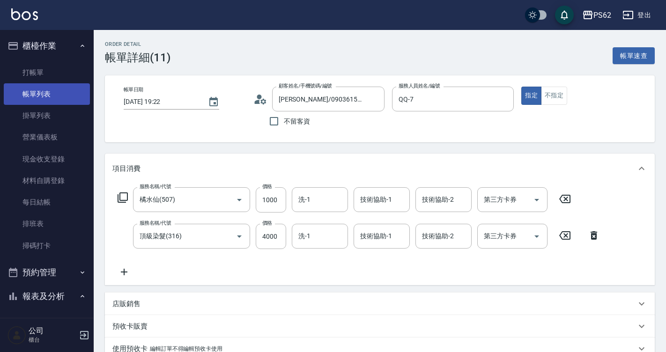
click at [58, 91] on link "帳單列表" at bounding box center [47, 94] width 86 height 22
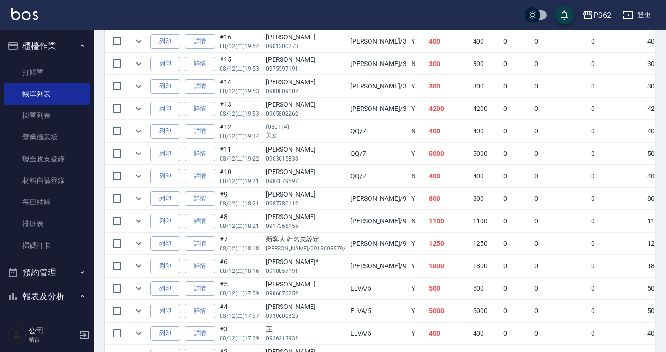
scroll to position [328, 0]
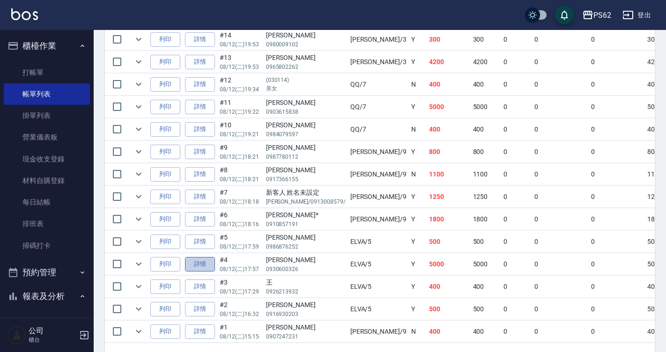
click at [205, 263] on link "詳情" at bounding box center [200, 264] width 30 height 15
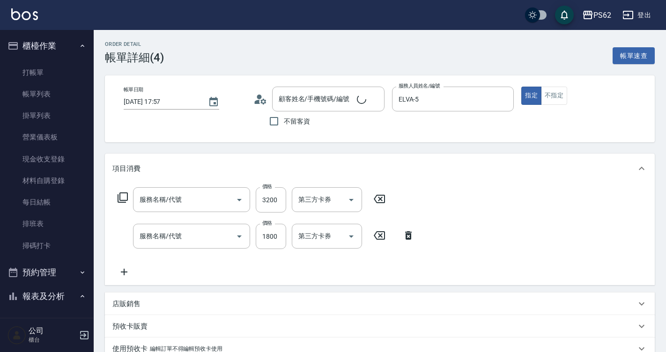
type input "[DATE] 17:57"
type input "ELVA-5"
type input "局部挑染(402)"
type input "頂級染髮(316)"
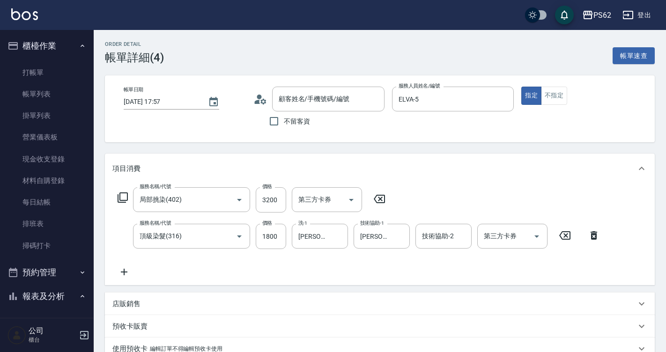
type input "[PERSON_NAME]/0930600326/"
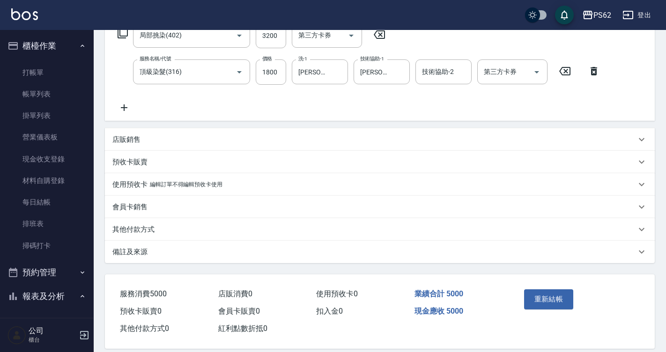
scroll to position [176, 0]
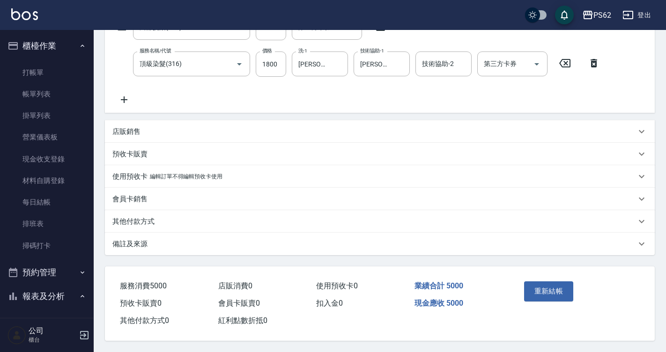
drag, startPoint x: 132, startPoint y: 215, endPoint x: 134, endPoint y: 219, distance: 5.2
click at [132, 217] on p "其他付款方式" at bounding box center [133, 222] width 42 height 10
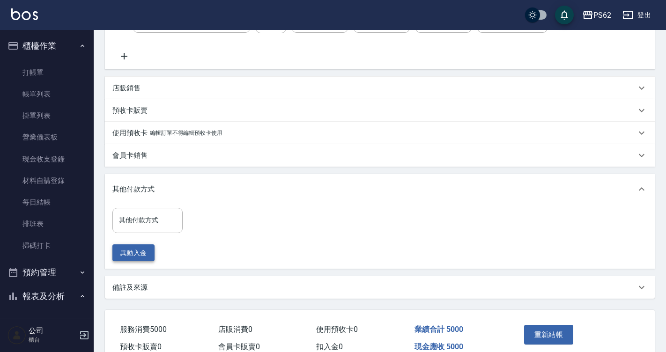
scroll to position [263, 0]
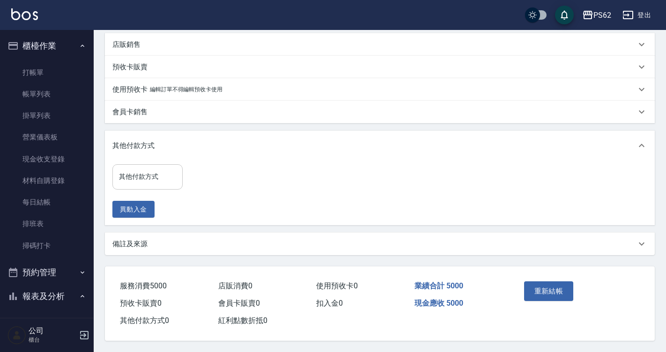
click at [154, 168] on input "其他付款方式" at bounding box center [148, 176] width 62 height 16
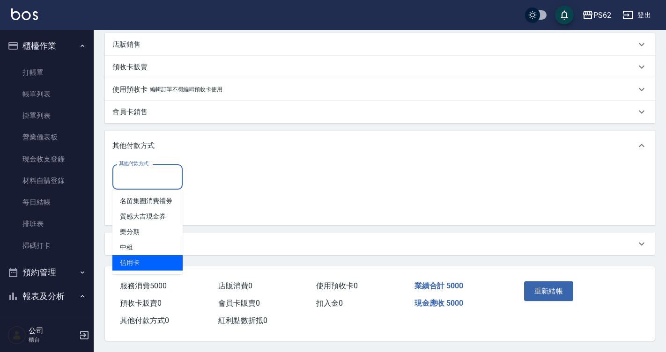
click at [157, 256] on span "信用卡" at bounding box center [147, 262] width 70 height 15
type input "信用卡"
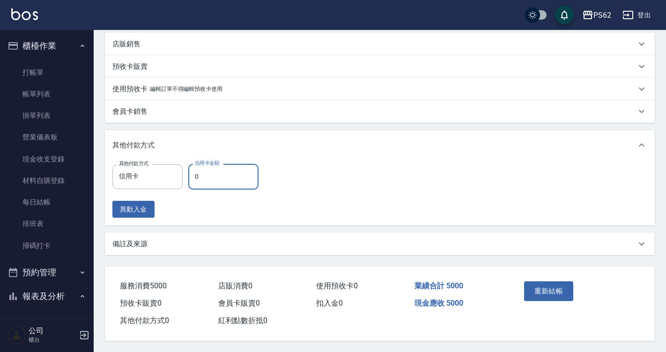
click at [242, 180] on input "0" at bounding box center [223, 176] width 70 height 25
type input "5000"
click at [534, 285] on button "重新結帳" at bounding box center [549, 291] width 50 height 20
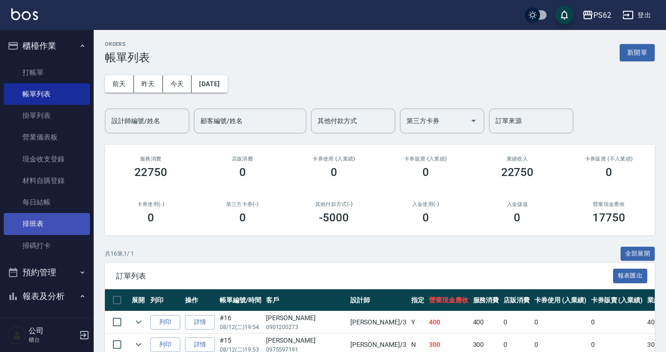
scroll to position [281, 0]
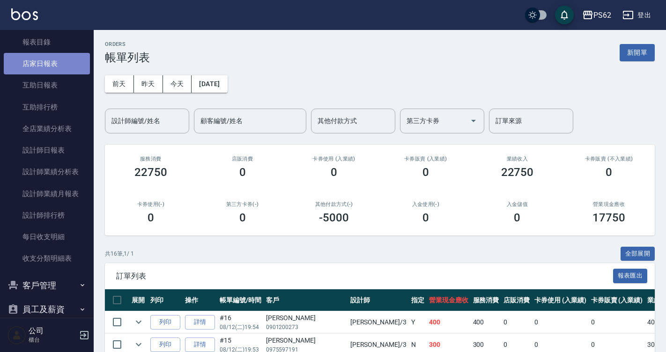
click at [63, 64] on link "店家日報表" at bounding box center [47, 64] width 86 height 22
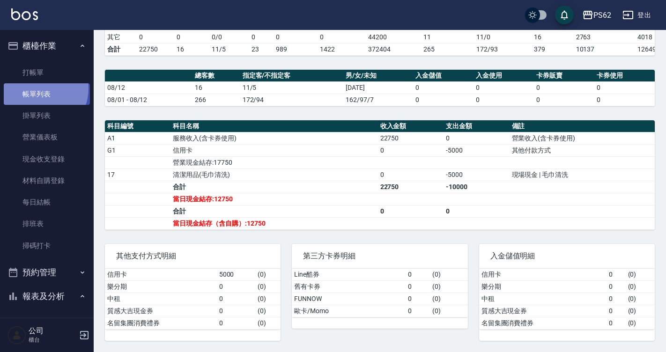
click at [37, 88] on link "帳單列表" at bounding box center [47, 94] width 86 height 22
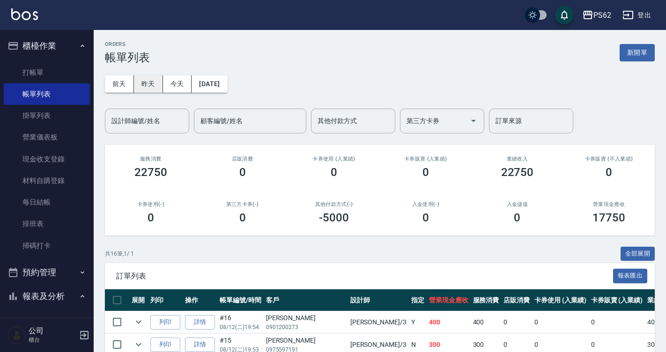
click at [158, 76] on button "昨天" at bounding box center [148, 83] width 29 height 17
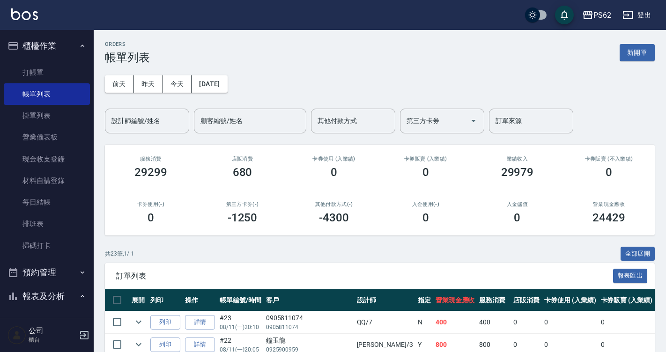
click at [134, 75] on button "昨天" at bounding box center [148, 83] width 29 height 17
click at [152, 125] on input "設計師編號/姓名" at bounding box center [147, 121] width 76 height 16
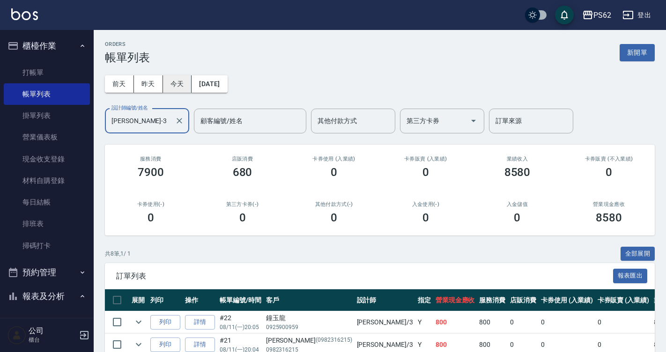
type input "[PERSON_NAME]-3"
click at [177, 83] on button "今天" at bounding box center [177, 83] width 29 height 17
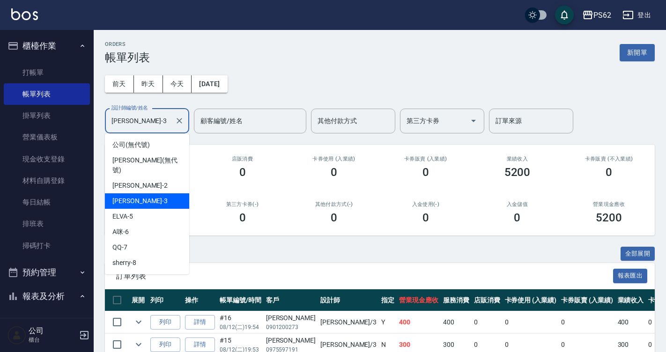
drag, startPoint x: 146, startPoint y: 128, endPoint x: 0, endPoint y: 121, distance: 145.7
click at [0, 121] on html "PS62 登出 櫃檯作業 打帳單 帳單列表 掛單列表 營業儀表板 現金收支登錄 材料自購登錄 每日結帳 排班表 掃碼打卡 預約管理 預約管理 單日預約紀錄 單…" at bounding box center [333, 219] width 666 height 438
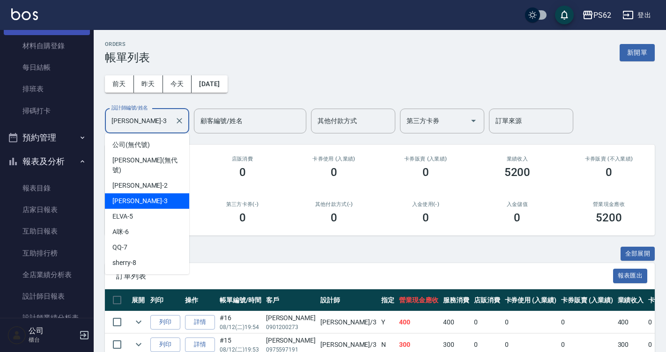
scroll to position [140, 0]
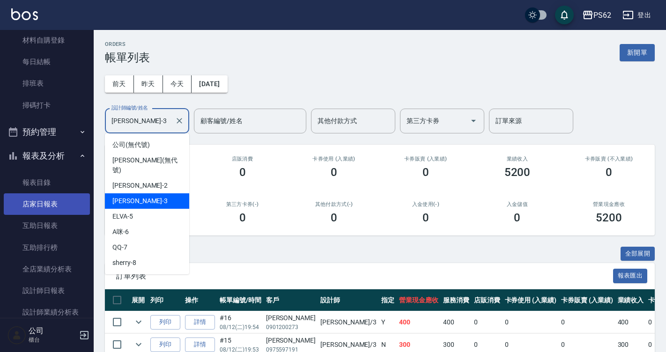
click at [48, 203] on link "店家日報表" at bounding box center [47, 204] width 86 height 22
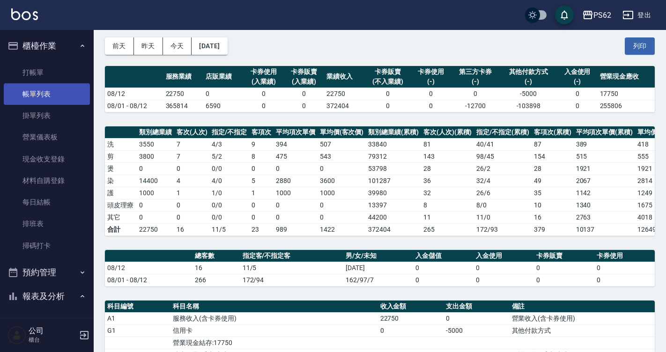
click at [29, 91] on link "帳單列表" at bounding box center [47, 94] width 86 height 22
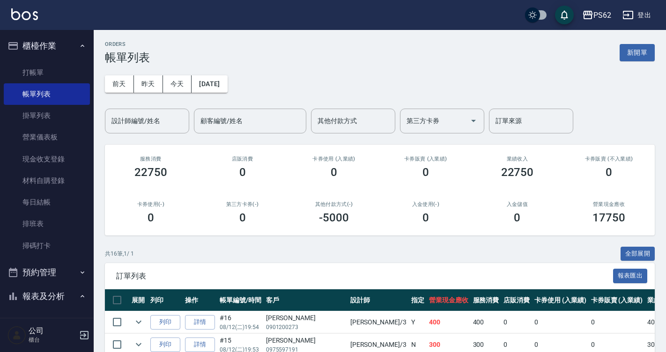
click at [136, 70] on div "[DATE] [DATE] [DATE] [DATE] 設計師編號/姓名 設計師編號/姓名 顧客編號/姓名 顧客編號/姓名 其他付款方式 其他付款方式 第三方…" at bounding box center [379, 98] width 549 height 69
click at [139, 113] on div "設計師編號/姓名 設計師編號/姓名" at bounding box center [147, 121] width 84 height 25
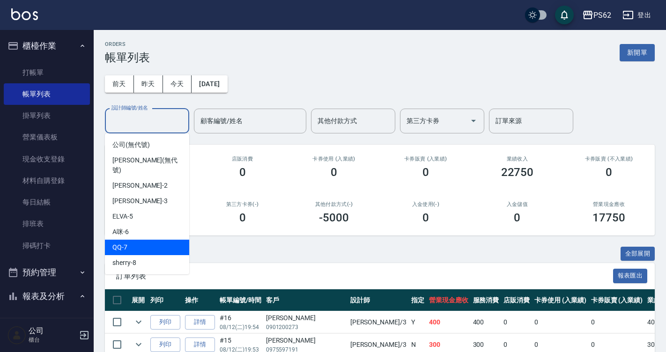
click at [139, 240] on div "QQ -7" at bounding box center [147, 247] width 84 height 15
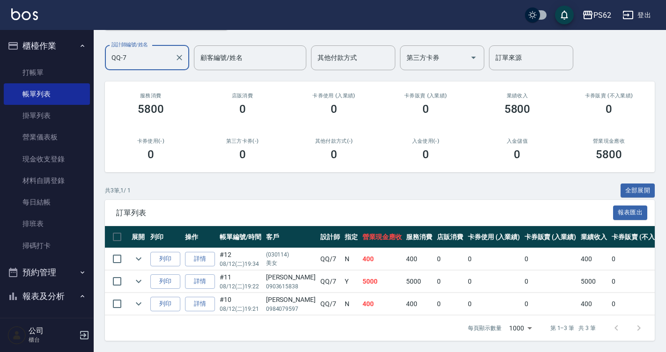
scroll to position [70, 0]
click at [360, 257] on td "400" at bounding box center [382, 259] width 44 height 22
click at [360, 293] on td "400" at bounding box center [382, 304] width 44 height 22
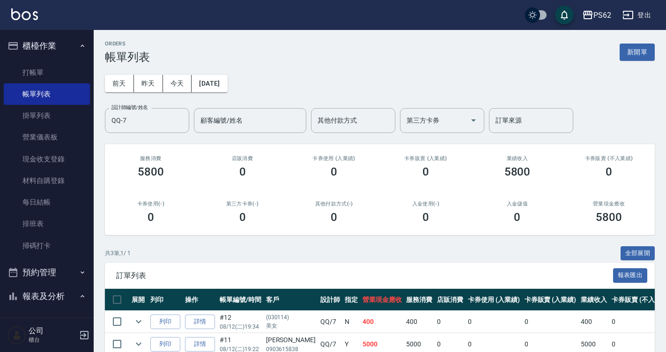
scroll to position [0, 0]
click at [129, 127] on input "QQ-7" at bounding box center [140, 121] width 62 height 16
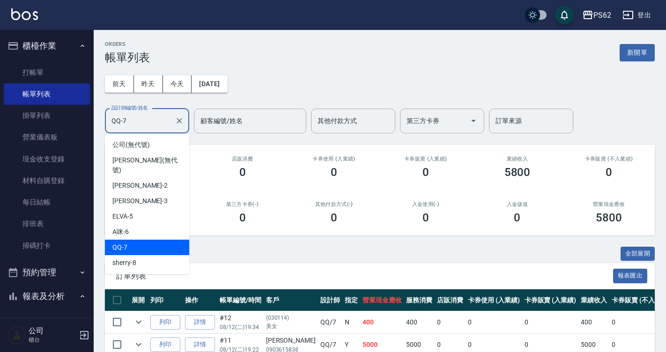
click at [129, 127] on input "QQ-7" at bounding box center [140, 121] width 62 height 16
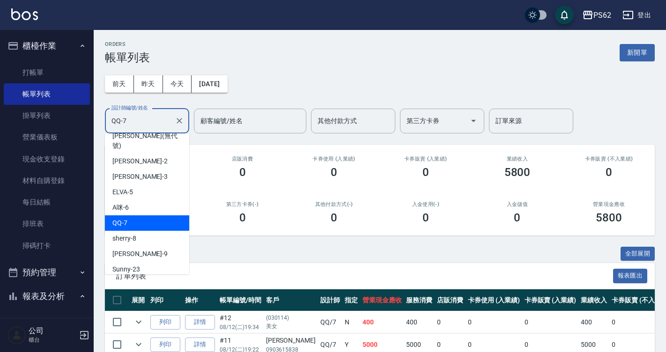
scroll to position [47, 0]
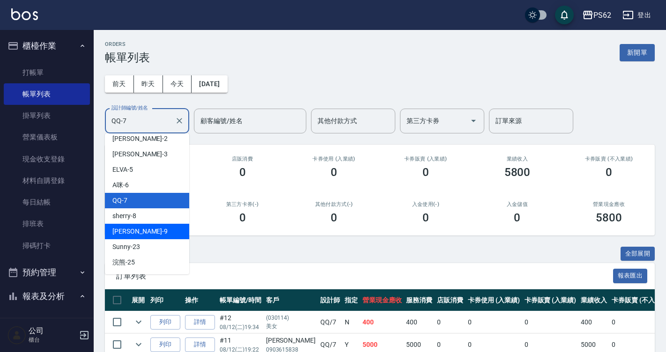
click at [144, 224] on div "niki -9" at bounding box center [147, 231] width 84 height 15
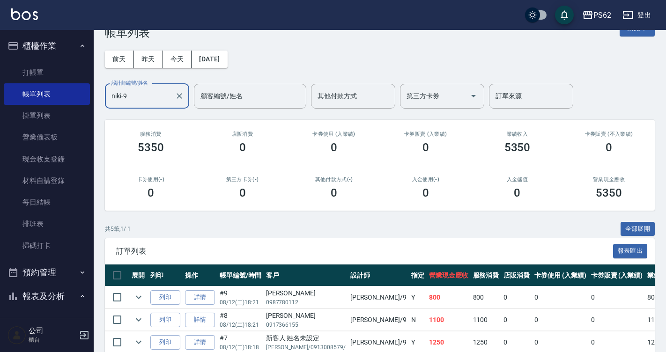
scroll to position [22, 0]
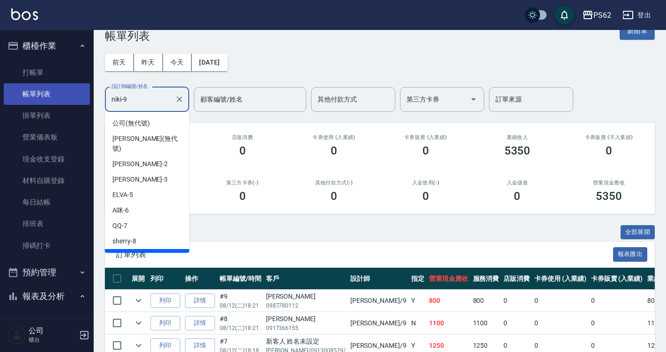
drag, startPoint x: 160, startPoint y: 102, endPoint x: 66, endPoint y: 95, distance: 94.8
click at [66, 95] on div "PS62 登出 櫃檯作業 打帳單 帳單列表 掛單列表 營業儀表板 現金收支登錄 材料自購登錄 每日結帳 排班表 掃碼打卡 預約管理 預約管理 單日預約紀錄 單…" at bounding box center [333, 208] width 666 height 460
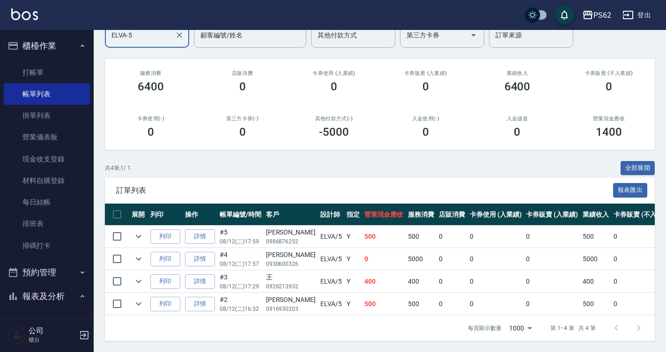
scroll to position [93, 0]
click at [139, 299] on icon "expand row" at bounding box center [138, 303] width 11 height 11
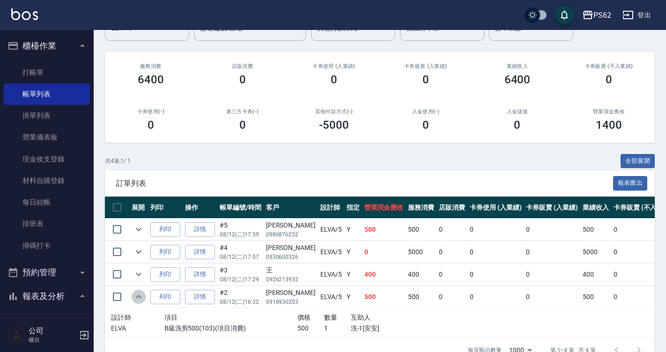
click at [139, 299] on icon "expand row" at bounding box center [138, 296] width 11 height 11
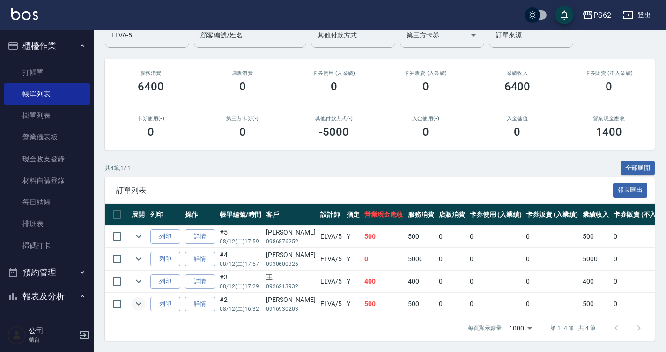
click at [139, 299] on icon "expand row" at bounding box center [138, 303] width 11 height 11
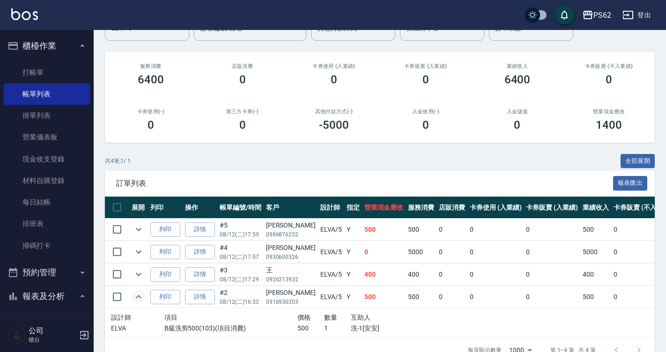
click at [139, 299] on icon "expand row" at bounding box center [138, 296] width 11 height 11
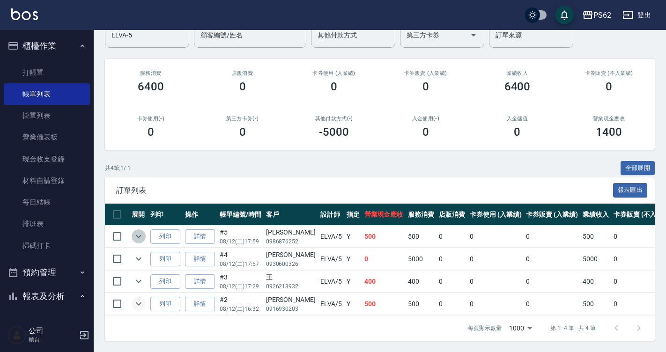
click at [142, 234] on icon "expand row" at bounding box center [138, 236] width 11 height 11
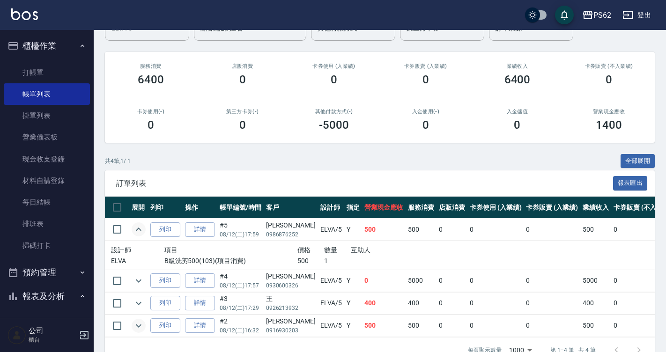
click at [142, 234] on icon "expand row" at bounding box center [138, 229] width 11 height 11
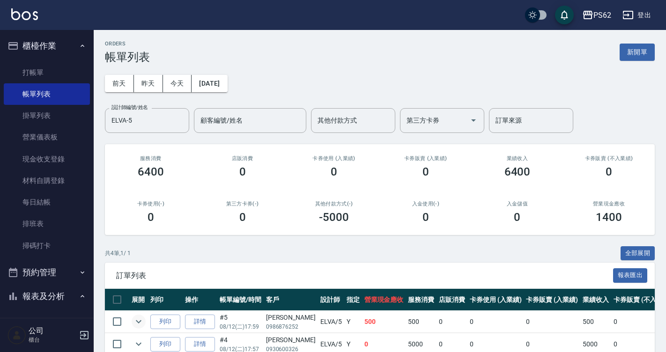
scroll to position [0, 0]
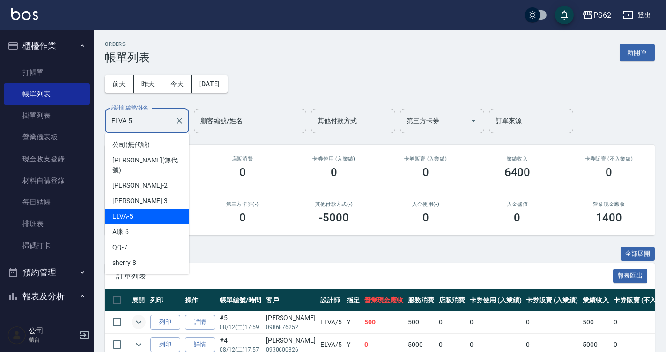
drag, startPoint x: 154, startPoint y: 118, endPoint x: -2, endPoint y: 90, distance: 158.8
click at [0, 90] on html "PS62 登出 櫃檯作業 打帳單 帳單列表 掛單列表 營業儀表板 現金收支登錄 材料自購登錄 每日結帳 排班表 掃碼打卡 預約管理 預約管理 單日預約紀錄 單…" at bounding box center [333, 219] width 666 height 438
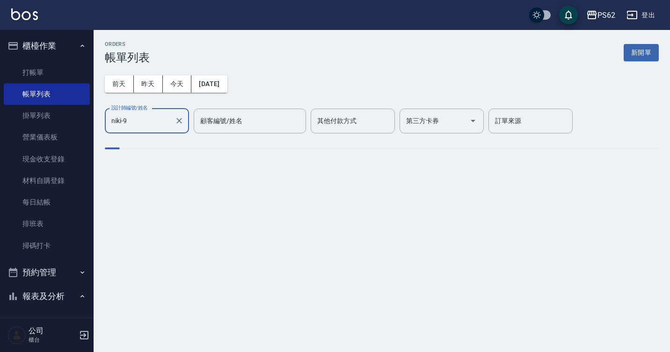
type input "niki-9"
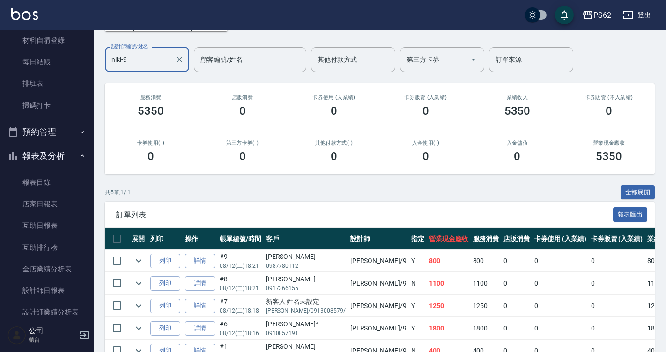
scroll to position [115, 0]
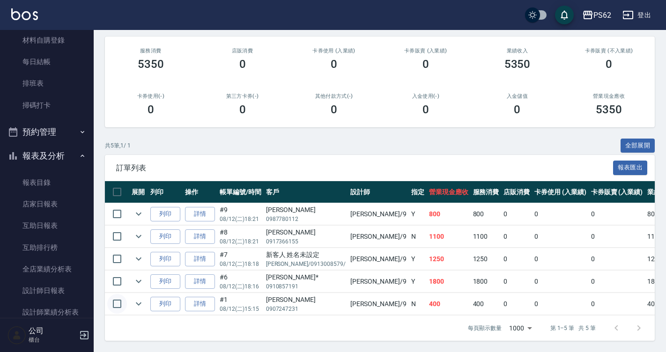
click at [112, 298] on input "checkbox" at bounding box center [117, 304] width 20 height 20
checkbox input "true"
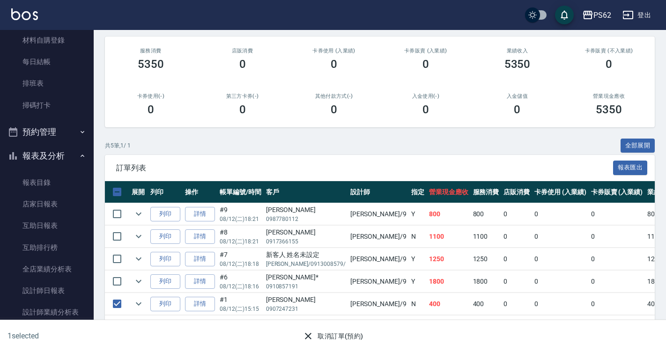
click at [316, 336] on button "取消訂單(預約)" at bounding box center [333, 336] width 68 height 17
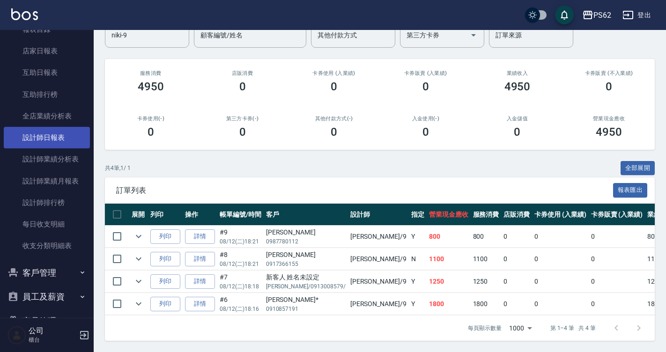
scroll to position [204, 0]
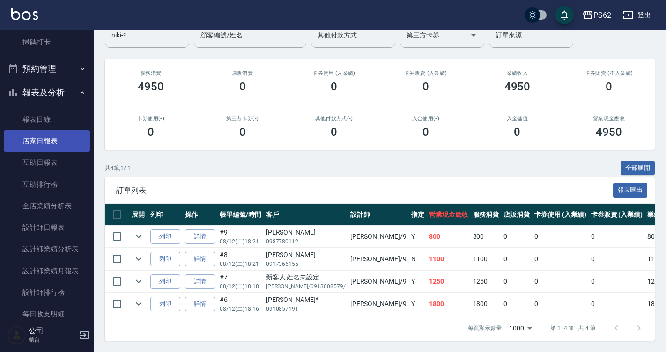
click at [68, 142] on link "店家日報表" at bounding box center [47, 141] width 86 height 22
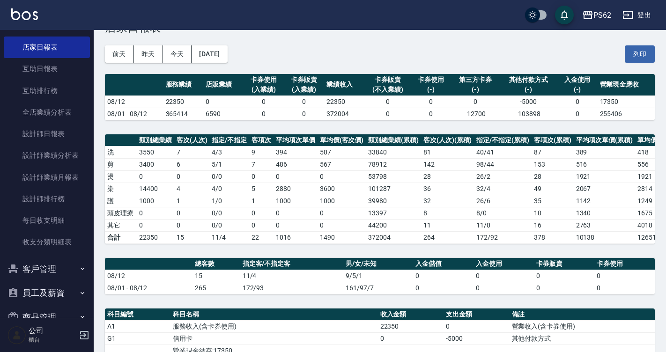
scroll to position [47, 0]
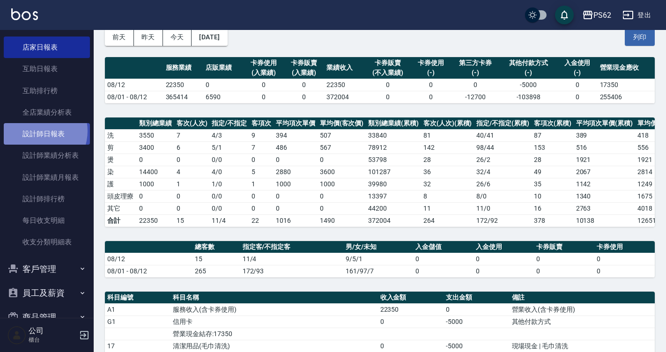
click at [37, 131] on link "設計師日報表" at bounding box center [47, 134] width 86 height 22
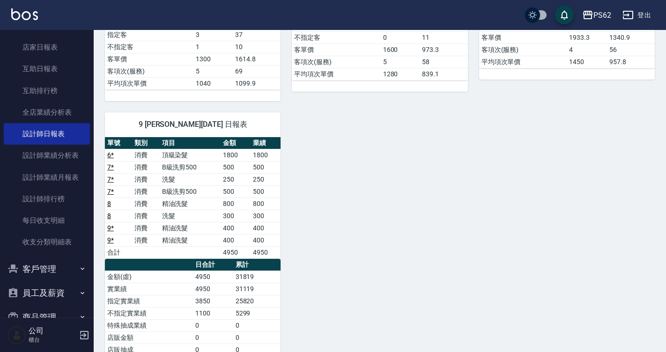
scroll to position [374, 0]
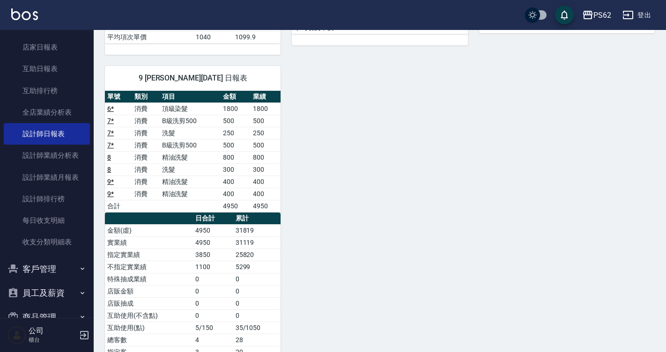
click at [384, 171] on div "3 [PERSON_NAME] [PERSON_NAME][DATE] 日報表 單號 類別 項目 金額 業績 13 * 消費 一般染髮 3600 3600 1…" at bounding box center [374, 68] width 561 height 700
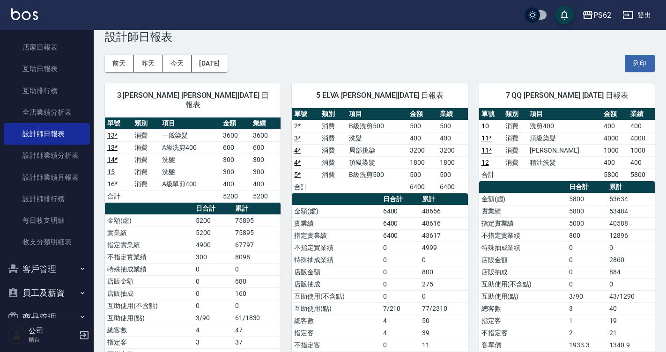
scroll to position [0, 0]
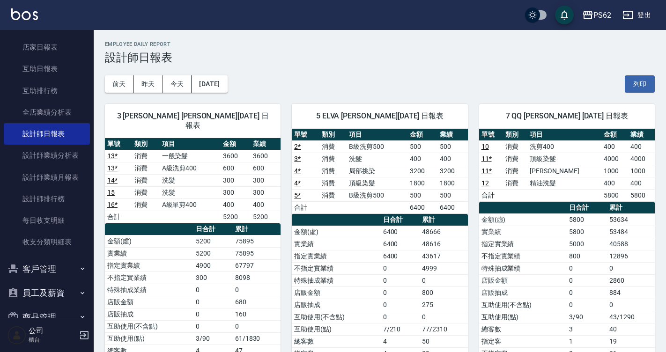
click at [634, 237] on td "53484" at bounding box center [631, 232] width 48 height 12
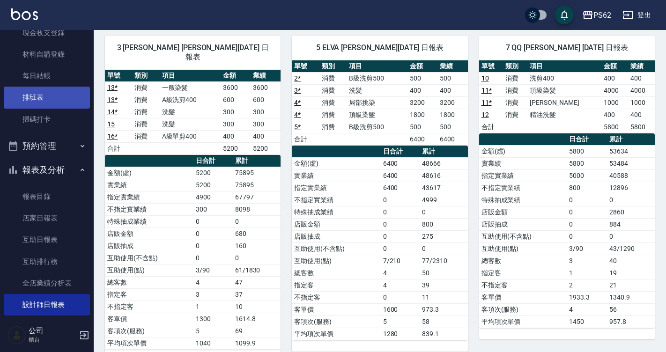
scroll to position [110, 0]
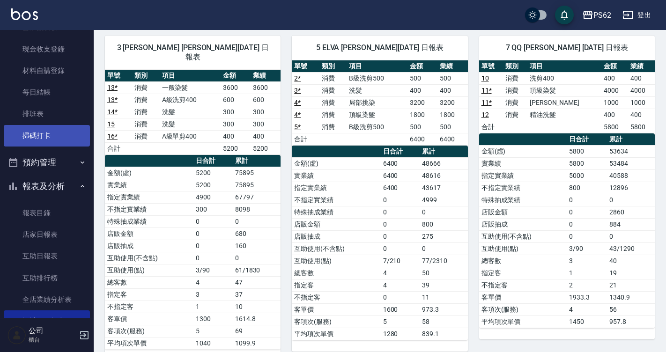
click at [35, 142] on link "掃碼打卡" at bounding box center [47, 136] width 86 height 22
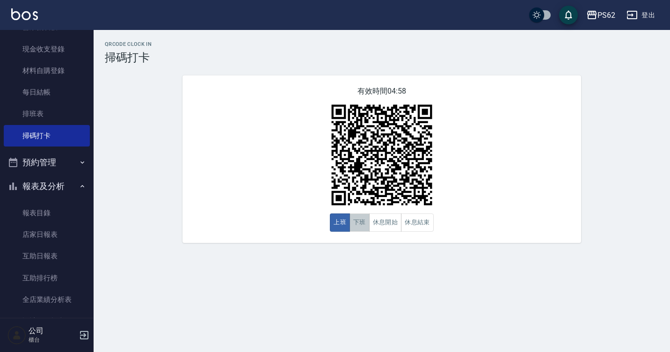
click at [353, 226] on button "下班" at bounding box center [360, 222] width 20 height 18
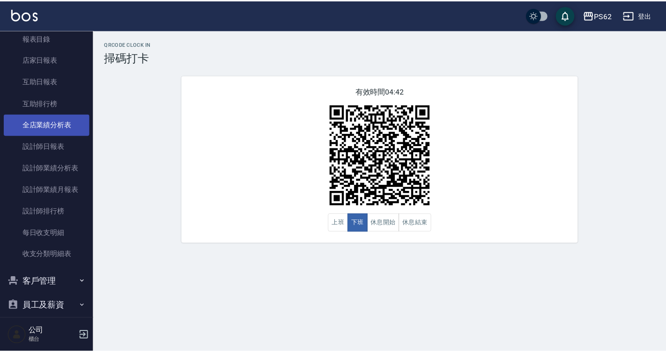
scroll to position [250, 0]
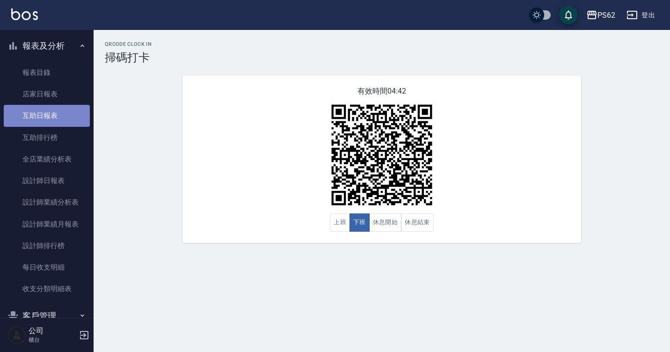
click at [66, 115] on link "互助日報表" at bounding box center [47, 116] width 86 height 22
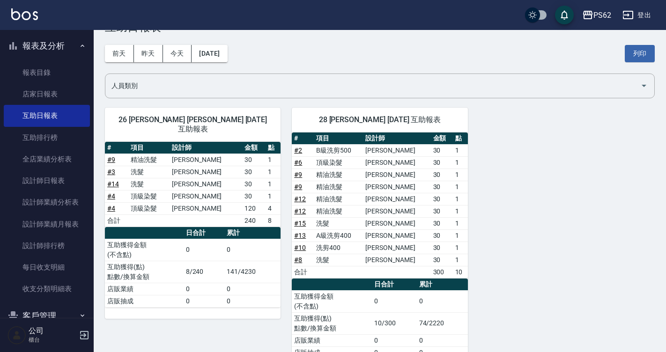
scroll to position [47, 0]
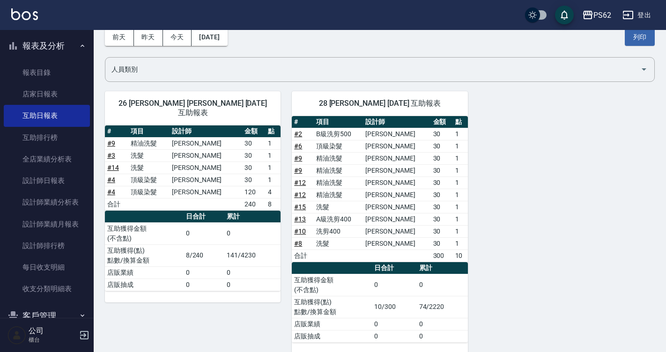
click at [81, 50] on button "報表及分析" at bounding box center [47, 46] width 86 height 24
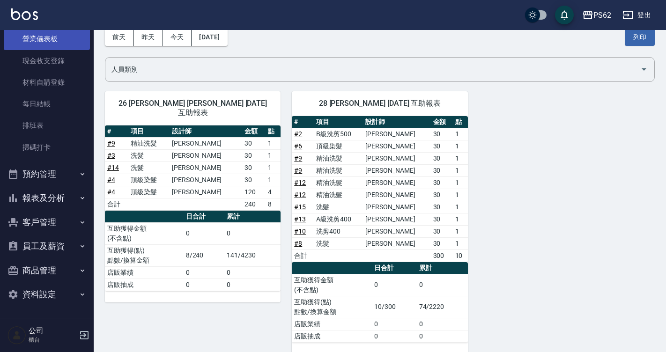
scroll to position [98, 0]
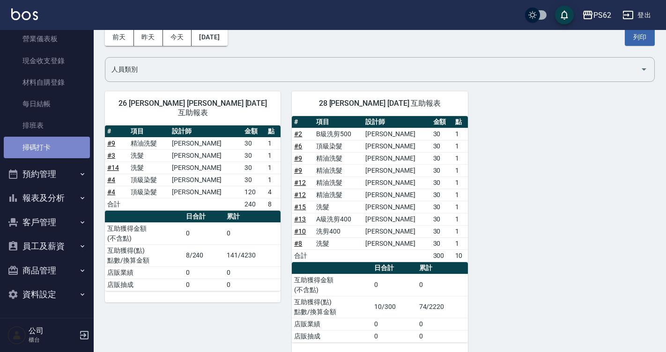
click at [58, 145] on link "掃碼打卡" at bounding box center [47, 148] width 86 height 22
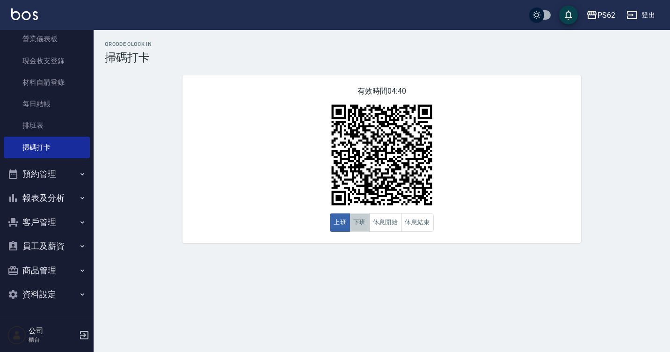
click at [363, 223] on button "下班" at bounding box center [360, 222] width 20 height 18
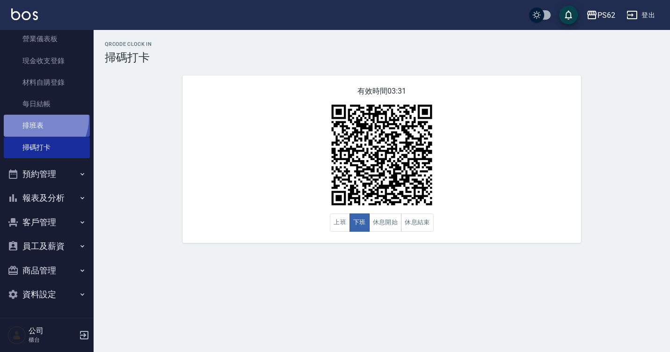
click at [39, 118] on link "排班表" at bounding box center [47, 126] width 86 height 22
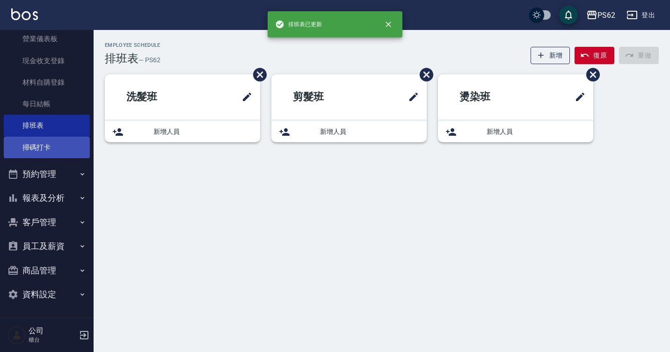
click at [40, 146] on link "掃碼打卡" at bounding box center [47, 148] width 86 height 22
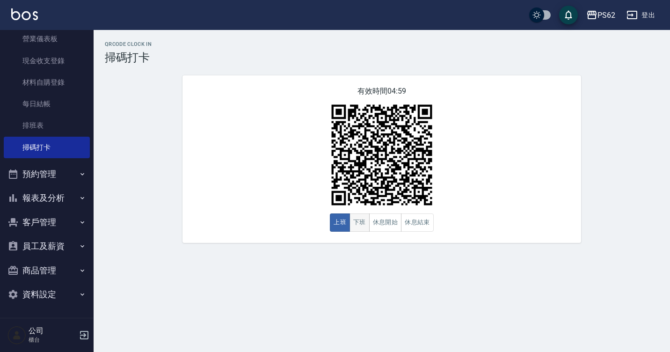
click at [354, 225] on button "下班" at bounding box center [360, 222] width 20 height 18
